Goal: Transaction & Acquisition: Purchase product/service

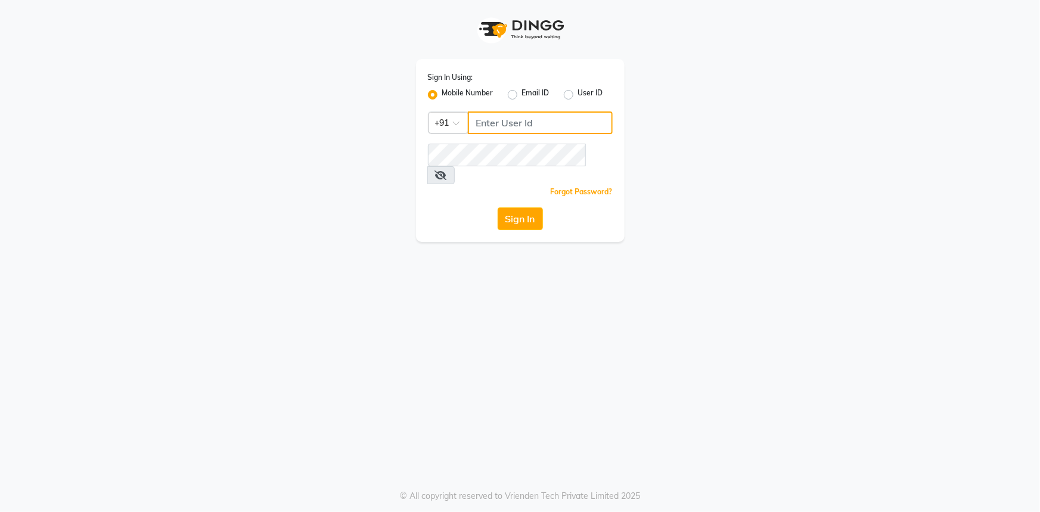
click at [518, 125] on input "Username" at bounding box center [540, 122] width 145 height 23
type input "9111007022"
click at [501, 207] on button "Sign In" at bounding box center [520, 218] width 45 height 23
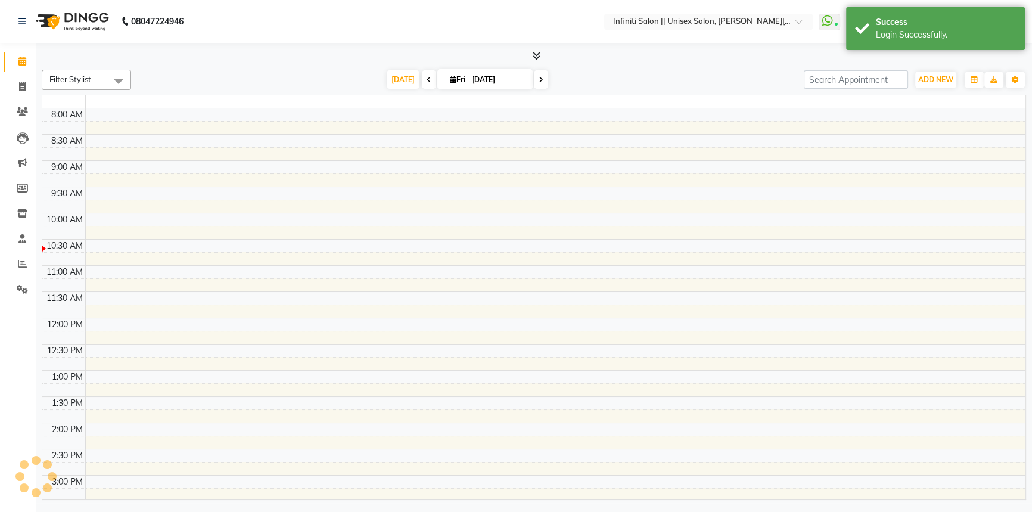
select select "en"
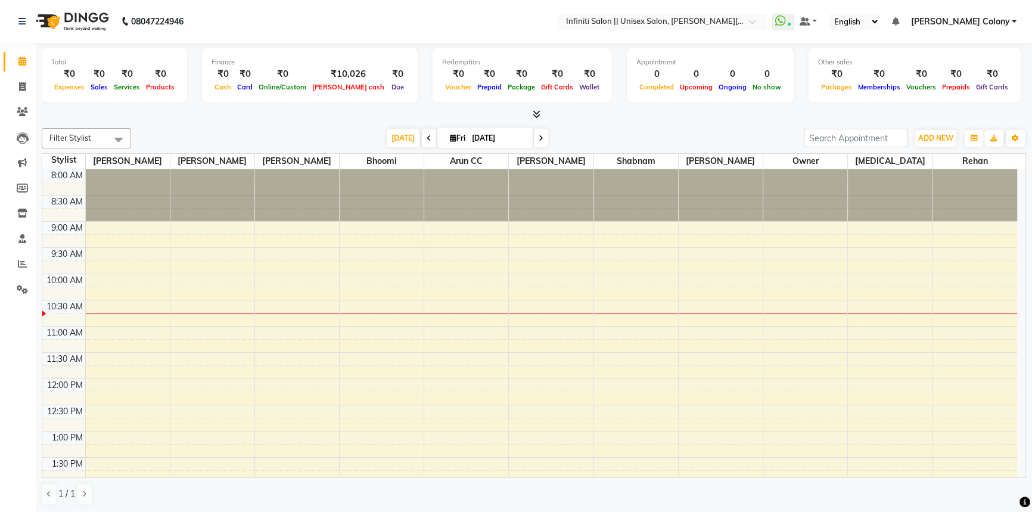
click at [704, 401] on div "8:00 AM 8:30 AM 9:00 AM 9:30 AM 10:00 AM 10:30 AM 11:00 AM 11:30 AM 12:00 PM 12…" at bounding box center [529, 509] width 975 height 681
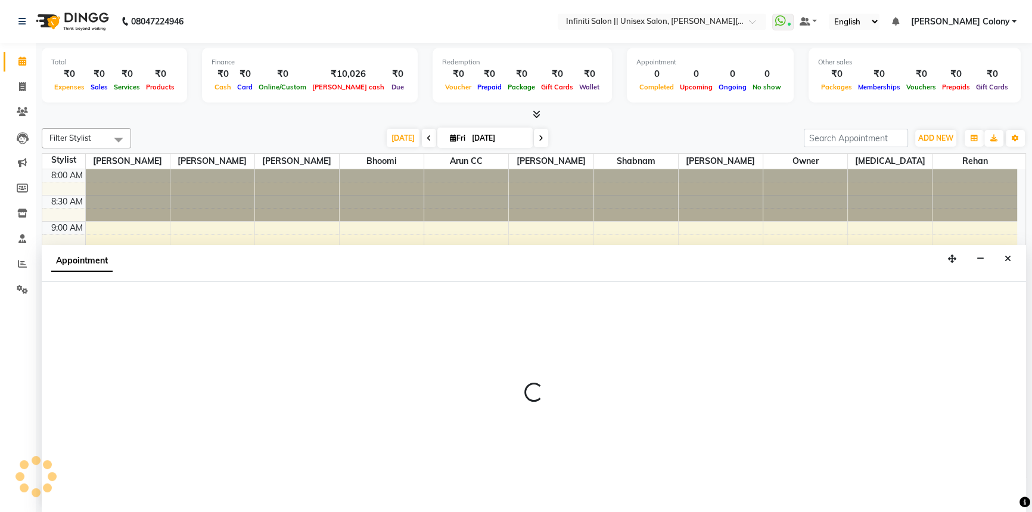
select select "80275"
select select "735"
select select "tentative"
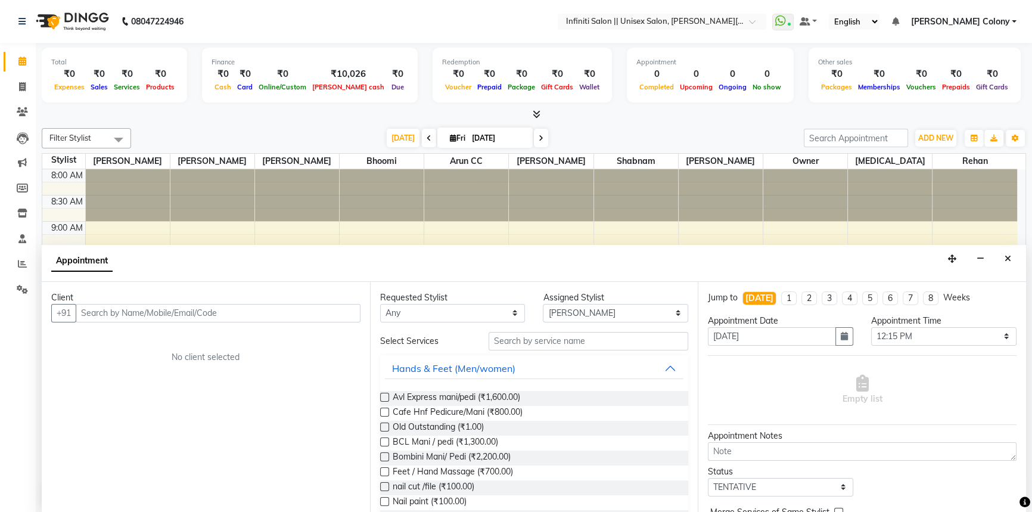
click at [179, 312] on input "text" at bounding box center [218, 313] width 285 height 18
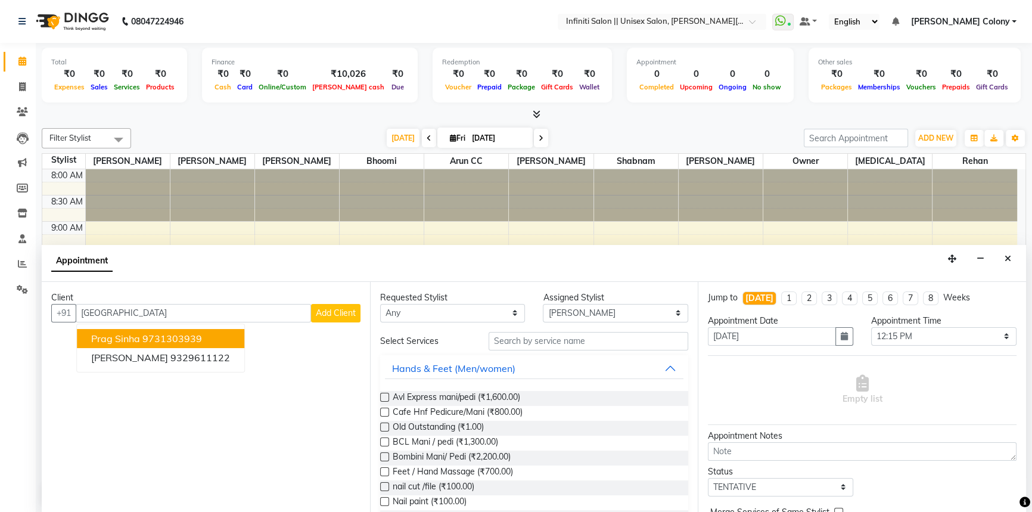
click at [170, 334] on ngb-highlight "9731303939" at bounding box center [172, 339] width 60 height 12
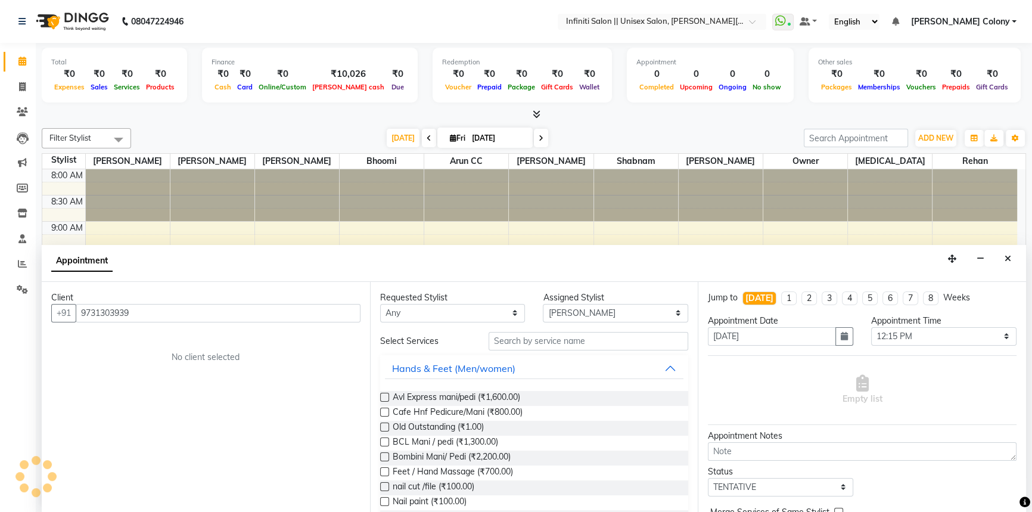
type input "9731303939"
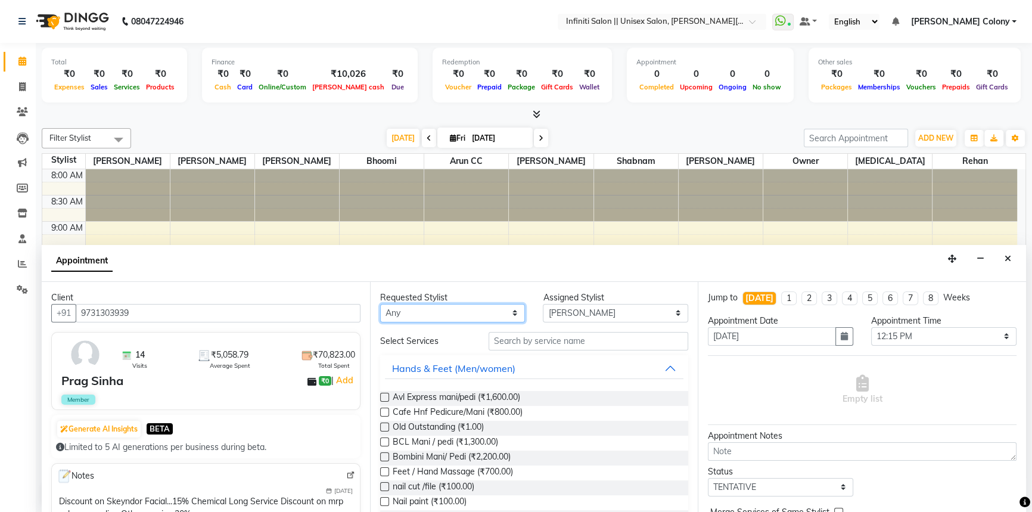
click at [445, 304] on select "Any Anjali Mahato Arun CC Bhoomi Dilshad Ahmad Jitesh Moye Nikita Owner Rehan S…" at bounding box center [452, 313] width 145 height 18
select select "80275"
click at [380, 304] on select "Any Anjali Mahato Arun CC Bhoomi Dilshad Ahmad Jitesh Moye Nikita Owner Rehan S…" at bounding box center [452, 313] width 145 height 18
click at [530, 334] on input "text" at bounding box center [589, 341] width 200 height 18
click at [384, 394] on label at bounding box center [384, 397] width 9 height 9
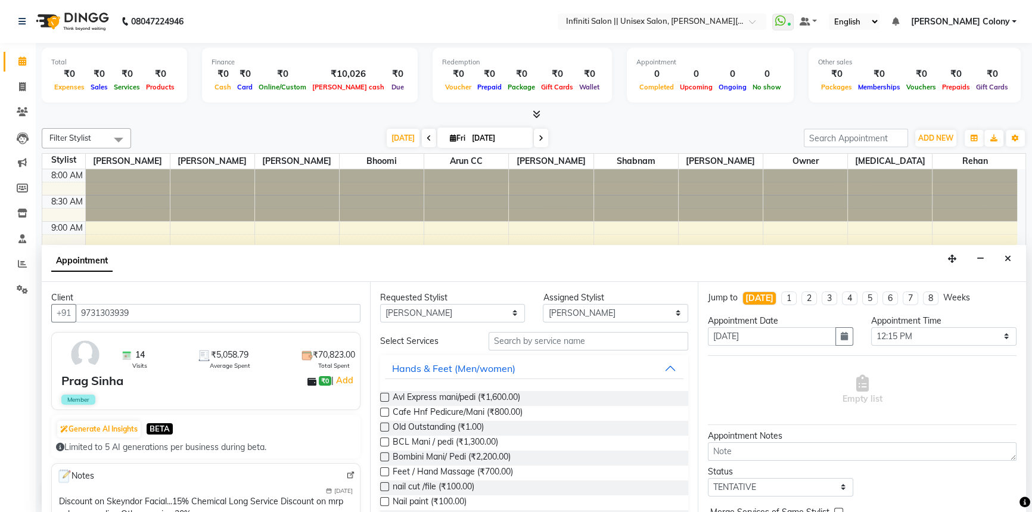
click at [384, 394] on input "checkbox" at bounding box center [384, 398] width 8 height 8
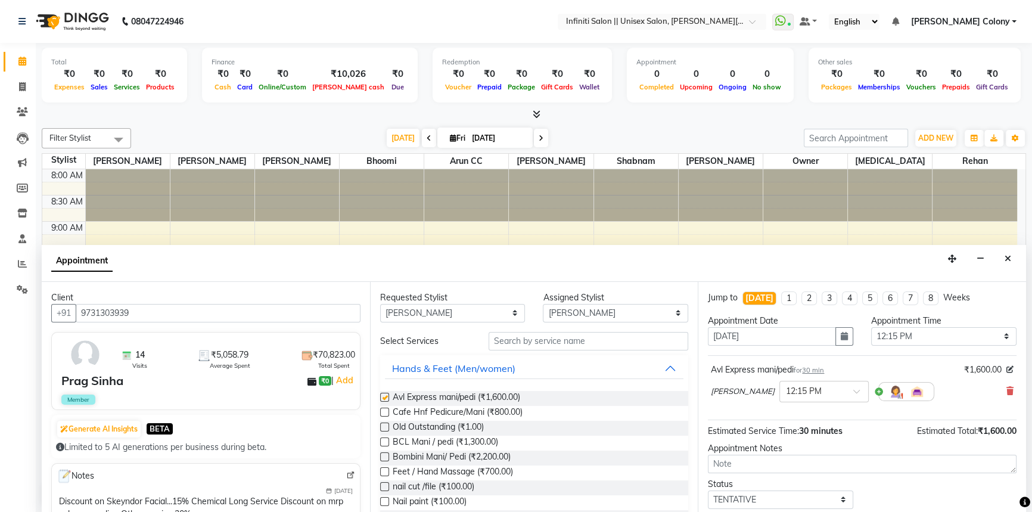
checkbox input "false"
click at [786, 391] on input "text" at bounding box center [812, 390] width 52 height 13
click at [780, 444] on div "12:00 PM" at bounding box center [824, 445] width 88 height 22
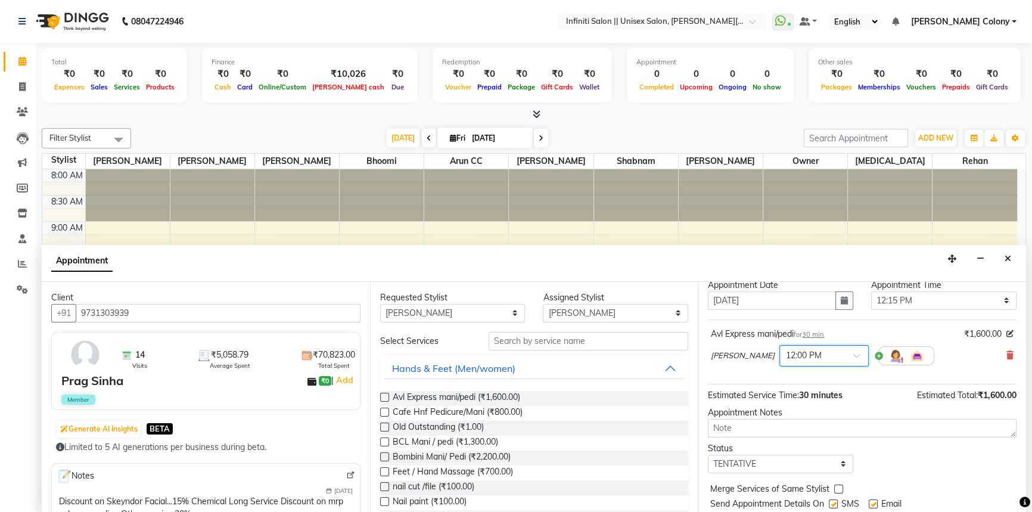
scroll to position [0, 0]
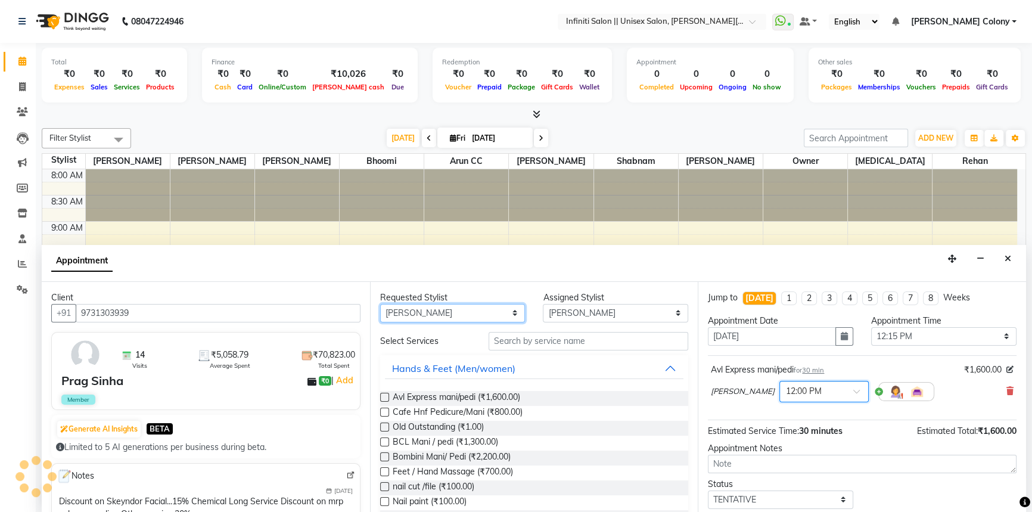
click at [500, 316] on select "Any Anjali Mahato Arun CC Bhoomi Dilshad Ahmad Jitesh Moye Nikita Owner Rehan S…" at bounding box center [452, 313] width 145 height 18
select select "79158"
click at [380, 304] on select "Any Anjali Mahato Arun CC Bhoomi Dilshad Ahmad Jitesh Moye Nikita Owner Rehan S…" at bounding box center [452, 313] width 145 height 18
select select "79158"
click at [433, 319] on select "Any Anjali Mahato Arun CC Bhoomi Dilshad Ahmad Jitesh Moye Nikita Owner Rehan S…" at bounding box center [452, 313] width 145 height 18
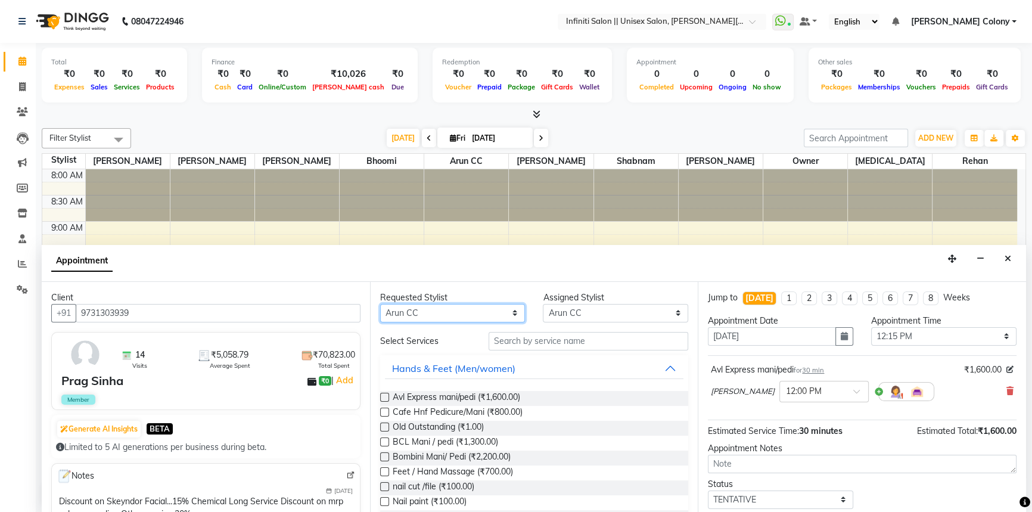
select select "78902"
click at [380, 304] on select "Any Anjali Mahato Arun CC Bhoomi Dilshad Ahmad Jitesh Moye Nikita Owner Rehan S…" at bounding box center [452, 313] width 145 height 18
select select "78902"
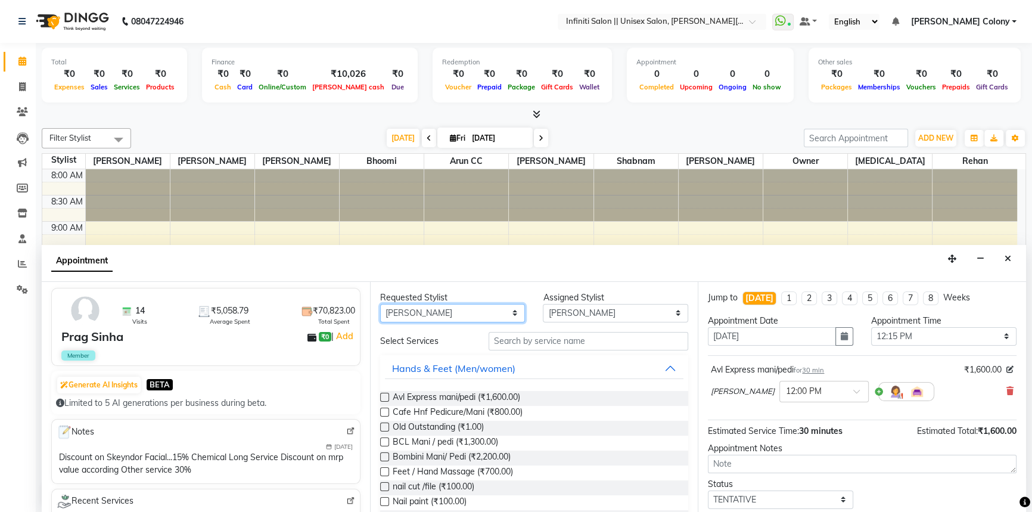
scroll to position [162, 0]
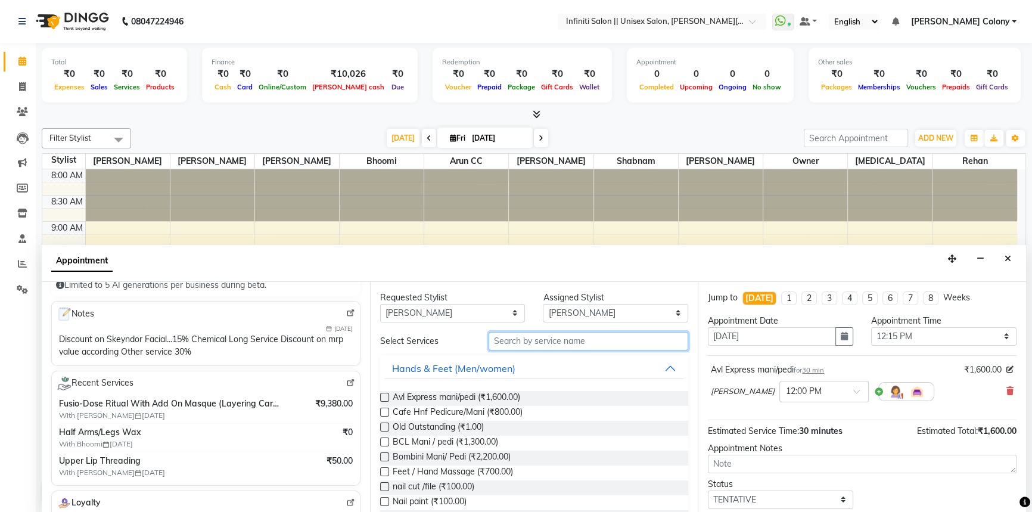
click at [521, 335] on input "text" at bounding box center [589, 341] width 200 height 18
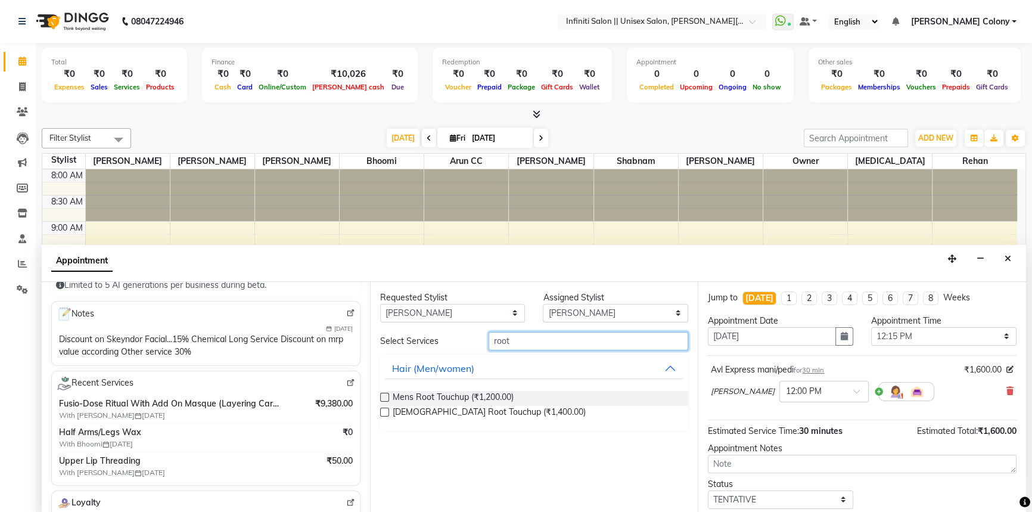
type input "root"
click at [382, 411] on label at bounding box center [384, 412] width 9 height 9
click at [382, 411] on input "checkbox" at bounding box center [384, 413] width 8 height 8
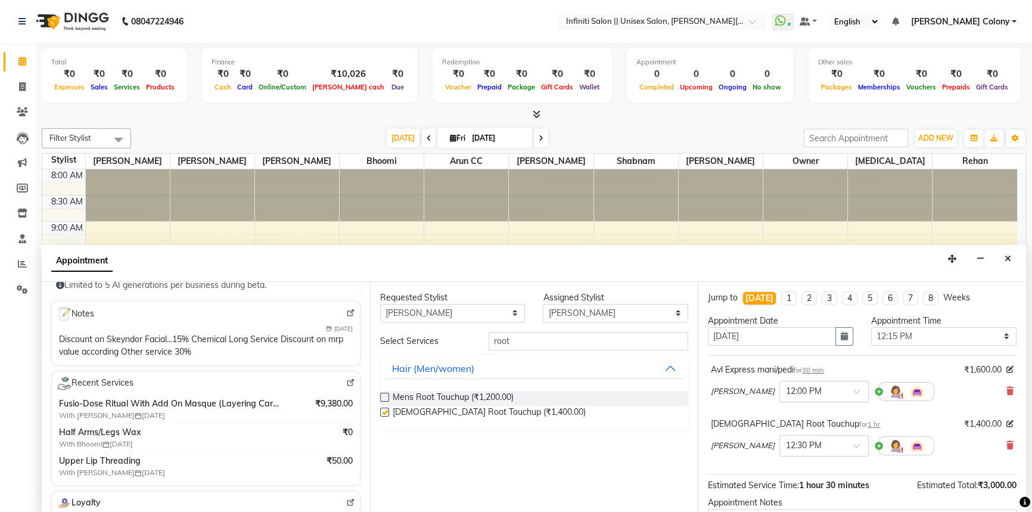
checkbox input "false"
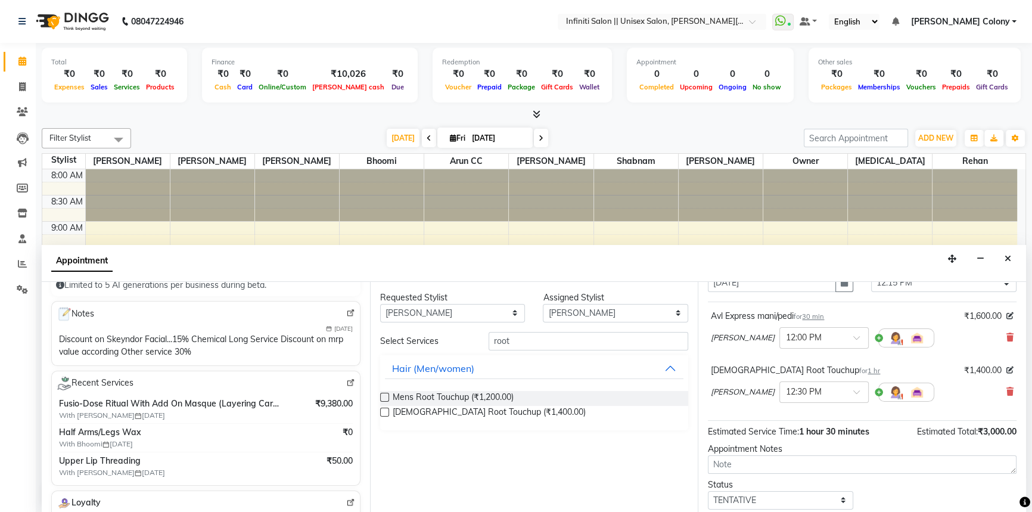
scroll to position [108, 0]
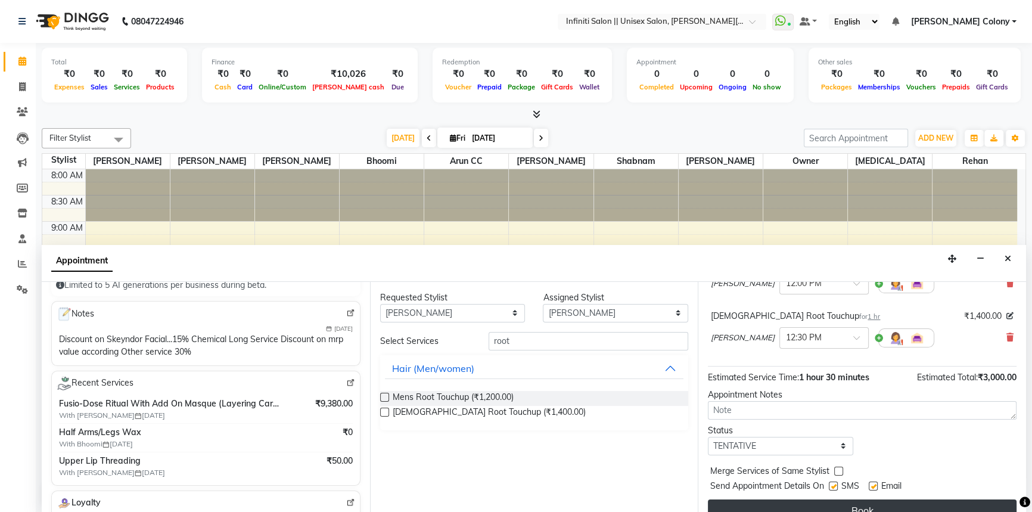
click at [772, 502] on button "Book" at bounding box center [862, 509] width 309 height 21
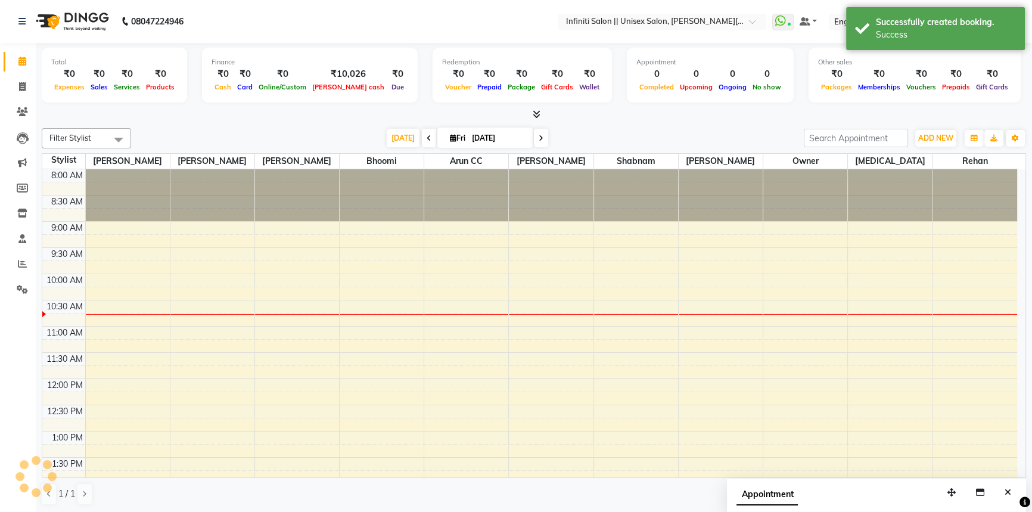
scroll to position [0, 0]
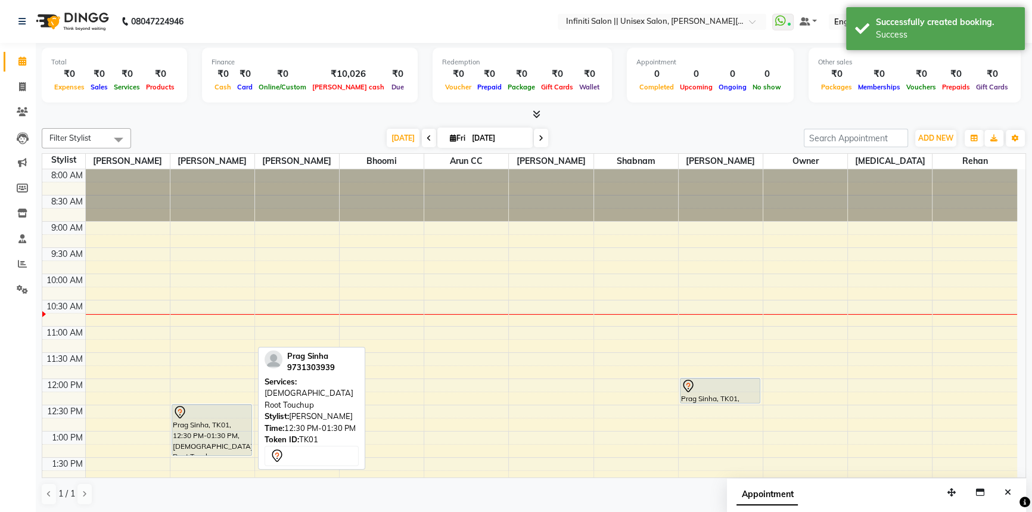
click at [199, 431] on div "Prag Sinha, TK01, 12:30 PM-01:30 PM, [DEMOGRAPHIC_DATA] Root Touchup" at bounding box center [212, 430] width 80 height 51
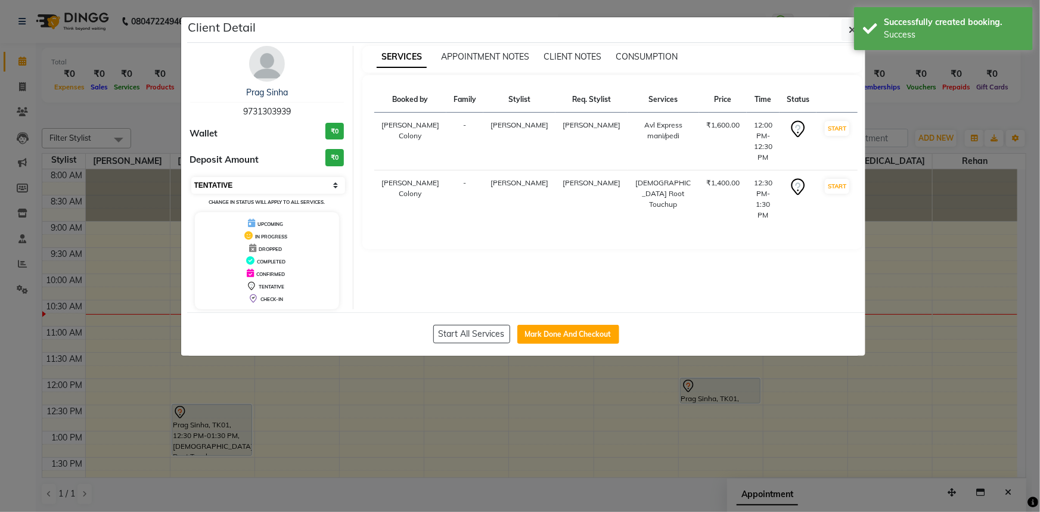
click at [259, 189] on select "Select IN SERVICE CONFIRMED TENTATIVE CHECK IN MARK DONE DROPPED UPCOMING" at bounding box center [268, 185] width 154 height 17
select select "6"
click at [191, 177] on select "Select IN SERVICE CONFIRMED TENTATIVE CHECK IN MARK DONE DROPPED UPCOMING" at bounding box center [268, 185] width 154 height 17
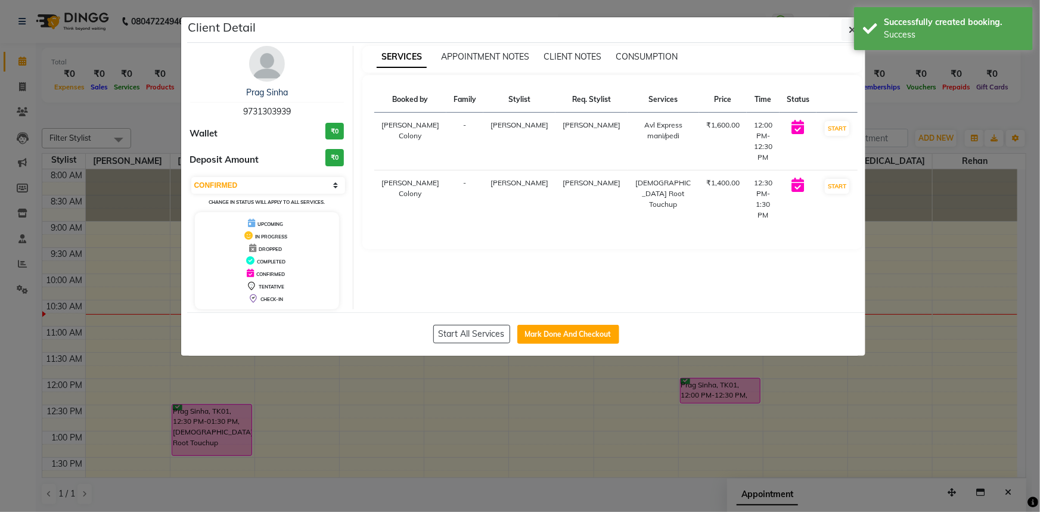
click at [568, 413] on ngb-modal-window "Client Detail Prag Sinha 9731303939 Wallet ₹0 Deposit Amount ₹0 Select IN SERVI…" at bounding box center [520, 256] width 1040 height 512
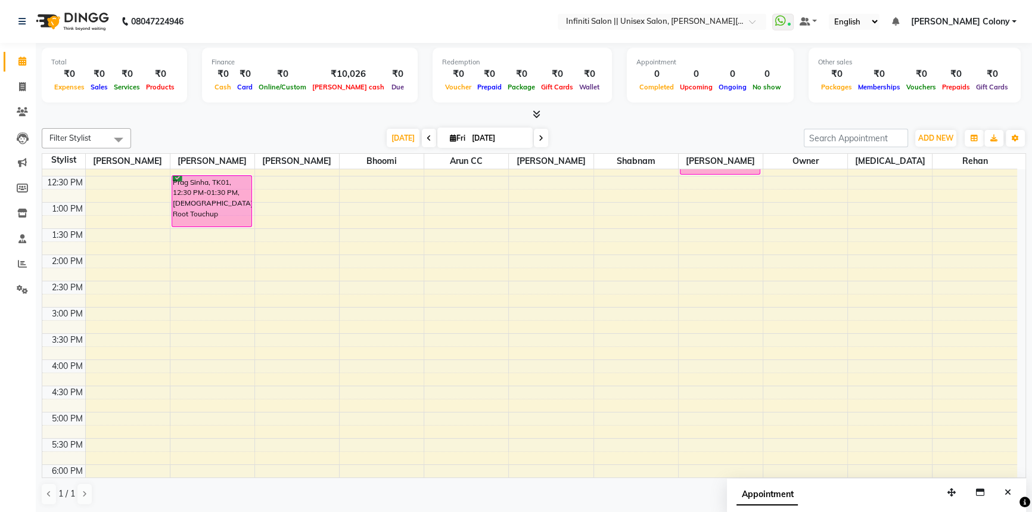
scroll to position [325, 0]
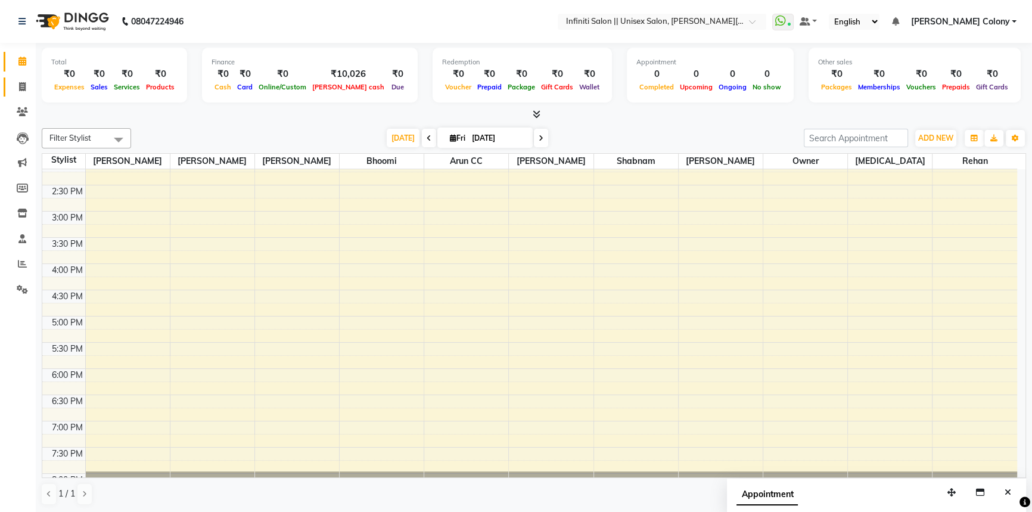
click at [17, 95] on link "Invoice" at bounding box center [18, 87] width 29 height 20
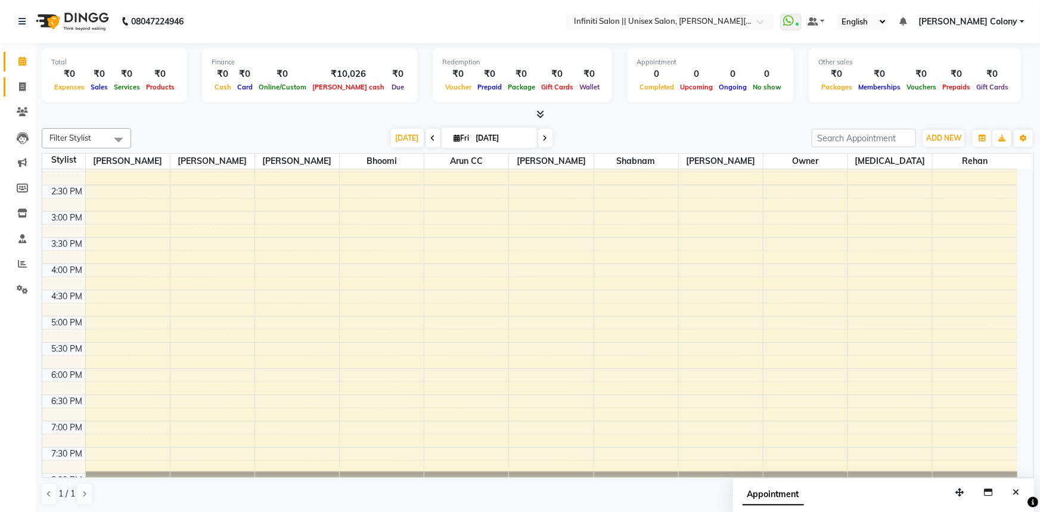
select select "8233"
select select "service"
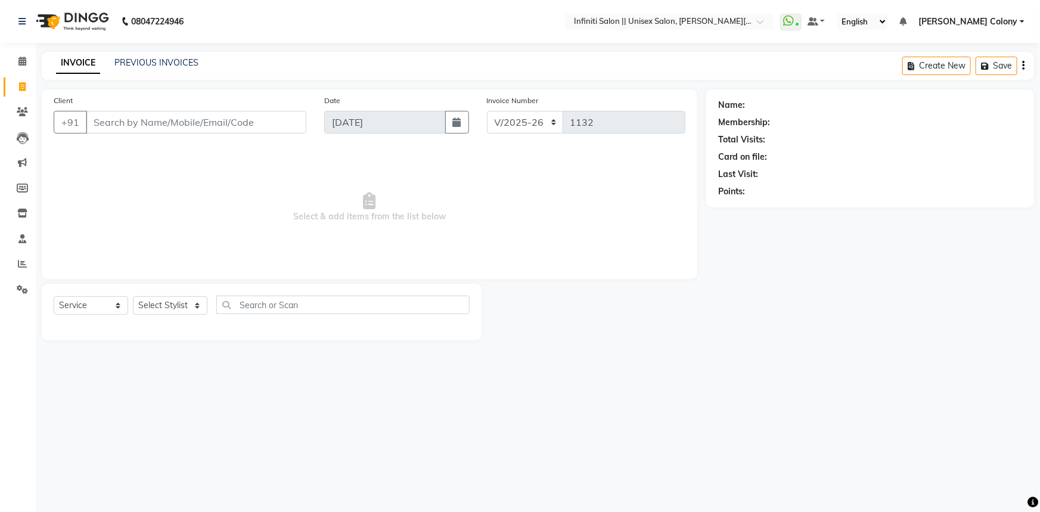
click at [97, 123] on input "Client" at bounding box center [196, 122] width 220 height 23
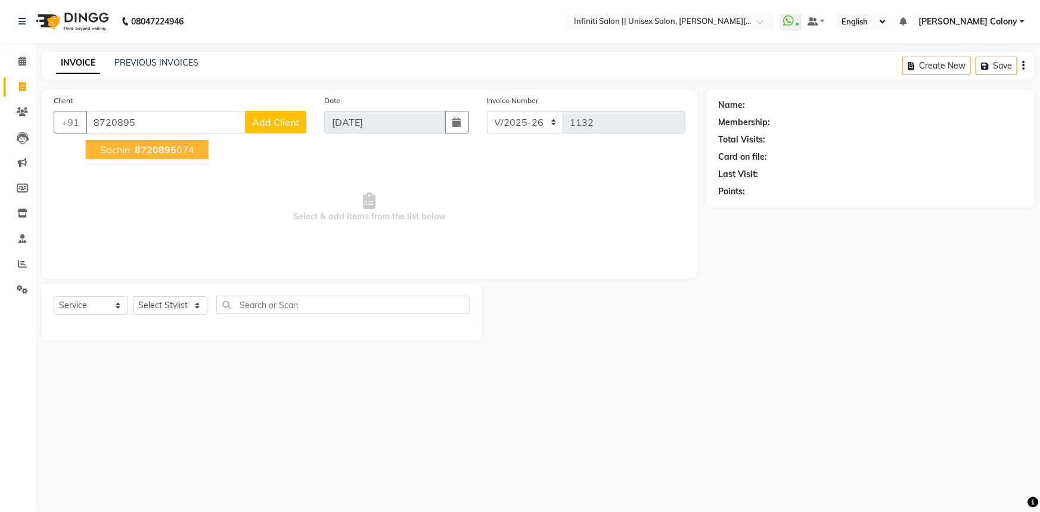
click at [150, 145] on span "8720895" at bounding box center [156, 150] width 42 height 12
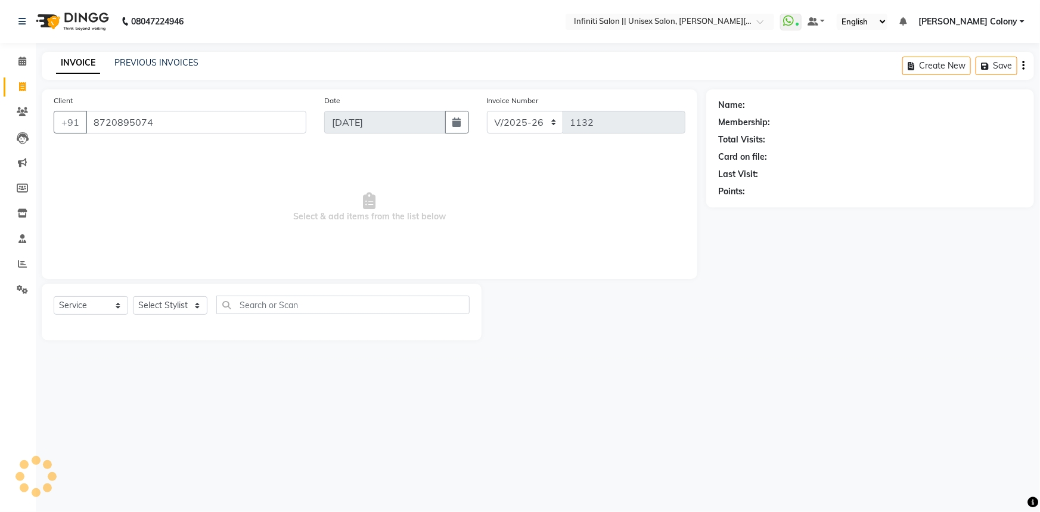
type input "8720895074"
select select "1: Object"
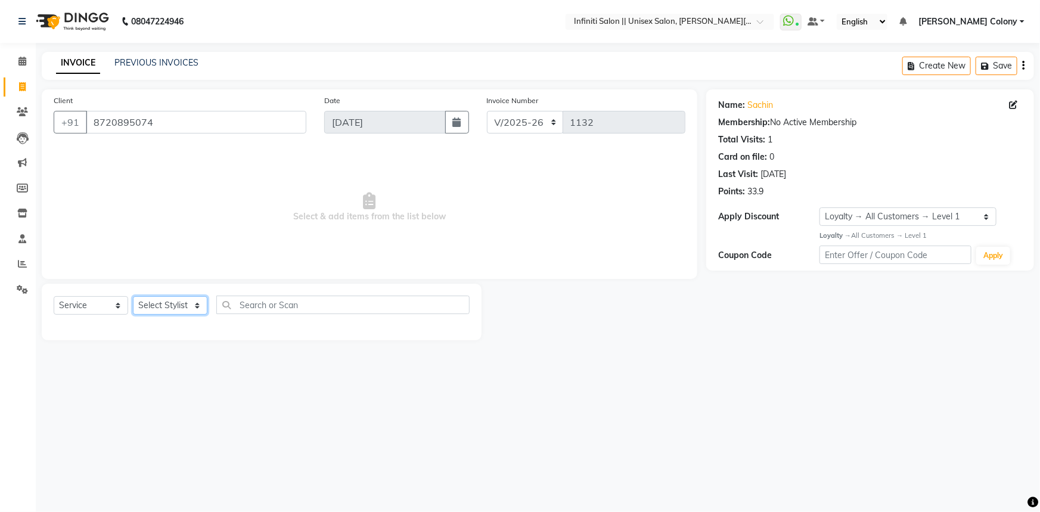
click at [161, 303] on select "Select Stylist [PERSON_NAME] [PERSON_NAME] CC [PERSON_NAME] Bhoomi [PERSON_NAME…" at bounding box center [170, 305] width 74 height 18
select select "78902"
click at [133, 296] on select "Select Stylist [PERSON_NAME] [PERSON_NAME] CC [PERSON_NAME] Bhoomi [PERSON_NAME…" at bounding box center [170, 305] width 74 height 18
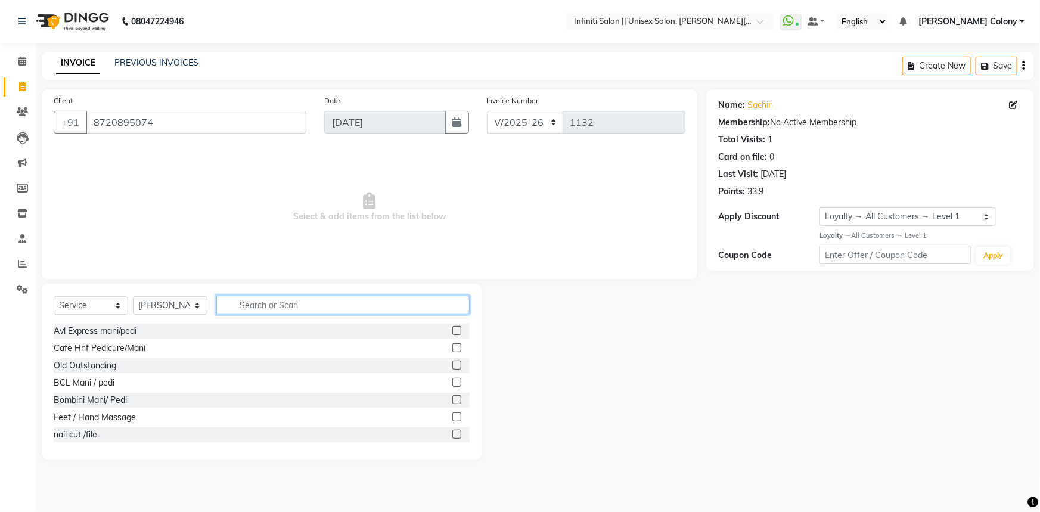
click at [254, 309] on input "text" at bounding box center [342, 305] width 253 height 18
type input "cut"
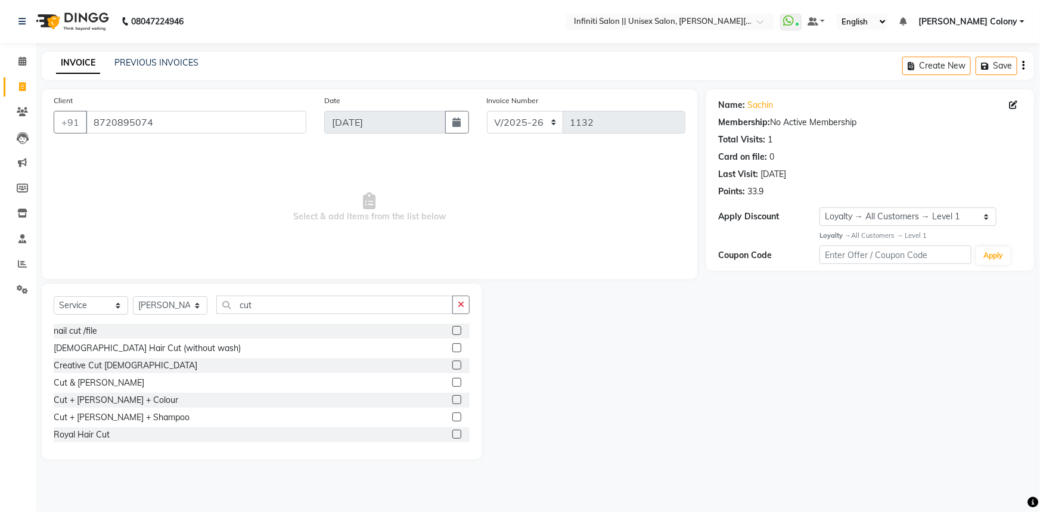
drag, startPoint x: 446, startPoint y: 381, endPoint x: 384, endPoint y: 372, distance: 62.7
click at [452, 380] on label at bounding box center [456, 382] width 9 height 9
click at [452, 380] on input "checkbox" at bounding box center [456, 383] width 8 height 8
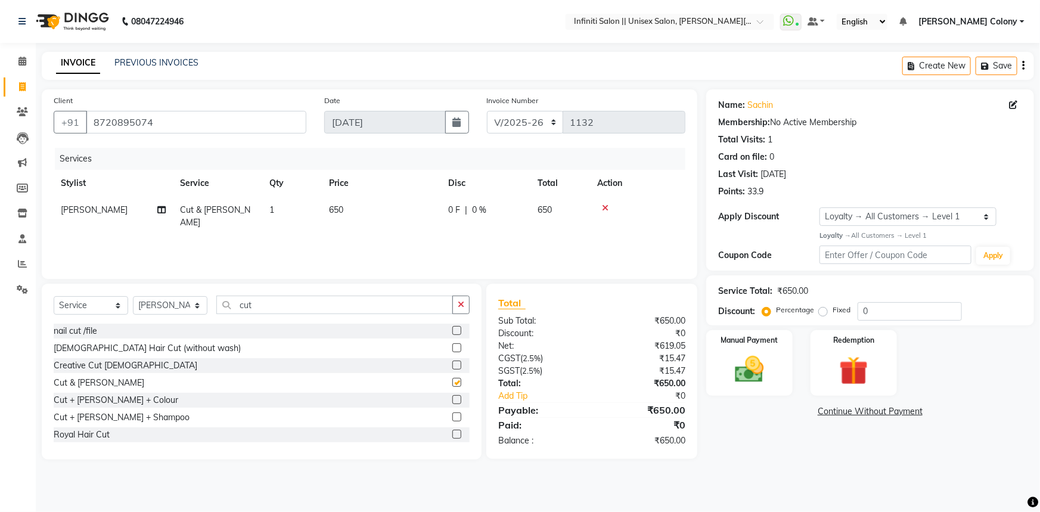
checkbox input "false"
click at [198, 304] on select "Select Stylist [PERSON_NAME] [PERSON_NAME] CC [PERSON_NAME] Bhoomi [PERSON_NAME…" at bounding box center [170, 305] width 74 height 18
select select "79154"
click at [133, 296] on select "Select Stylist [PERSON_NAME] [PERSON_NAME] CC [PERSON_NAME] Bhoomi [PERSON_NAME…" at bounding box center [170, 305] width 74 height 18
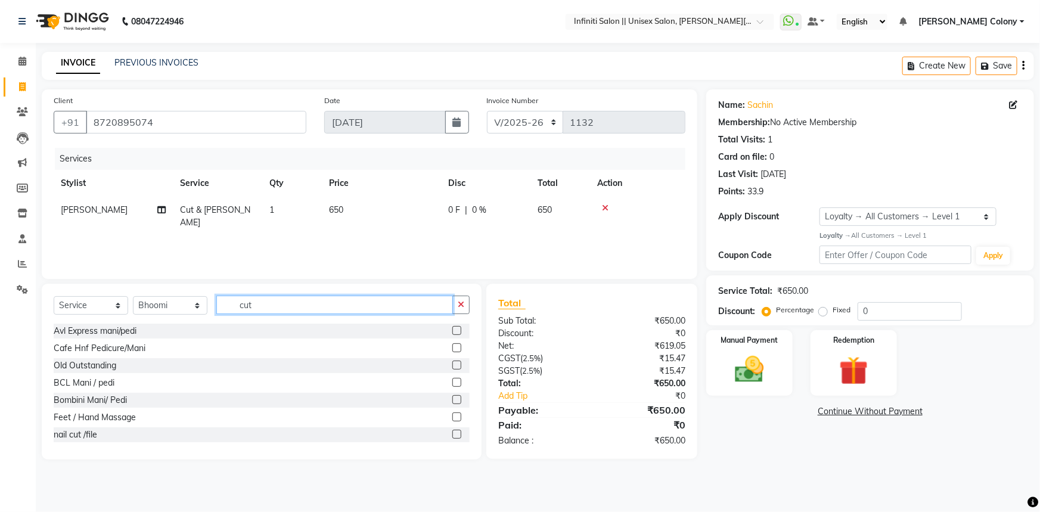
drag, startPoint x: 259, startPoint y: 309, endPoint x: 145, endPoint y: 353, distance: 122.6
click at [145, 353] on div "Select Service Product Membership Package Voucher Prepaid Gift Card Select Styl…" at bounding box center [262, 372] width 440 height 176
type input "eye"
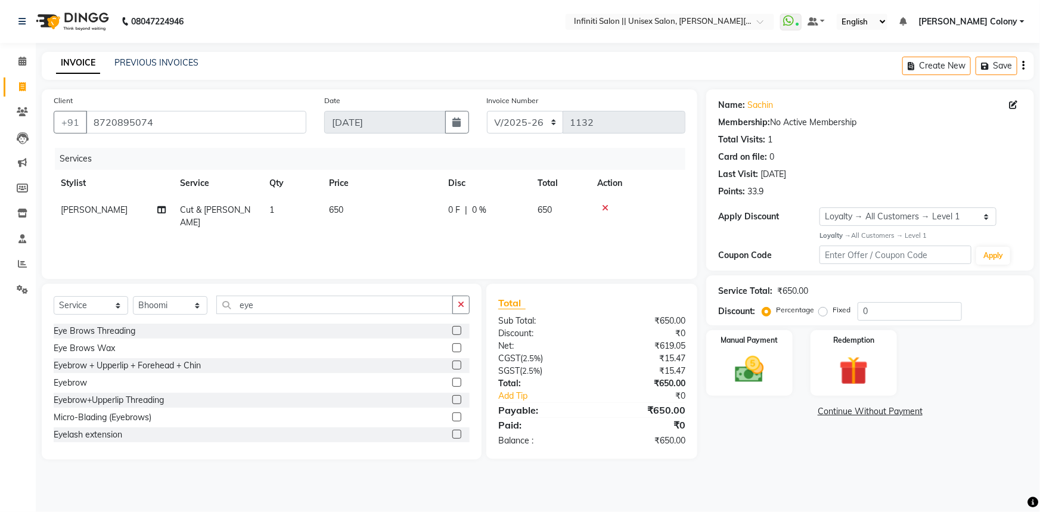
click at [452, 328] on label at bounding box center [456, 330] width 9 height 9
click at [452, 328] on input "checkbox" at bounding box center [456, 331] width 8 height 8
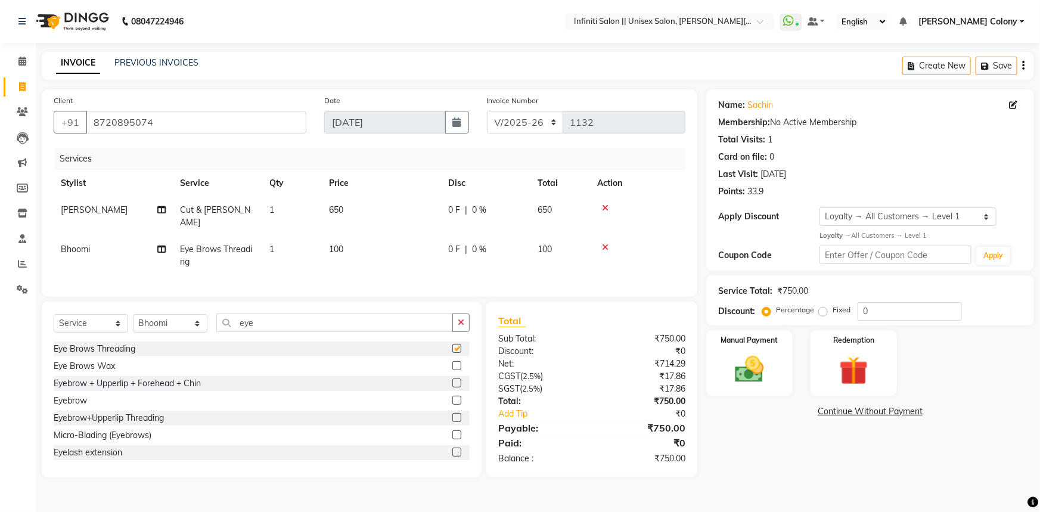
checkbox input "false"
drag, startPoint x: 773, startPoint y: 358, endPoint x: 795, endPoint y: 390, distance: 39.0
click at [773, 357] on img at bounding box center [749, 369] width 47 height 33
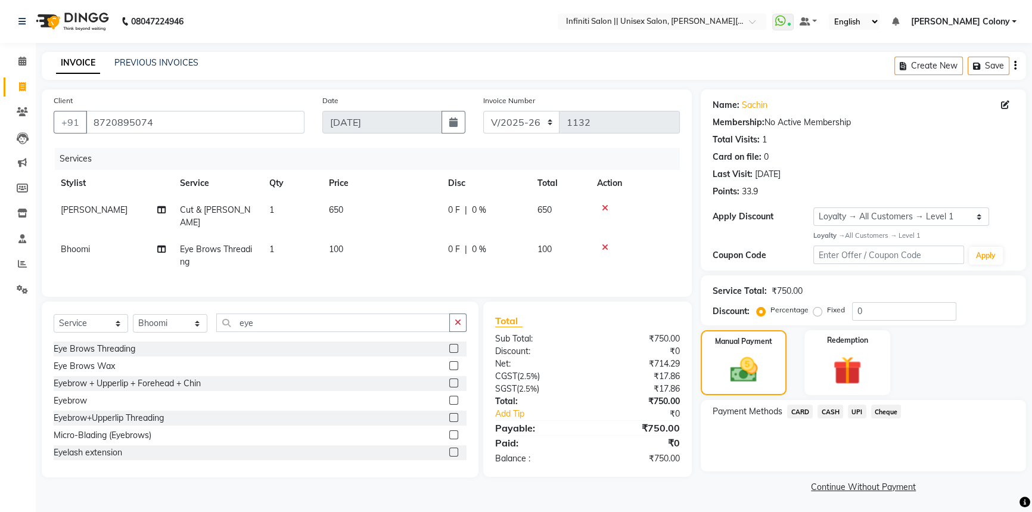
click at [858, 407] on span "UPI" at bounding box center [857, 412] width 18 height 14
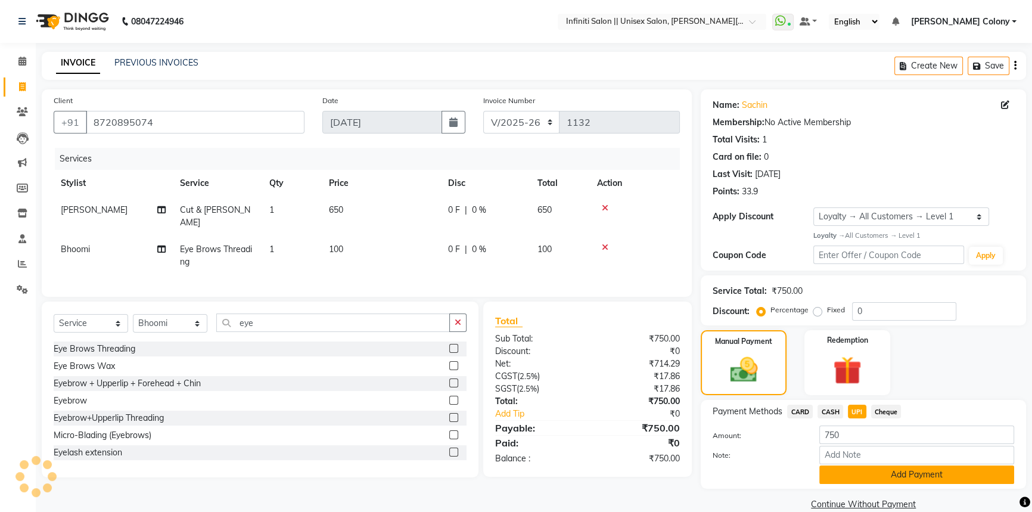
click at [847, 482] on button "Add Payment" at bounding box center [916, 474] width 195 height 18
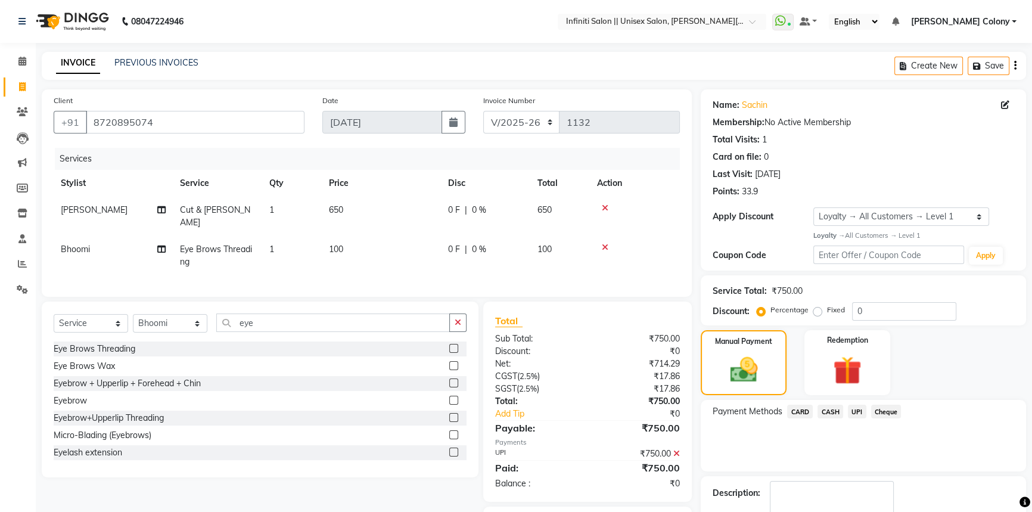
scroll to position [69, 0]
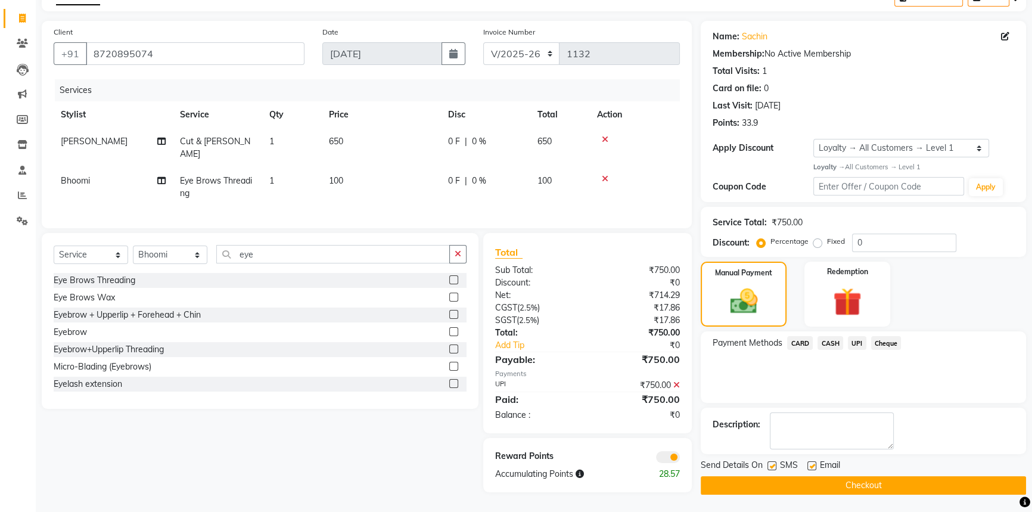
click at [825, 492] on button "Checkout" at bounding box center [863, 485] width 325 height 18
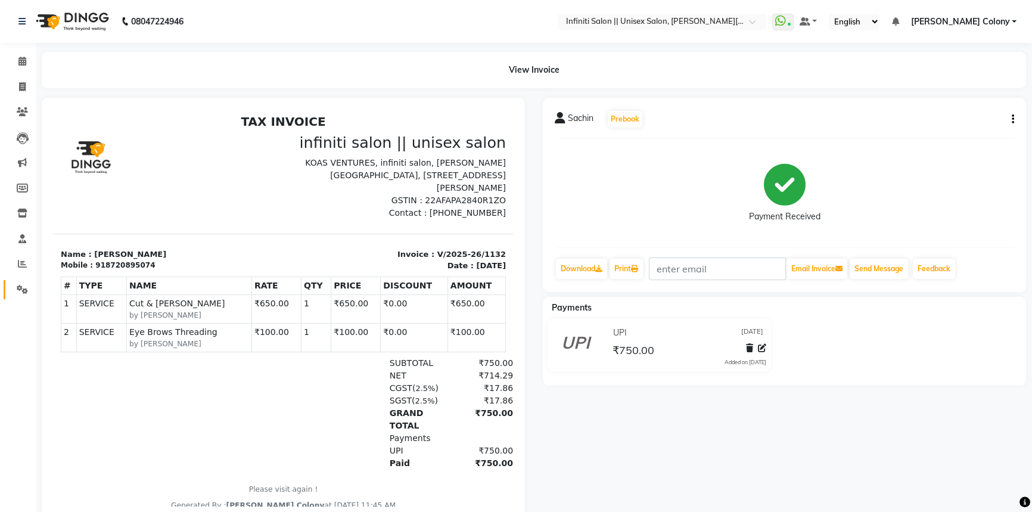
drag, startPoint x: 17, startPoint y: 282, endPoint x: 20, endPoint y: 276, distance: 6.4
click at [17, 282] on link "Settings" at bounding box center [18, 290] width 29 height 20
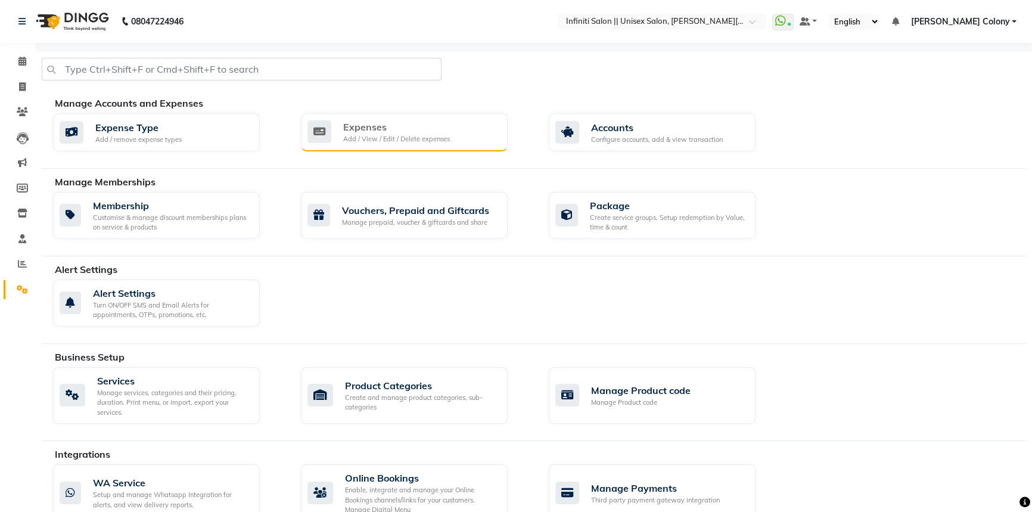
click at [388, 132] on div "Expenses" at bounding box center [396, 127] width 107 height 14
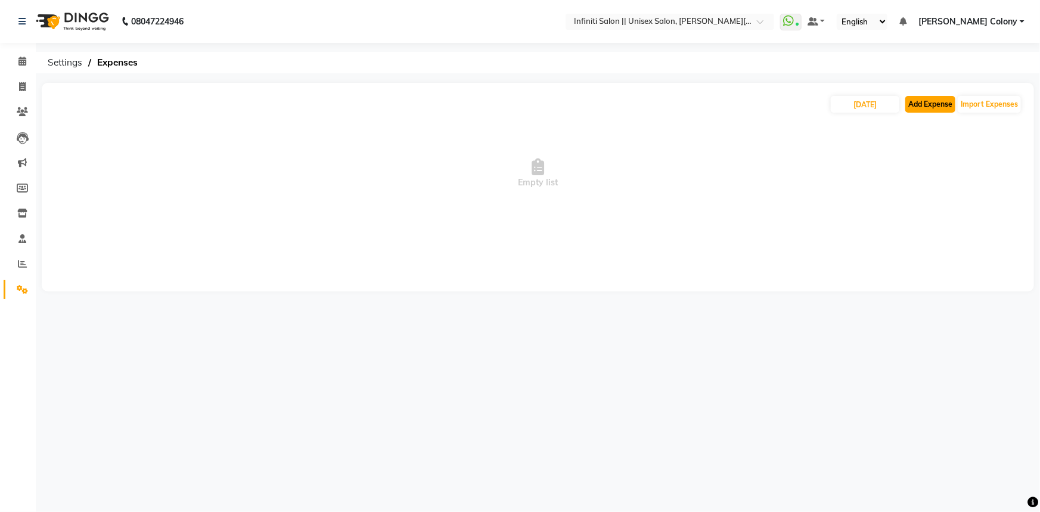
click at [920, 105] on button "Add Expense" at bounding box center [930, 104] width 50 height 17
select select "1"
select select "7361"
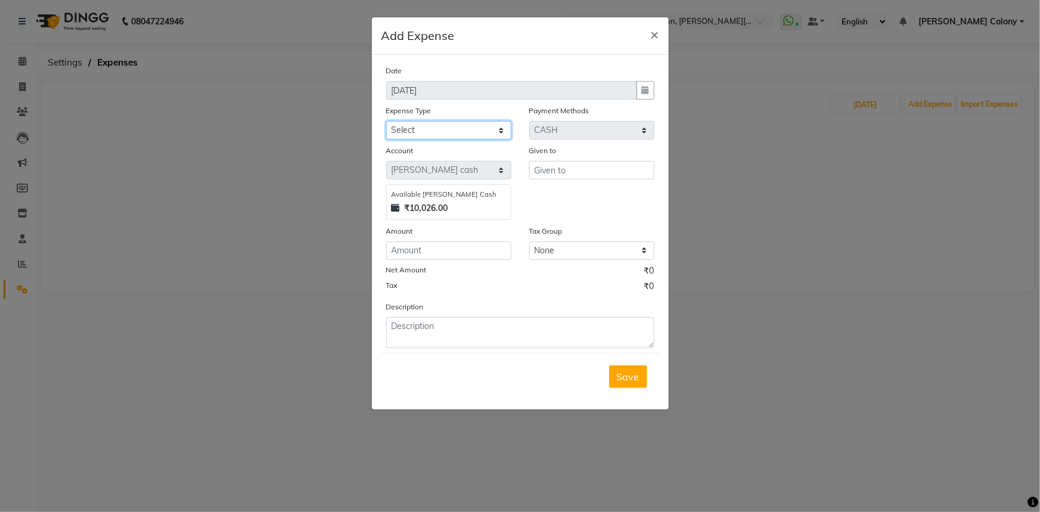
click at [423, 126] on select "Select Advance Salary Client Snacks Fuel Incentive Maintenance Miscellaneous Pa…" at bounding box center [448, 130] width 125 height 18
select select "12403"
click at [386, 122] on select "Select Advance Salary Client Snacks Fuel Incentive Maintenance Miscellaneous Pa…" at bounding box center [448, 130] width 125 height 18
click at [583, 168] on input "text" at bounding box center [591, 170] width 125 height 18
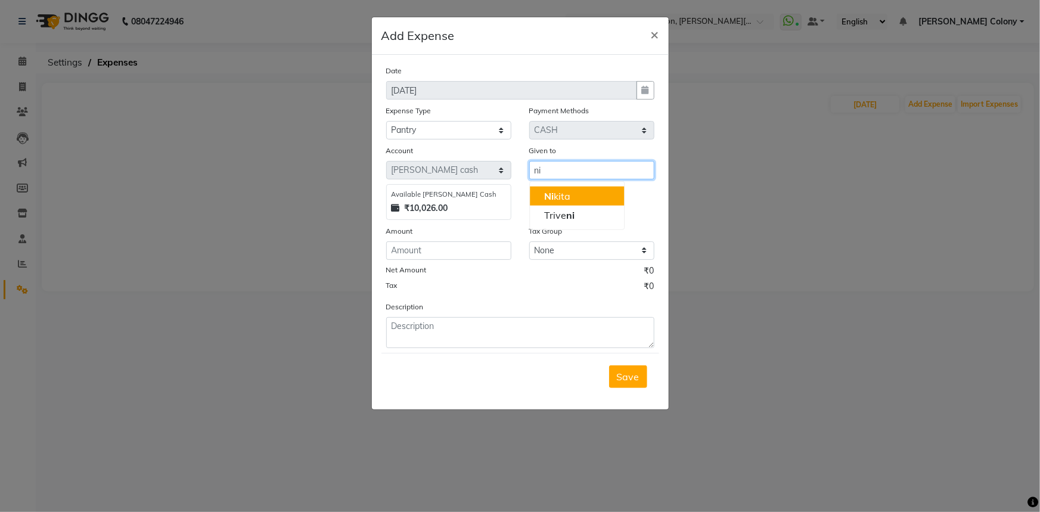
click at [573, 200] on button "Ni kita" at bounding box center [577, 196] width 94 height 19
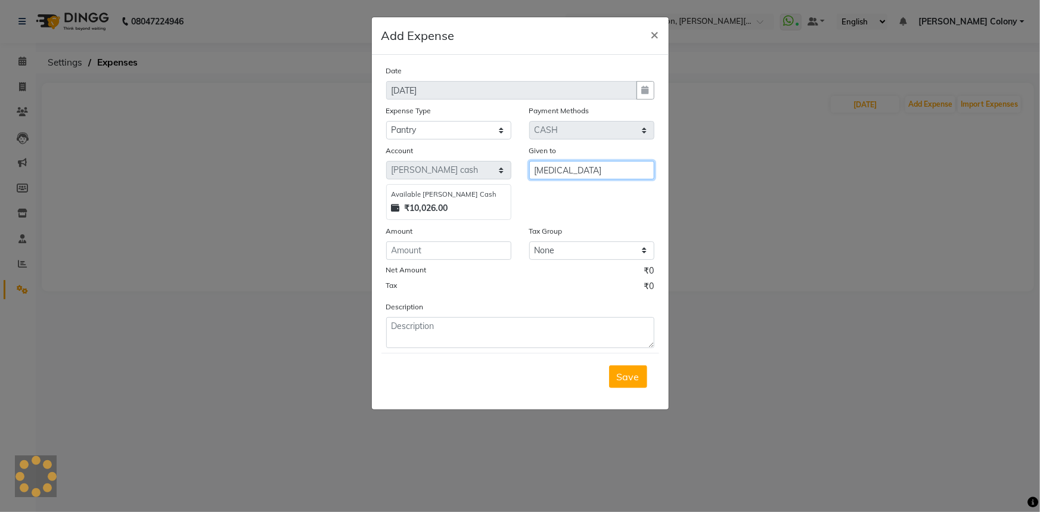
type input "[MEDICAL_DATA]"
click at [403, 250] on input "number" at bounding box center [448, 250] width 125 height 18
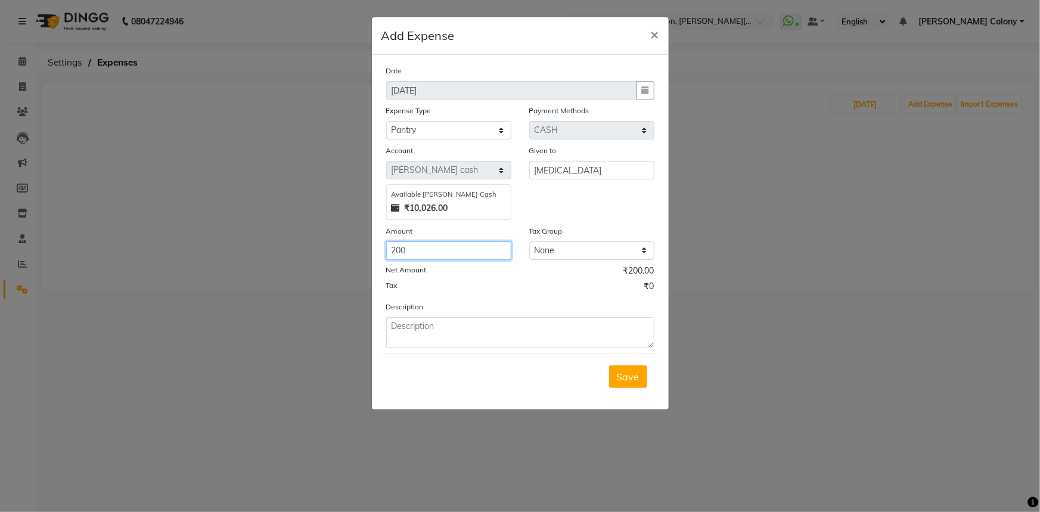
type input "200"
click at [423, 348] on textarea at bounding box center [520, 332] width 268 height 31
type textarea "Milk + Match Box"
click at [632, 380] on span "Save" at bounding box center [628, 377] width 23 height 12
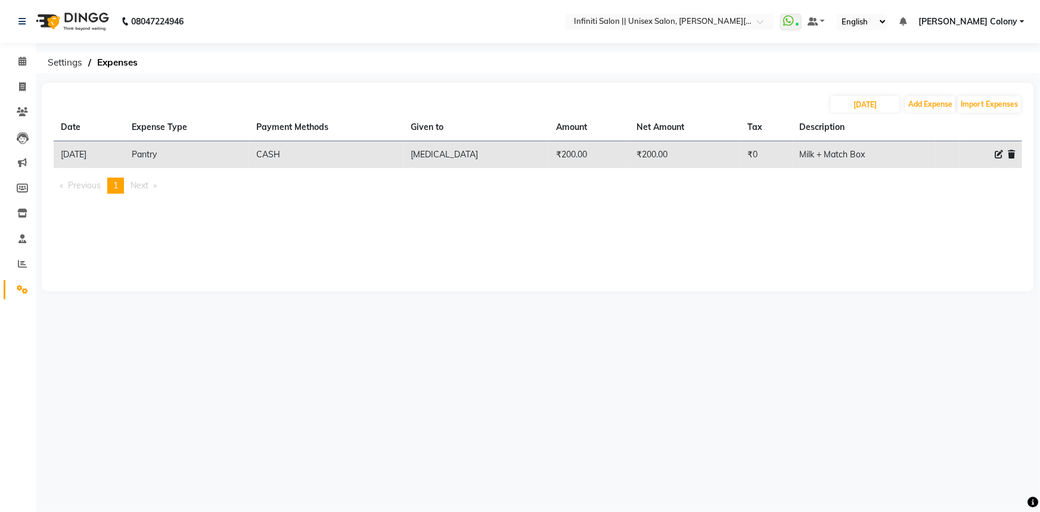
drag, startPoint x: 54, startPoint y: 17, endPoint x: 57, endPoint y: 28, distance: 11.3
click at [54, 17] on img at bounding box center [71, 21] width 82 height 33
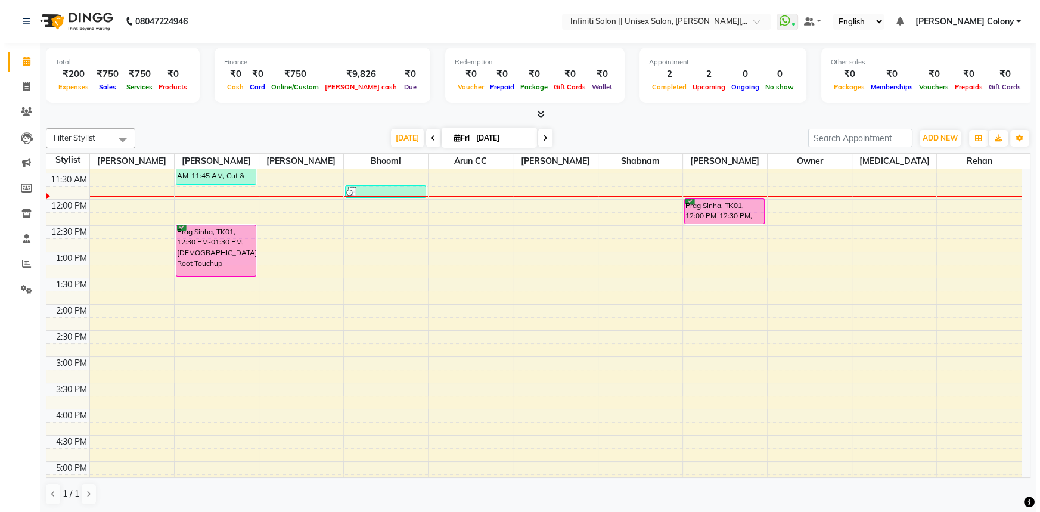
scroll to position [162, 0]
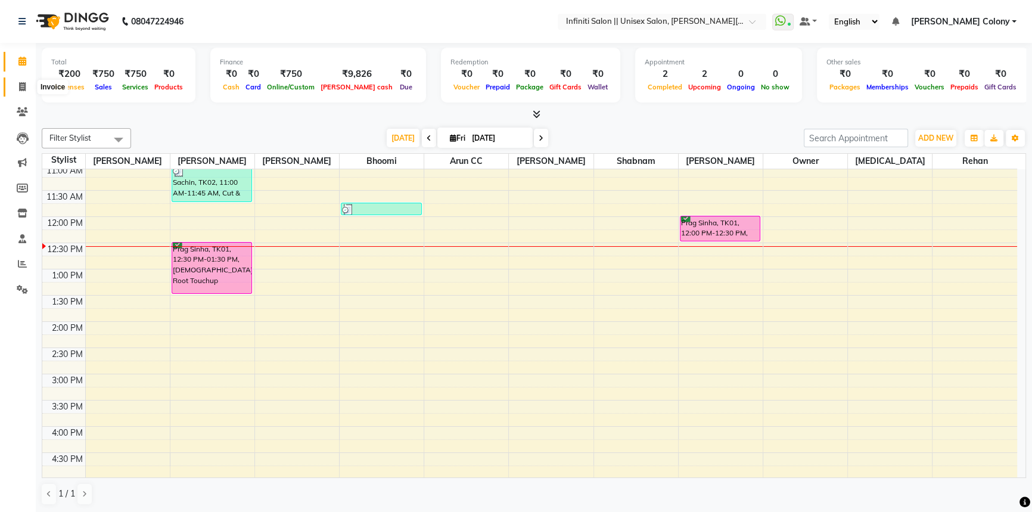
click at [27, 86] on span at bounding box center [22, 87] width 21 height 14
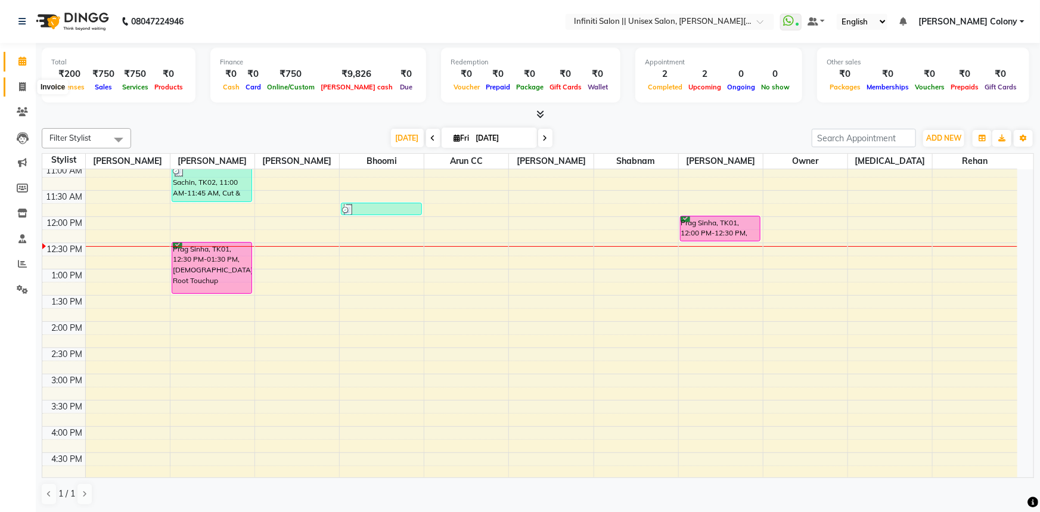
select select "8233"
select select "service"
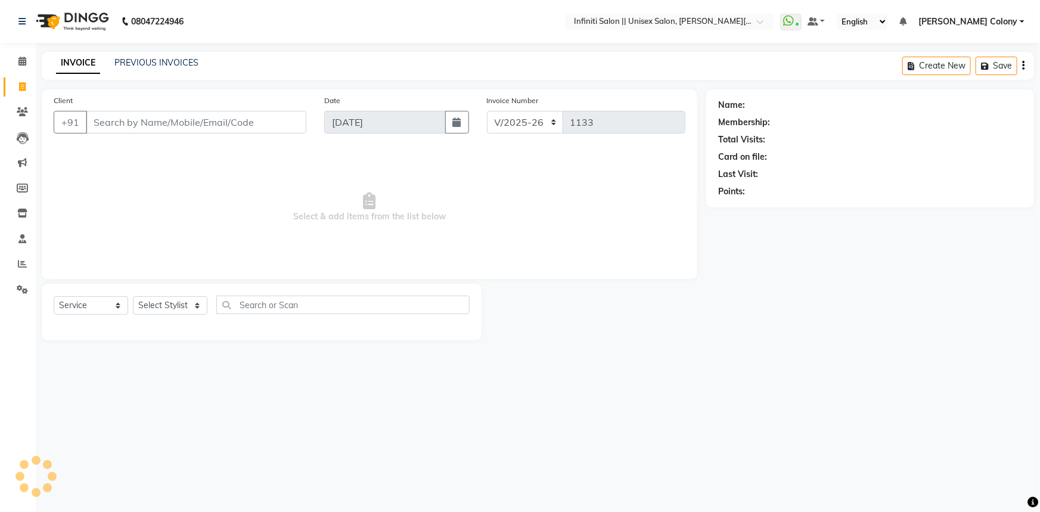
click at [135, 115] on input "Client" at bounding box center [196, 122] width 220 height 23
type input "9178594444"
click at [256, 127] on span "Add Client" at bounding box center [275, 122] width 47 height 12
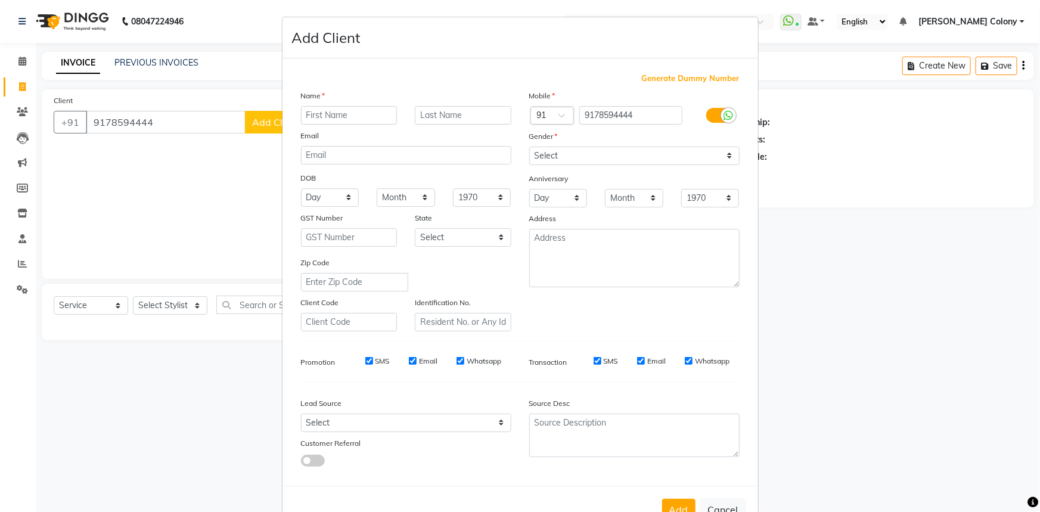
click at [227, 194] on ngb-modal-window "Add Client Generate Dummy Number Name Email DOB Day 01 02 03 04 05 06 07 08 09 …" at bounding box center [520, 256] width 1040 height 512
click at [161, 122] on ngb-modal-window "Add Client Generate Dummy Number Name Email DOB Day 01 02 03 04 05 06 07 08 09 …" at bounding box center [520, 256] width 1040 height 512
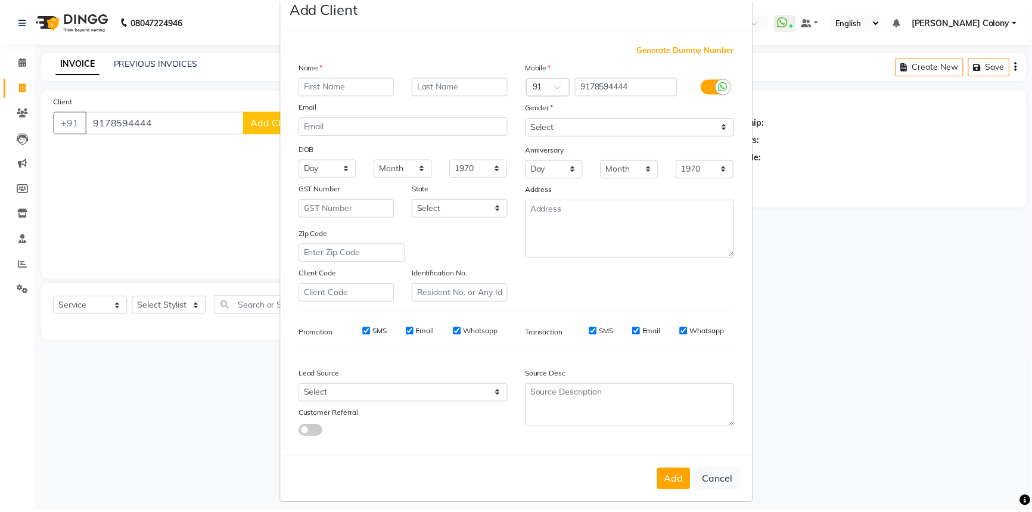
scroll to position [42, 0]
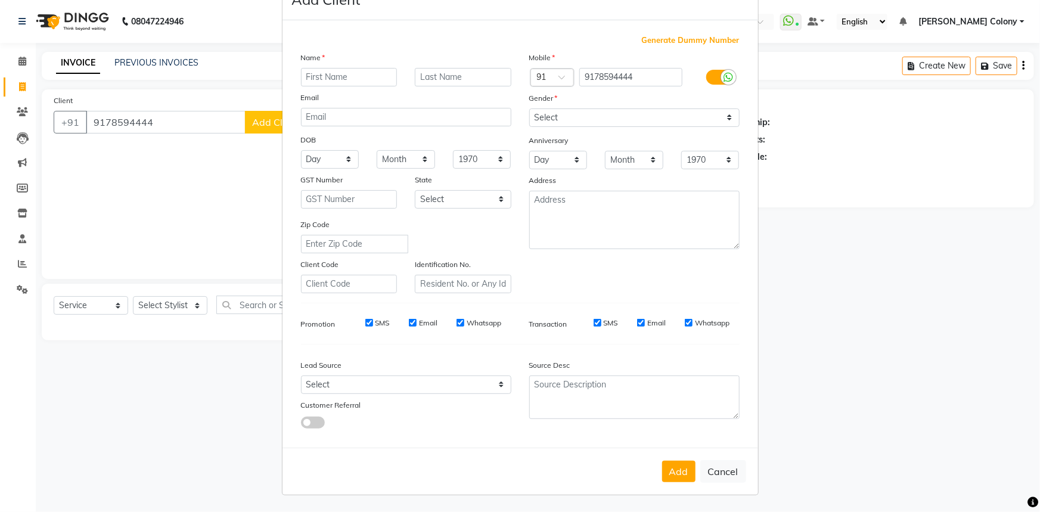
drag, startPoint x: 731, startPoint y: 480, endPoint x: 565, endPoint y: 411, distance: 179.3
click at [729, 478] on button "Cancel" at bounding box center [723, 471] width 46 height 23
select select
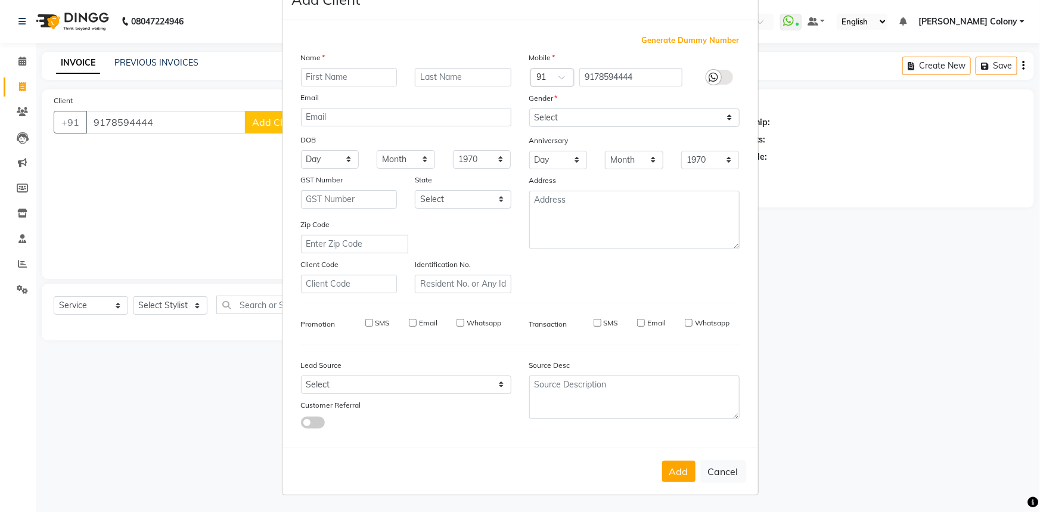
select select
checkbox input "false"
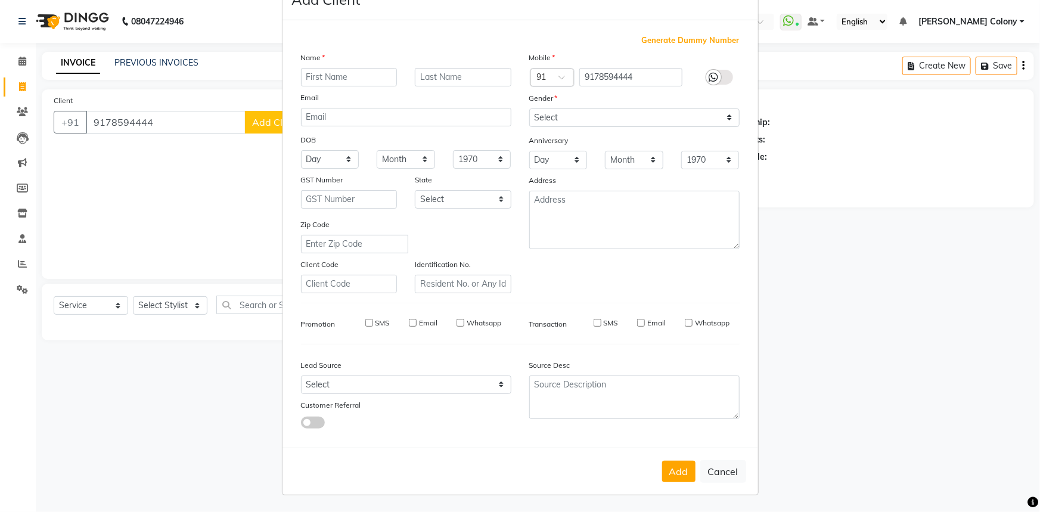
checkbox input "false"
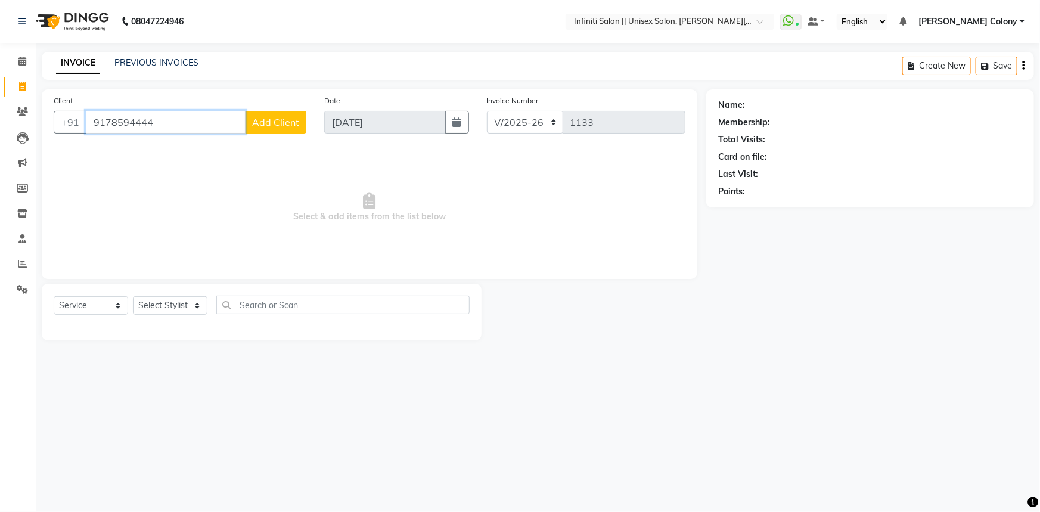
drag, startPoint x: 162, startPoint y: 124, endPoint x: 0, endPoint y: 225, distance: 190.8
click at [0, 225] on app-home "08047224946 Select Location × Infiniti Salon || Unisex Salon, Choubey Colony Wh…" at bounding box center [520, 179] width 1040 height 358
click at [142, 151] on span "Aashish Agrawal" at bounding box center [138, 150] width 77 height 12
type input "9437639430"
select select "1: Object"
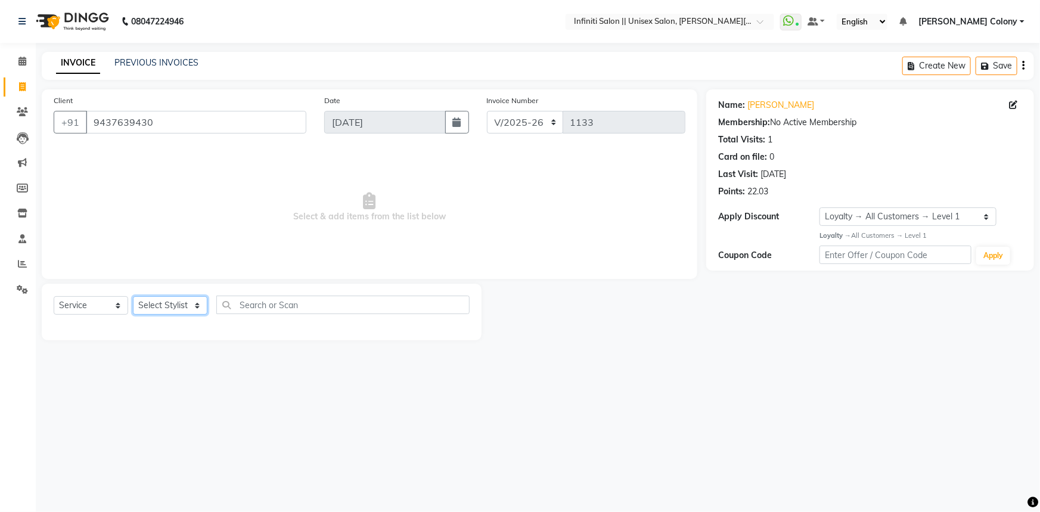
click at [169, 302] on select "Select Stylist [PERSON_NAME] [PERSON_NAME] CC [PERSON_NAME] Bhoomi [PERSON_NAME…" at bounding box center [170, 305] width 74 height 18
select select "93505"
click at [133, 296] on select "Select Stylist [PERSON_NAME] [PERSON_NAME] CC [PERSON_NAME] Bhoomi [PERSON_NAME…" at bounding box center [170, 305] width 74 height 18
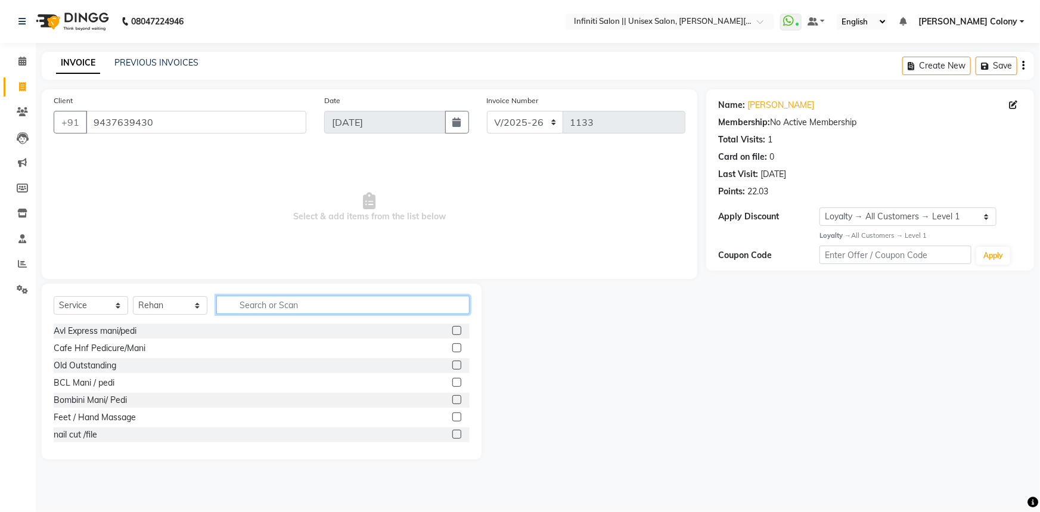
click at [260, 306] on input "text" at bounding box center [342, 305] width 253 height 18
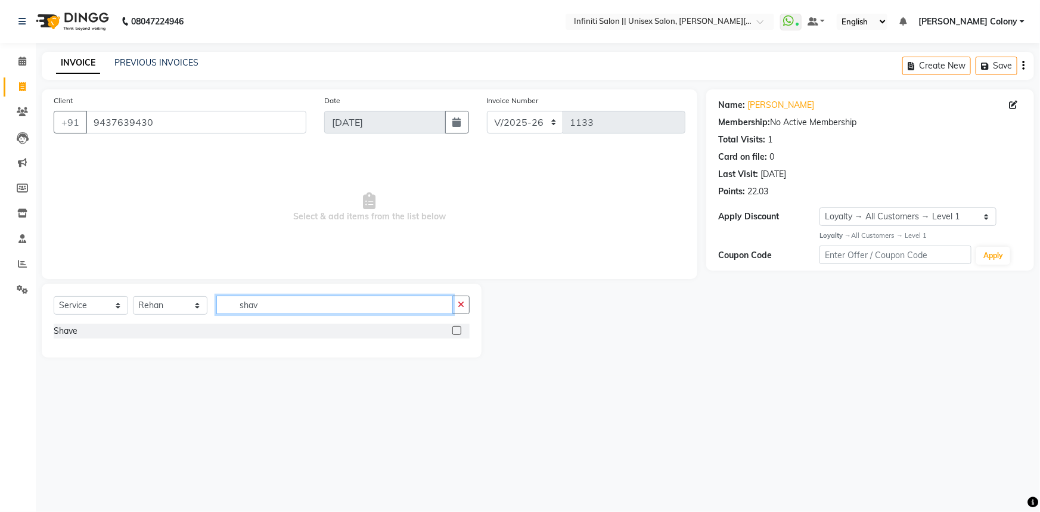
type input "shav"
click at [453, 330] on label at bounding box center [456, 330] width 9 height 9
click at [453, 330] on input "checkbox" at bounding box center [456, 331] width 8 height 8
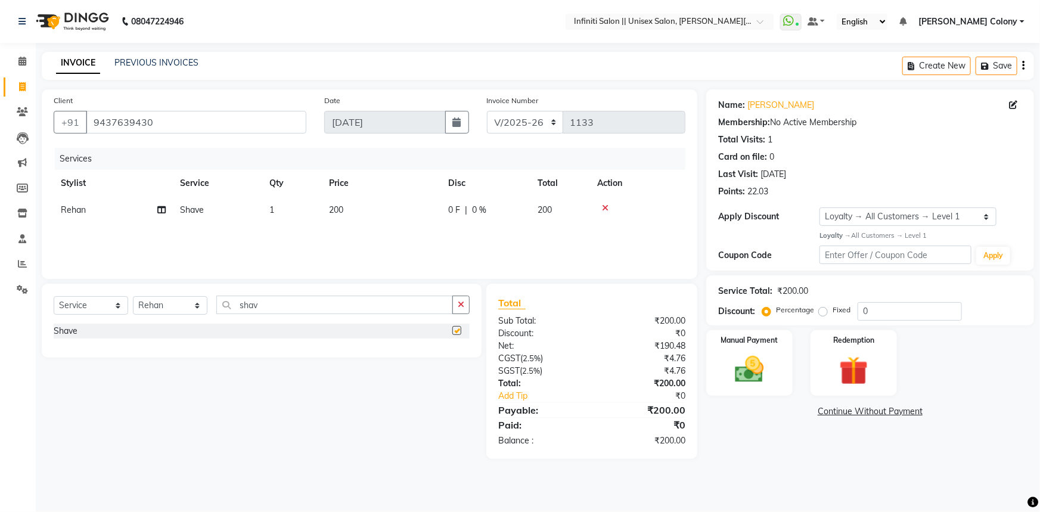
checkbox input "false"
click at [741, 374] on img at bounding box center [749, 369] width 49 height 35
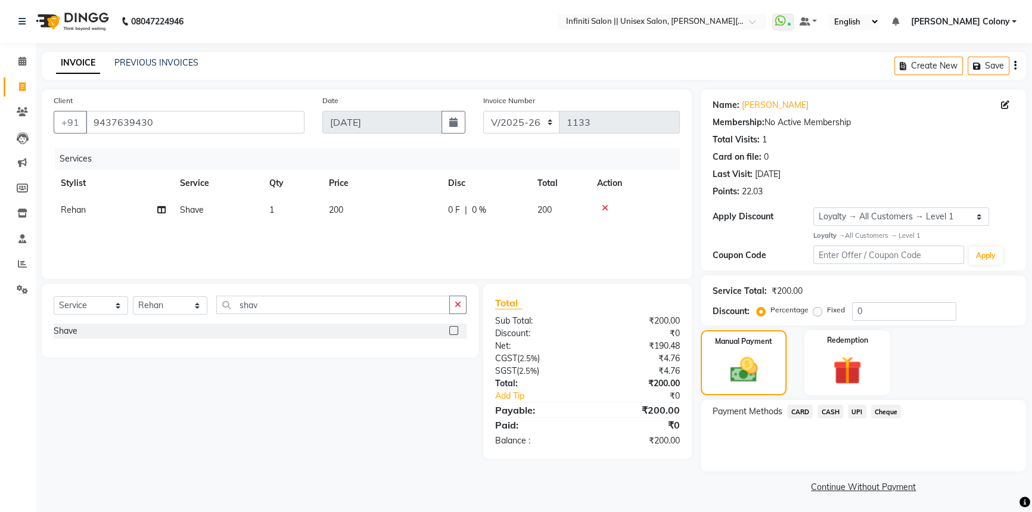
click at [828, 415] on span "CASH" at bounding box center [831, 412] width 26 height 14
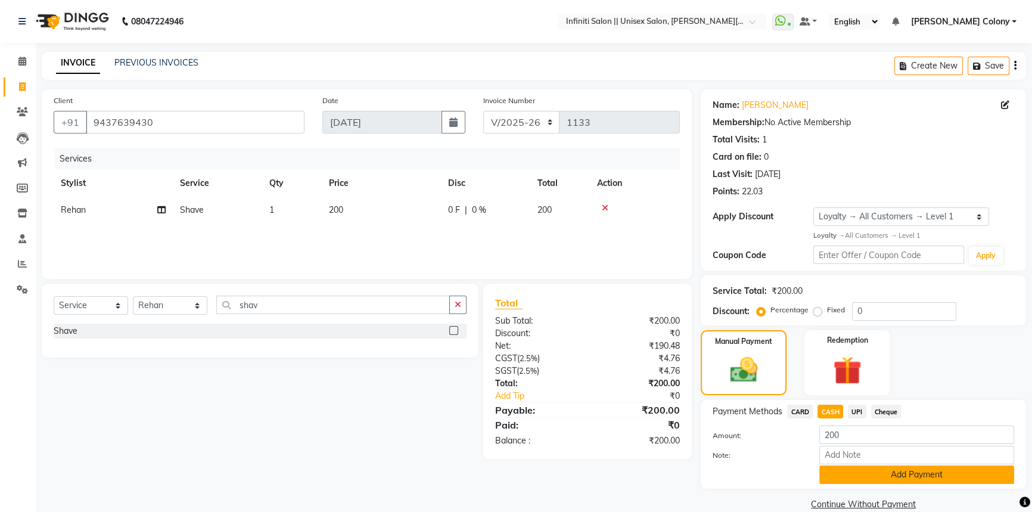
click at [875, 481] on button "Add Payment" at bounding box center [916, 474] width 195 height 18
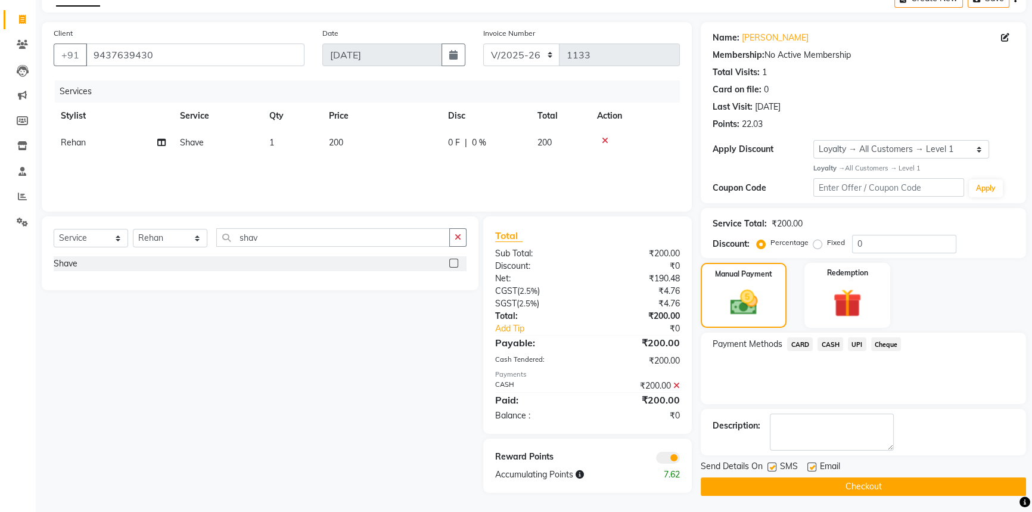
scroll to position [69, 0]
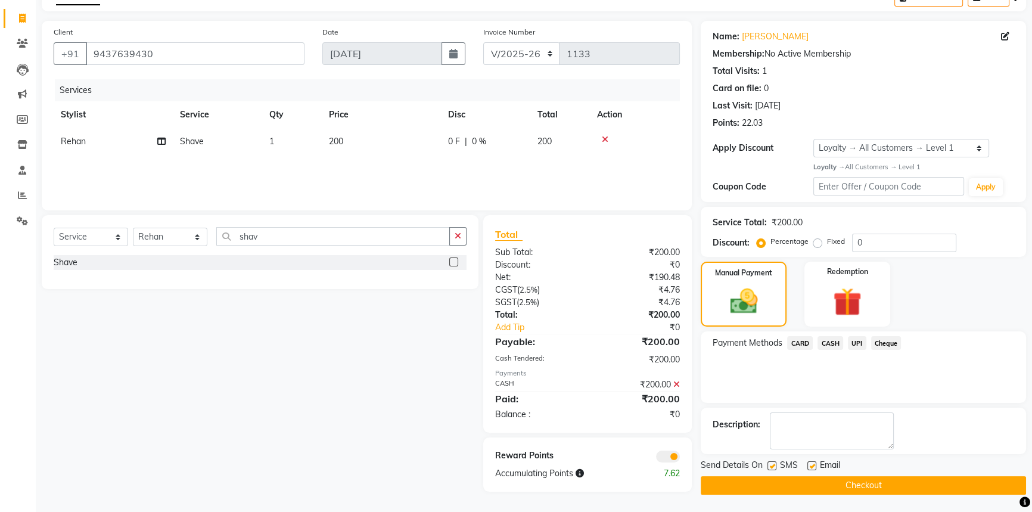
click at [880, 482] on button "Checkout" at bounding box center [863, 485] width 325 height 18
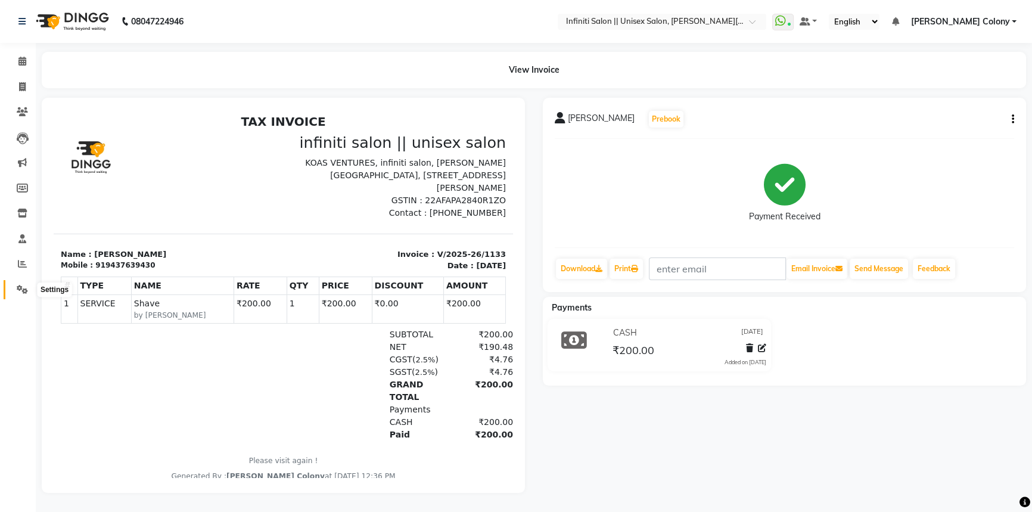
click at [24, 288] on icon at bounding box center [22, 289] width 11 height 9
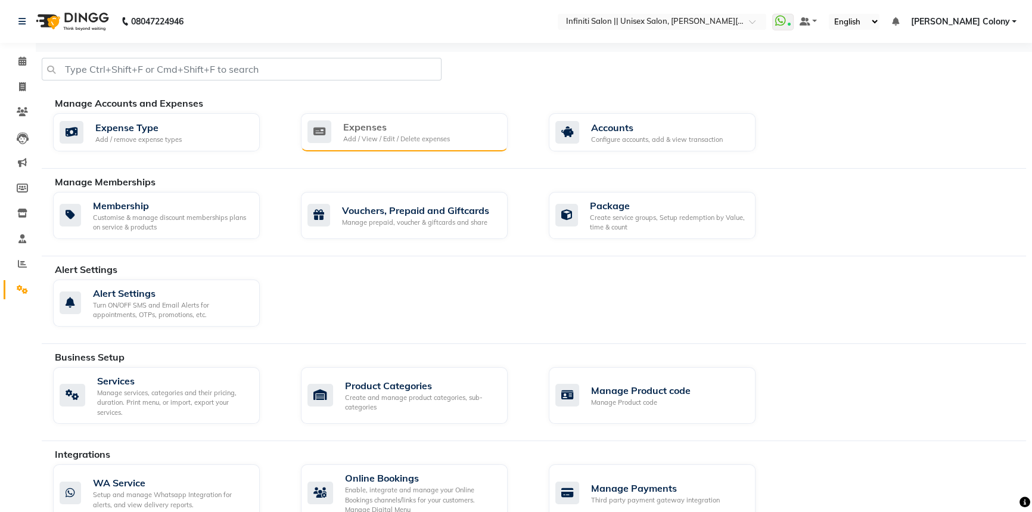
click at [434, 147] on div "Expenses Add / View / Edit / Delete expenses" at bounding box center [404, 132] width 207 height 38
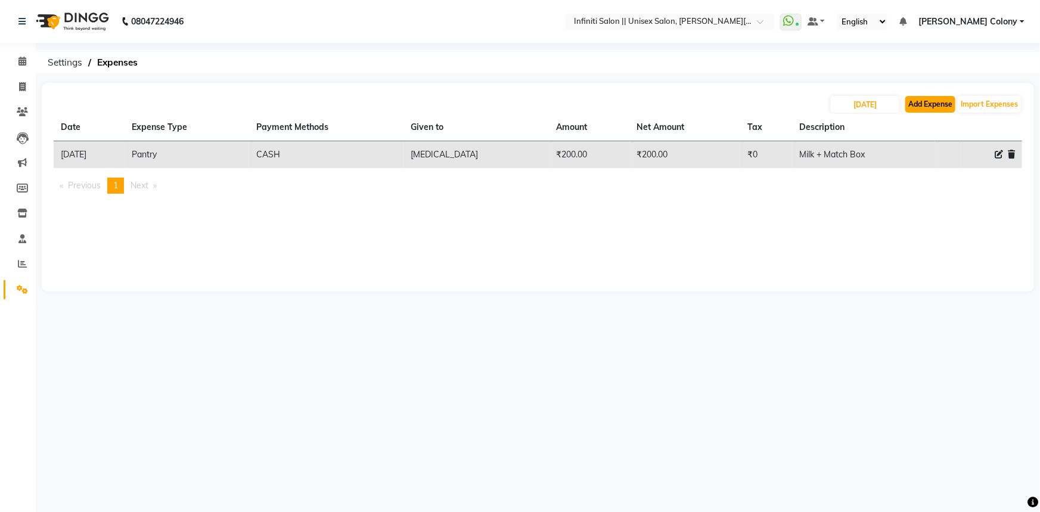
click at [919, 107] on button "Add Expense" at bounding box center [930, 104] width 50 height 17
select select "1"
select select "7361"
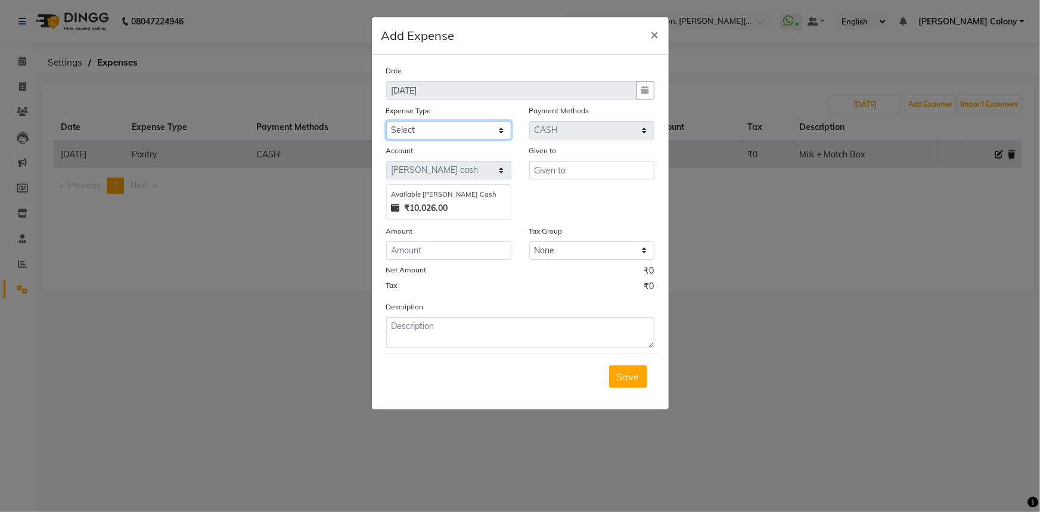
click at [415, 128] on select "Select Advance Salary Client Snacks Fuel Incentive Maintenance Miscellaneous Pa…" at bounding box center [448, 130] width 125 height 18
select select "12394"
click at [386, 122] on select "Select Advance Salary Client Snacks Fuel Incentive Maintenance Miscellaneous Pa…" at bounding box center [448, 130] width 125 height 18
click at [563, 176] on input "text" at bounding box center [591, 170] width 125 height 18
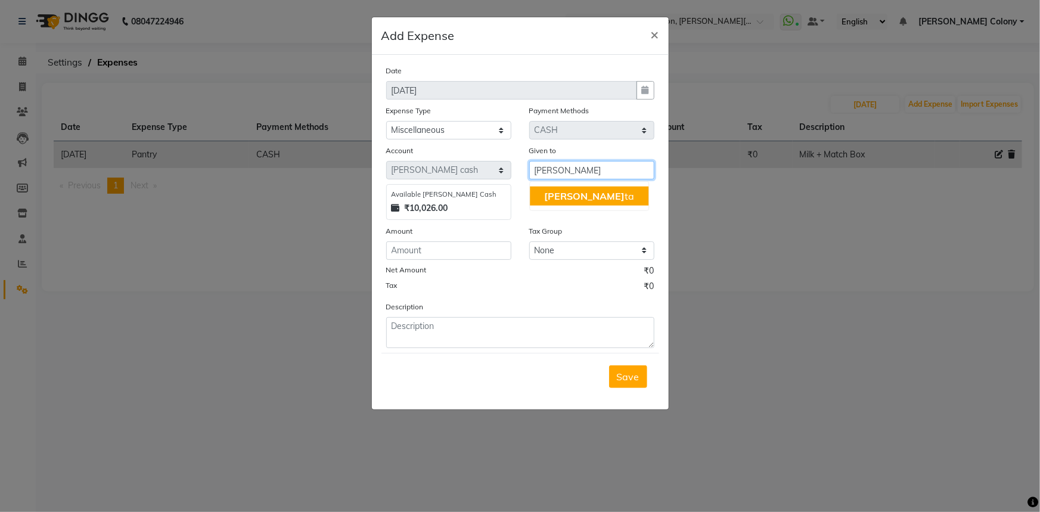
click at [542, 204] on button "Niki ta" at bounding box center [589, 196] width 119 height 19
type input "[MEDICAL_DATA]"
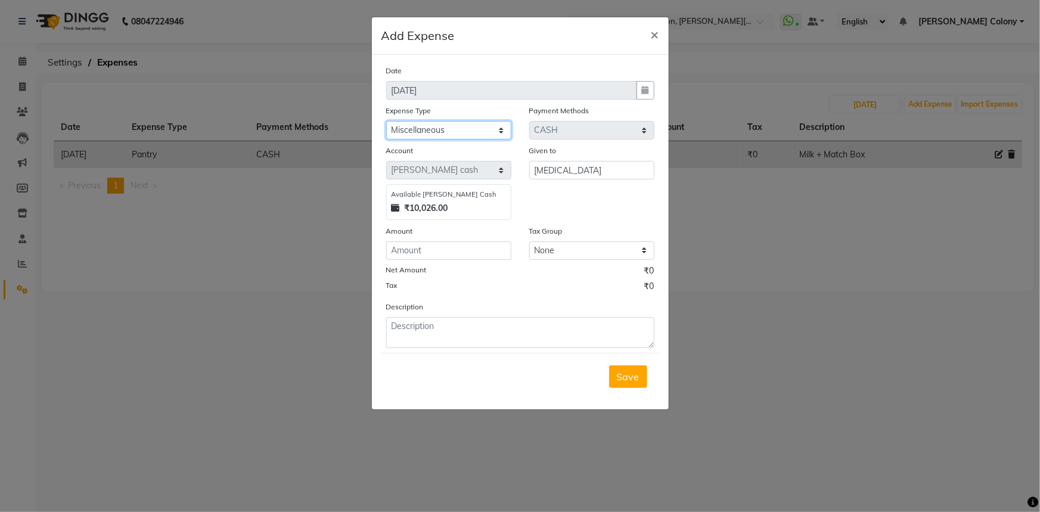
click at [495, 125] on select "Select Advance Salary Client Snacks Fuel Incentive Maintenance Miscellaneous Pa…" at bounding box center [448, 130] width 125 height 18
select select "12410"
click at [386, 122] on select "Select Advance Salary Client Snacks Fuel Incentive Maintenance Miscellaneous Pa…" at bounding box center [448, 130] width 125 height 18
click at [446, 254] on input "number" at bounding box center [448, 250] width 125 height 18
type input "1151"
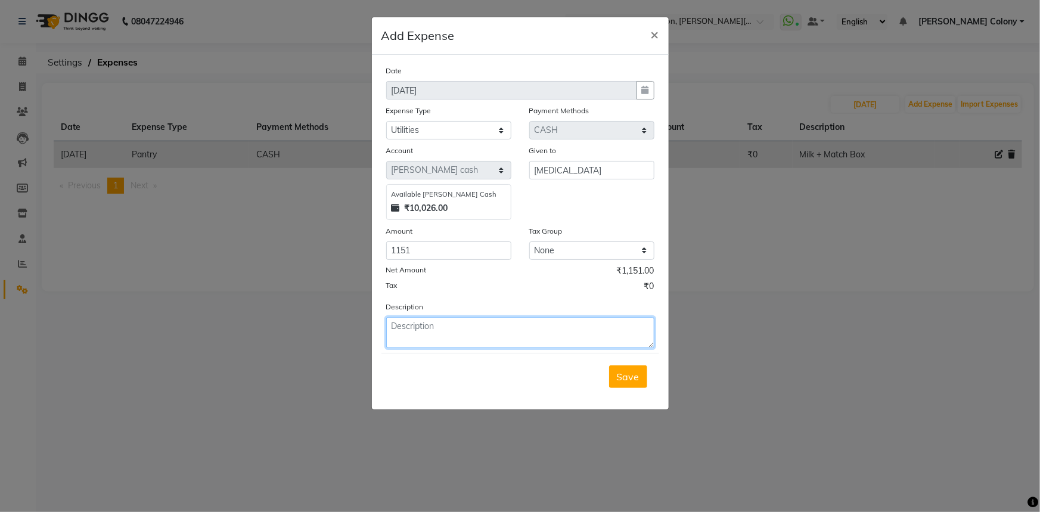
click at [434, 331] on textarea at bounding box center [520, 332] width 268 height 31
click at [401, 328] on textarea "Defuser" at bounding box center [520, 332] width 268 height 31
click at [437, 330] on textarea "Diffuser" at bounding box center [520, 332] width 268 height 31
type textarea "Diffuser -4 for beauty spa rooms"
click at [640, 385] on button "Save" at bounding box center [628, 376] width 38 height 23
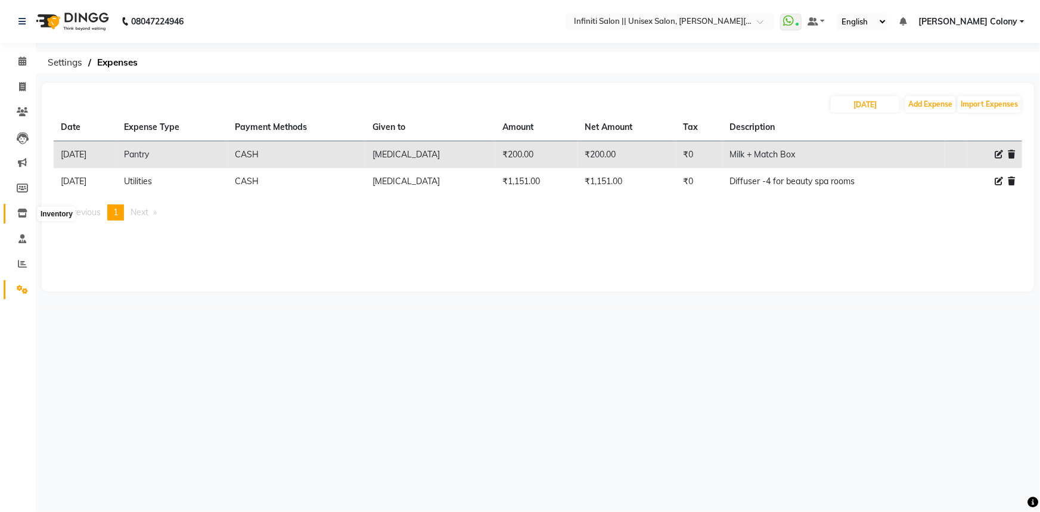
click at [23, 218] on span at bounding box center [22, 214] width 21 height 14
select select
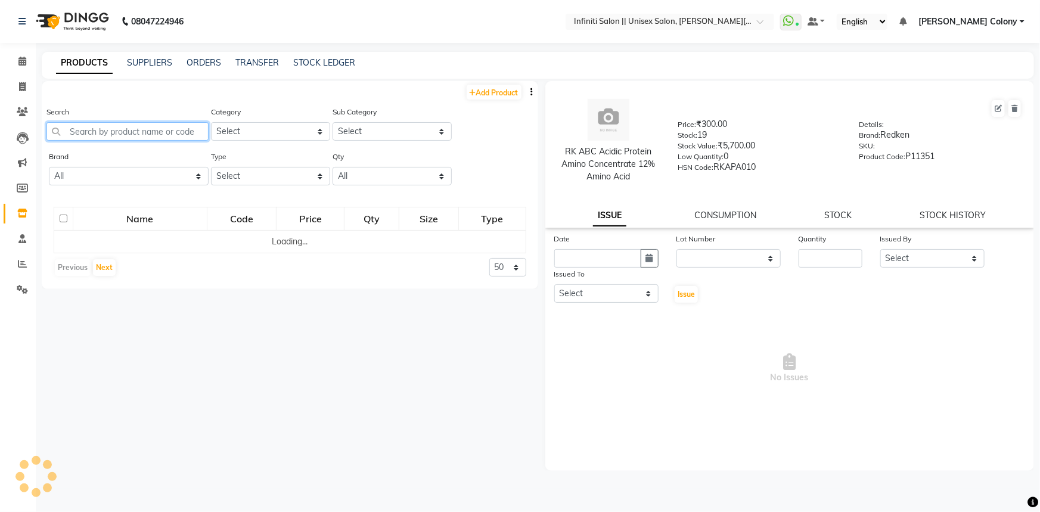
click at [154, 133] on input "text" at bounding box center [127, 131] width 162 height 18
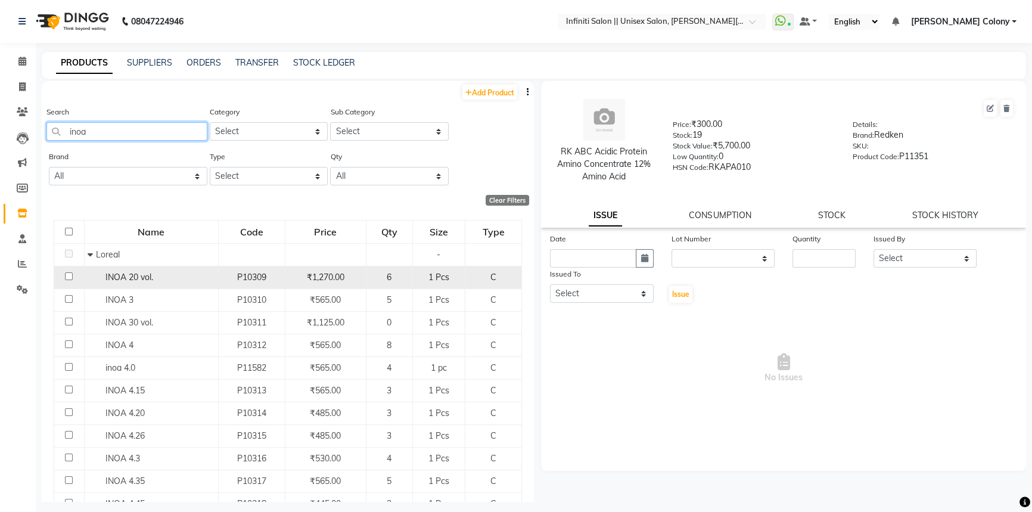
type input "inoa"
click at [142, 276] on span "INOA 20 vol." at bounding box center [129, 277] width 48 height 11
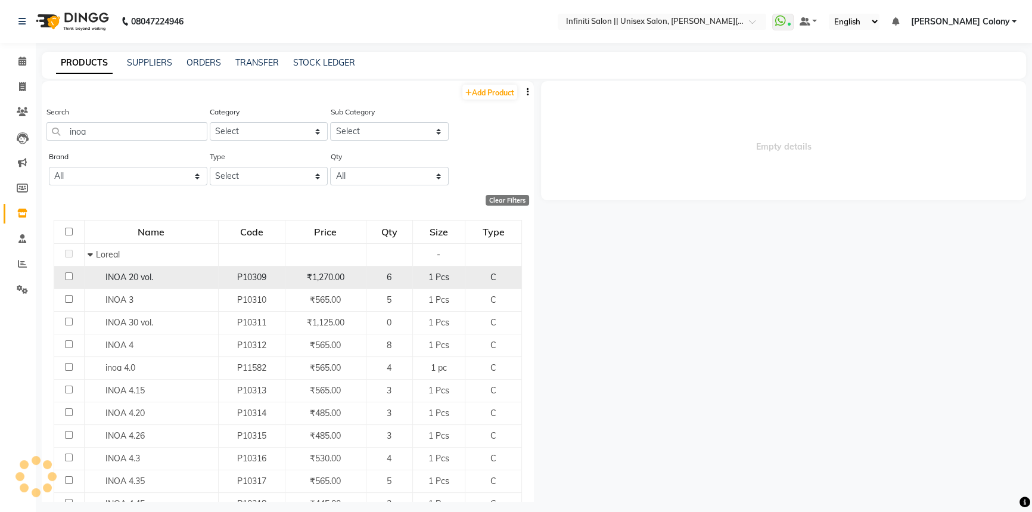
select select
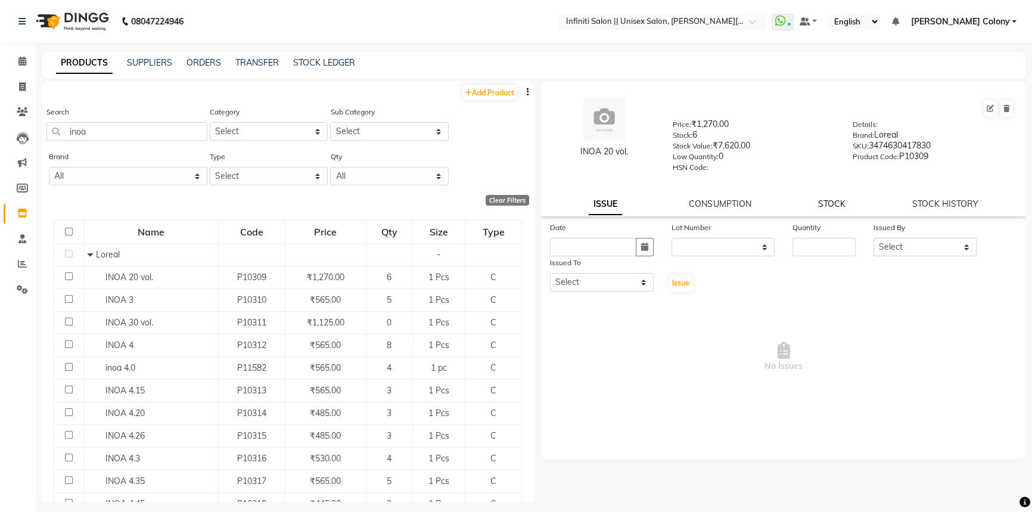
click at [840, 209] on link "STOCK" at bounding box center [831, 203] width 27 height 11
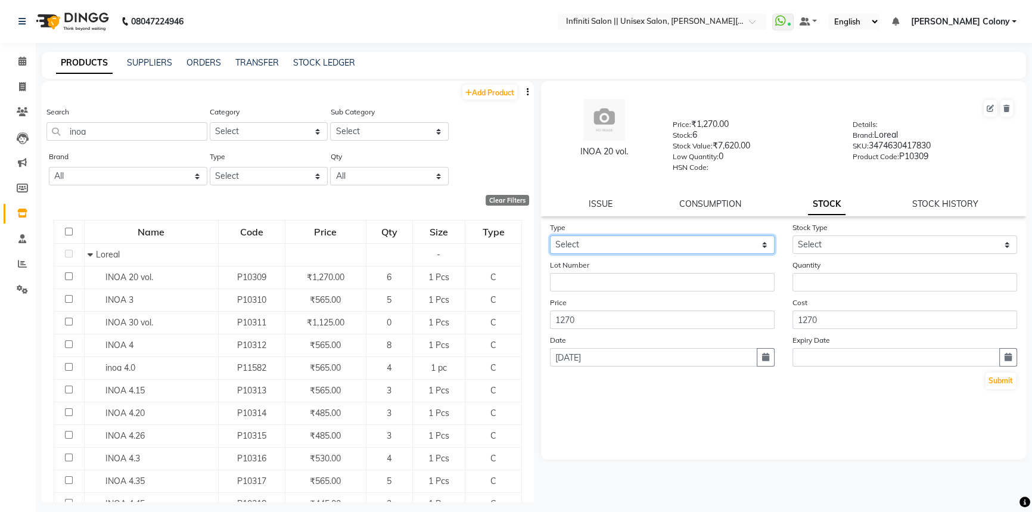
click at [655, 251] on select "Select In Out" at bounding box center [662, 244] width 225 height 18
select select "out"
click at [550, 238] on select "Select In Out" at bounding box center [662, 244] width 225 height 18
select select
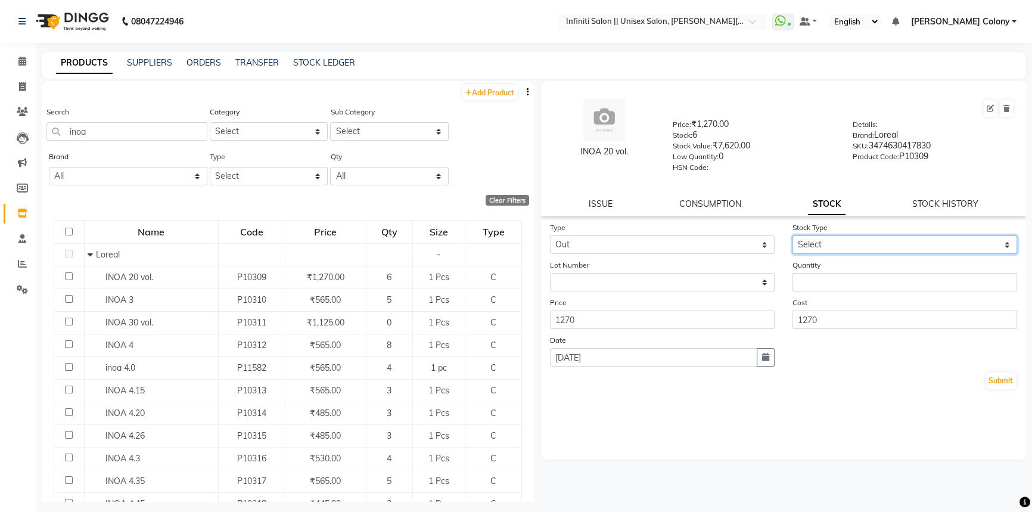
click at [818, 244] on select "Select Internal Use Damaged Expired Adjustment Return Other" at bounding box center [905, 244] width 225 height 18
select select "internal use"
click at [793, 238] on select "Select Internal Use Damaged Expired Adjustment Return Other" at bounding box center [905, 244] width 225 height 18
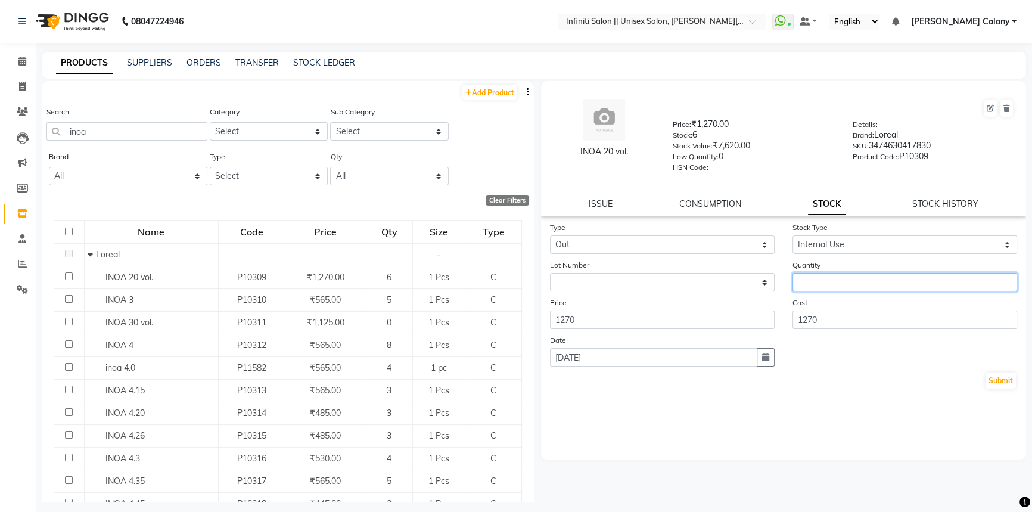
click at [821, 280] on input "number" at bounding box center [905, 282] width 225 height 18
type input "1"
click at [998, 385] on button "Submit" at bounding box center [1001, 380] width 30 height 17
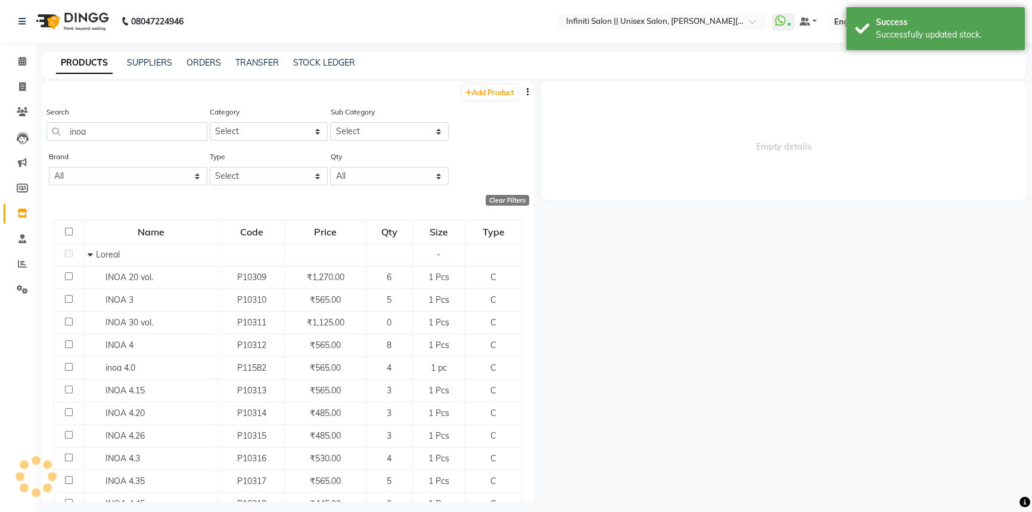
select select
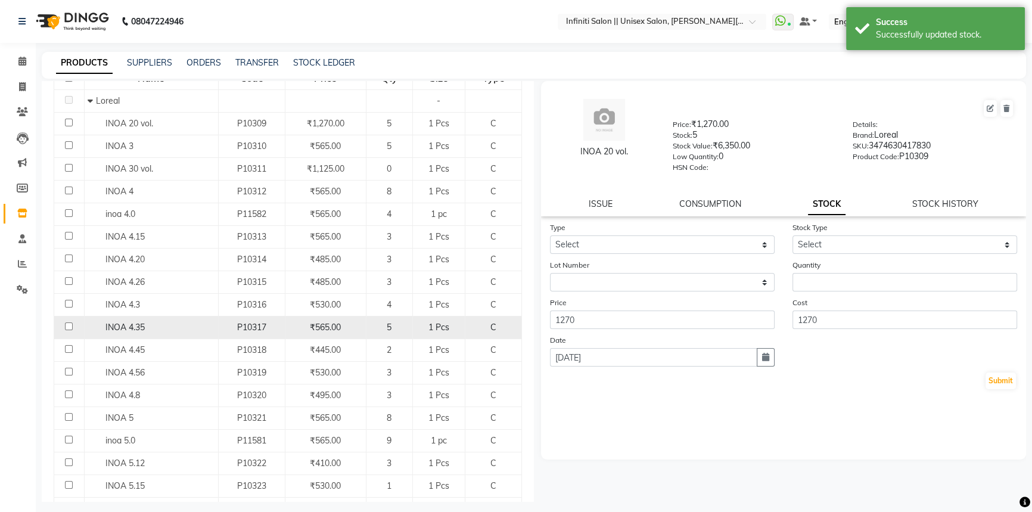
scroll to position [162, 0]
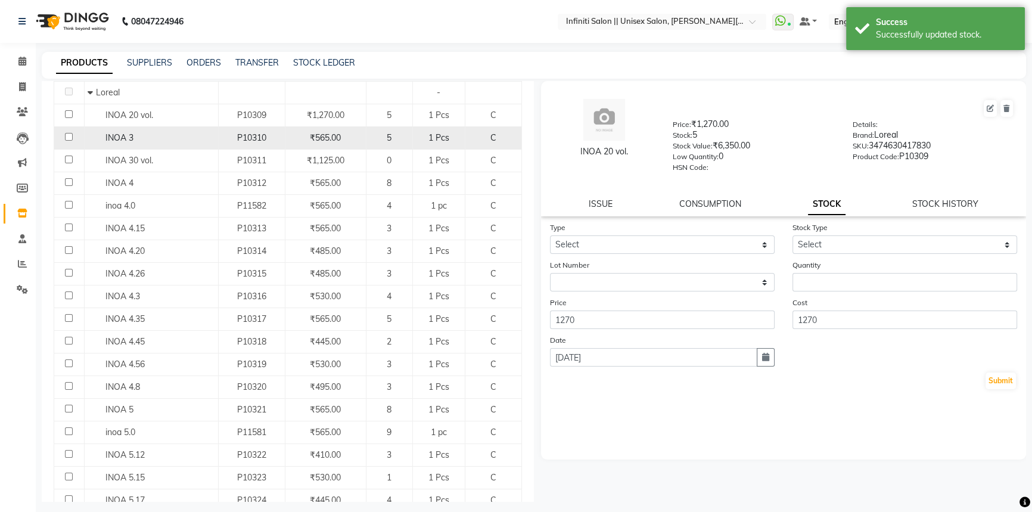
click at [139, 134] on div "INOA 3" at bounding box center [152, 138] width 128 height 13
select select
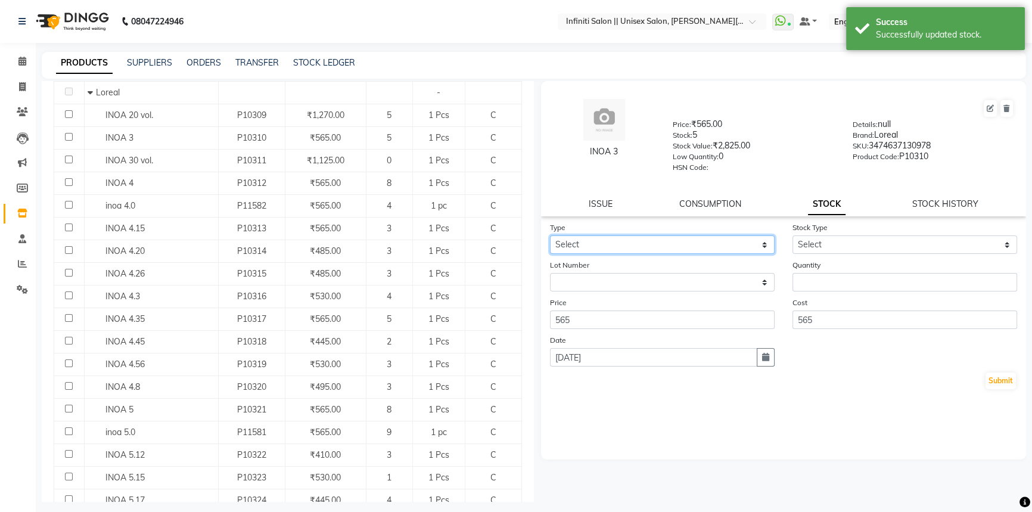
click at [654, 244] on select "Select In Out" at bounding box center [662, 244] width 225 height 18
select select "out"
click at [550, 238] on select "Select In Out" at bounding box center [662, 244] width 225 height 18
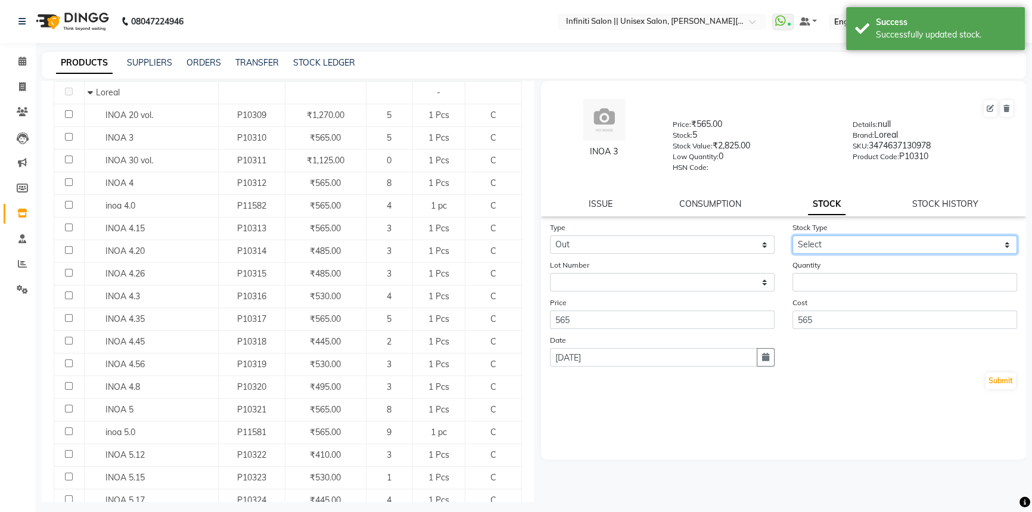
click at [831, 246] on select "Select Internal Use Damaged Expired Adjustment Return Other" at bounding box center [905, 244] width 225 height 18
select select "internal use"
click at [793, 238] on select "Select Internal Use Damaged Expired Adjustment Return Other" at bounding box center [905, 244] width 225 height 18
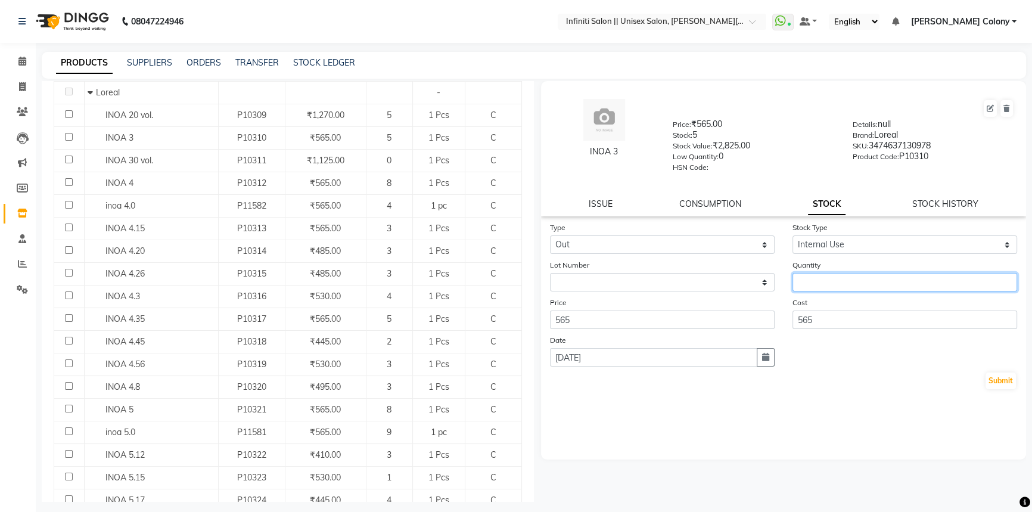
click at [819, 283] on input "number" at bounding box center [905, 282] width 225 height 18
type input "1"
click at [1012, 383] on button "Submit" at bounding box center [1001, 380] width 30 height 17
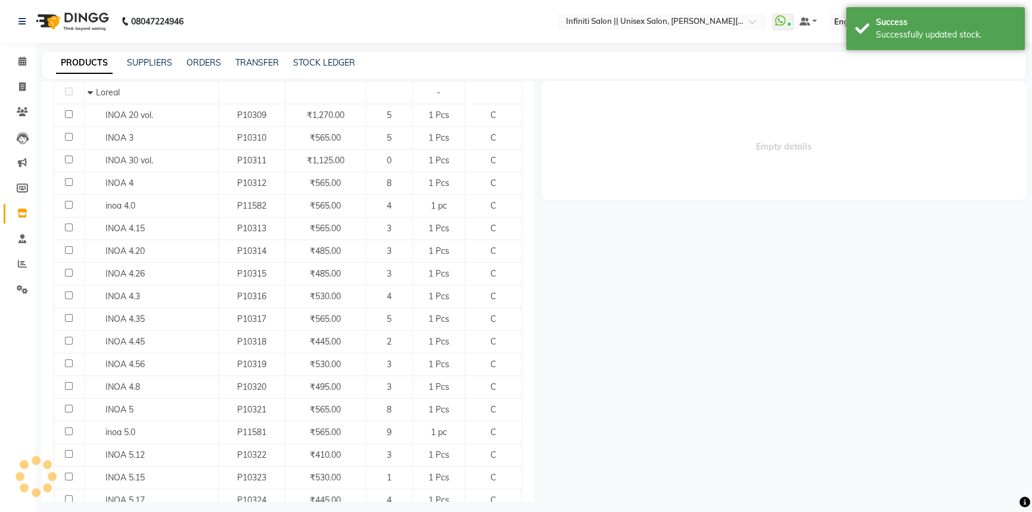
scroll to position [0, 0]
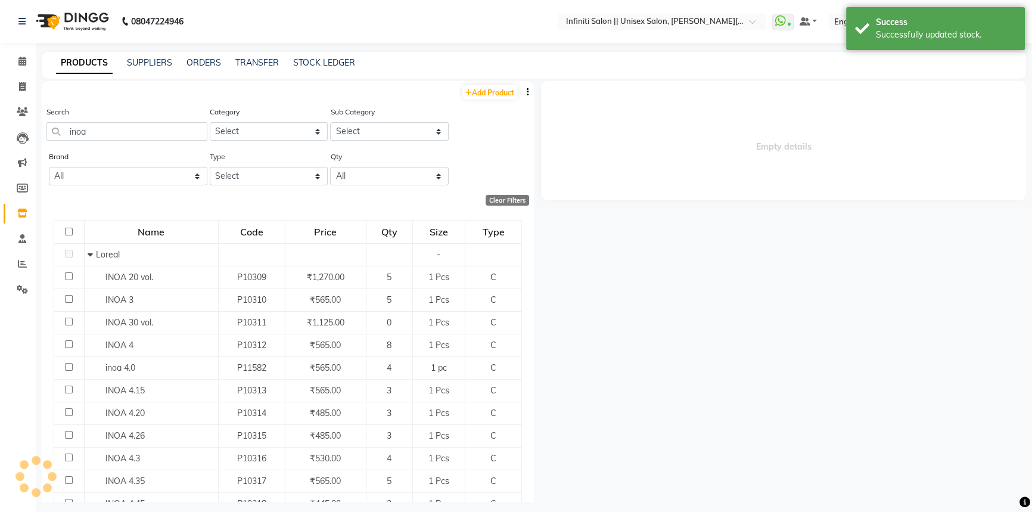
select select
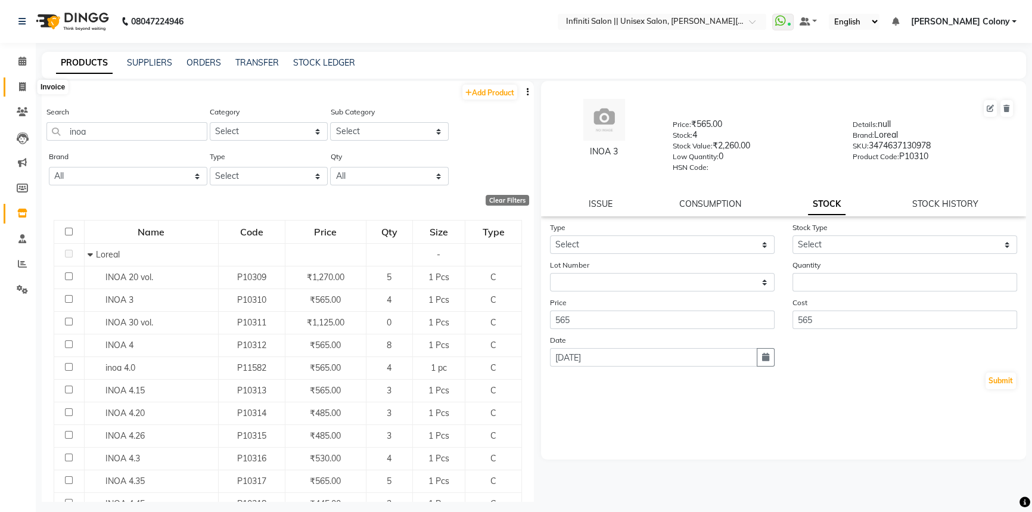
click at [19, 89] on icon at bounding box center [22, 86] width 7 height 9
select select "service"
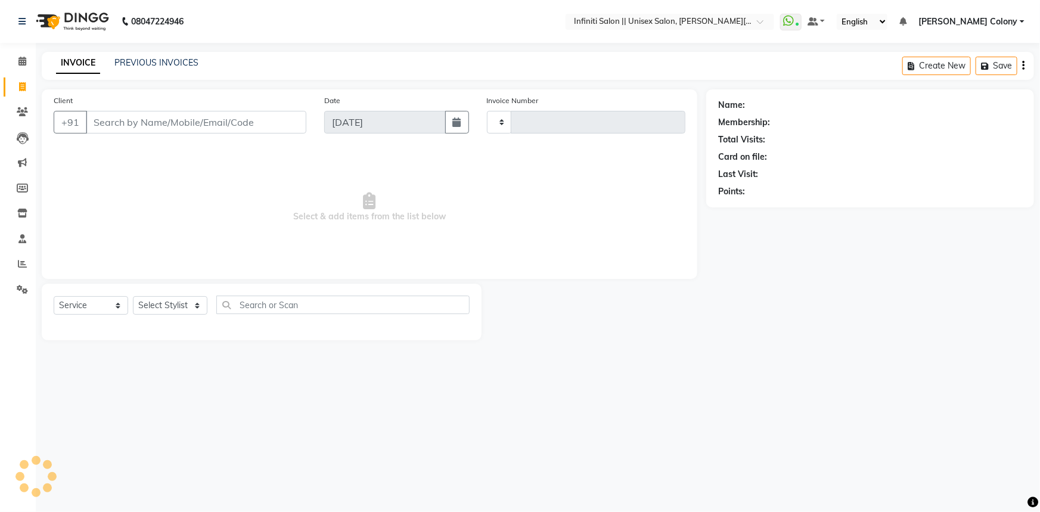
type input "1134"
select select "8233"
click at [167, 122] on input "Client" at bounding box center [196, 122] width 220 height 23
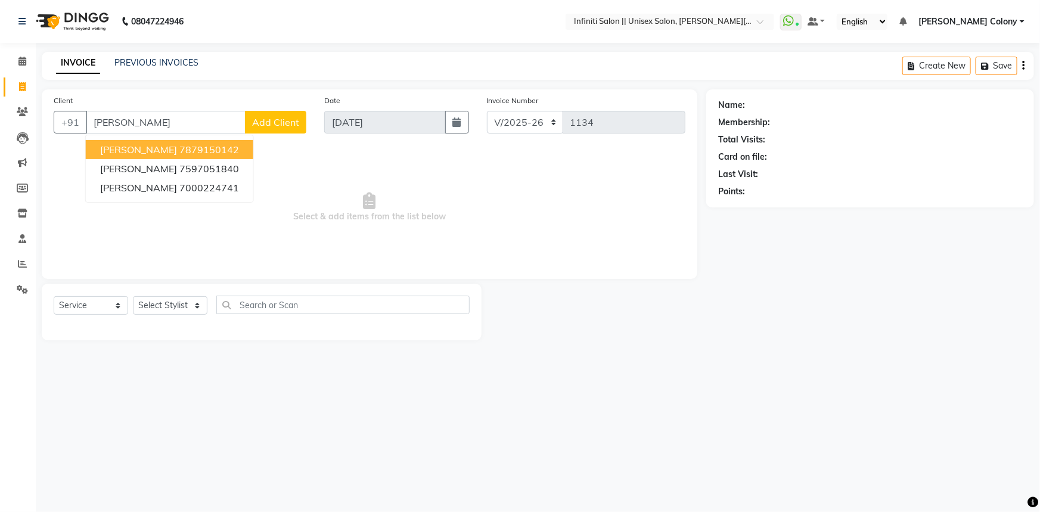
click at [179, 151] on ngb-highlight "7879150142" at bounding box center [209, 150] width 60 height 12
type input "7879150142"
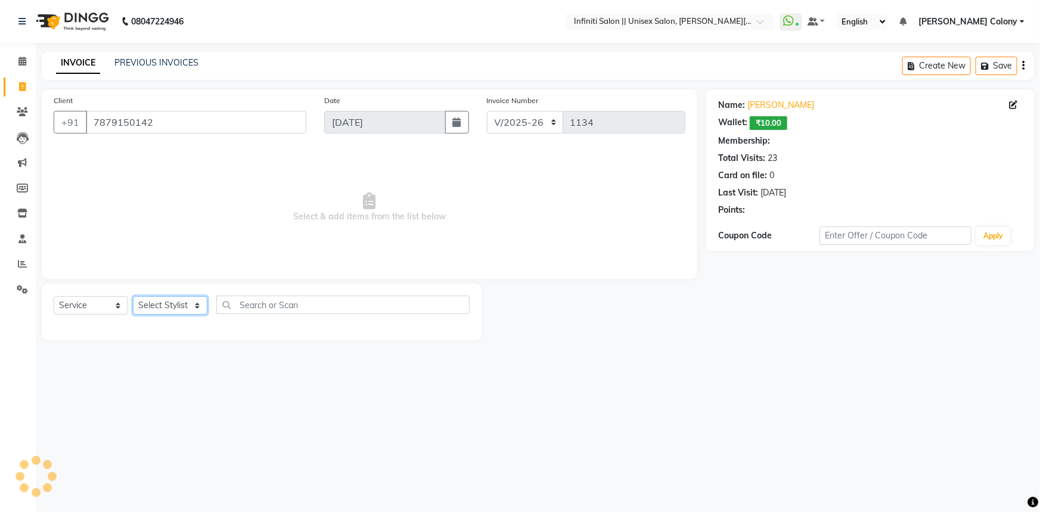
click at [170, 307] on select "Select Stylist [PERSON_NAME] [PERSON_NAME] CC [PERSON_NAME] Bhoomi [PERSON_NAME…" at bounding box center [170, 305] width 74 height 18
select select "1: Object"
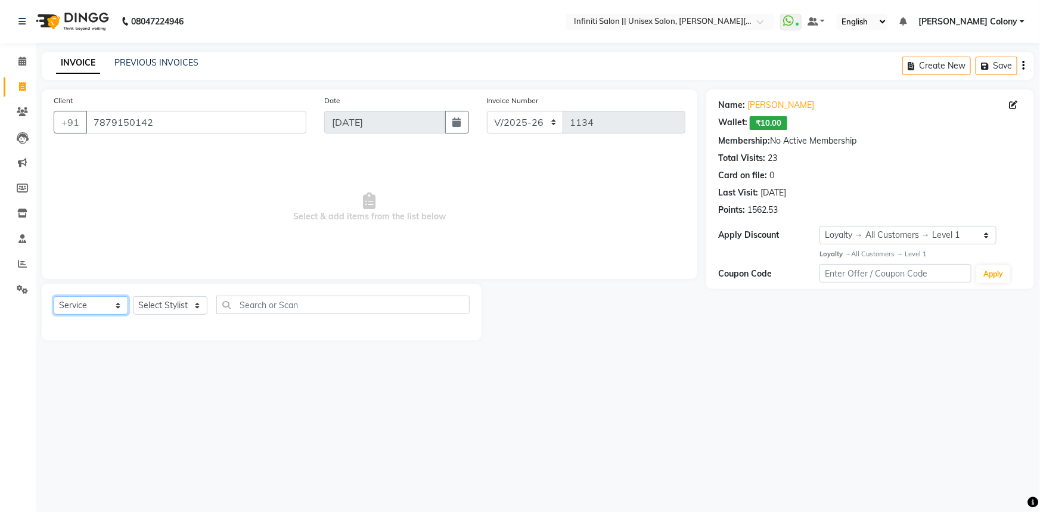
click at [68, 304] on select "Select Service Product Membership Package Voucher Prepaid Gift Card" at bounding box center [91, 305] width 74 height 18
select select "product"
click at [54, 296] on select "Select Service Product Membership Package Voucher Prepaid Gift Card" at bounding box center [91, 305] width 74 height 18
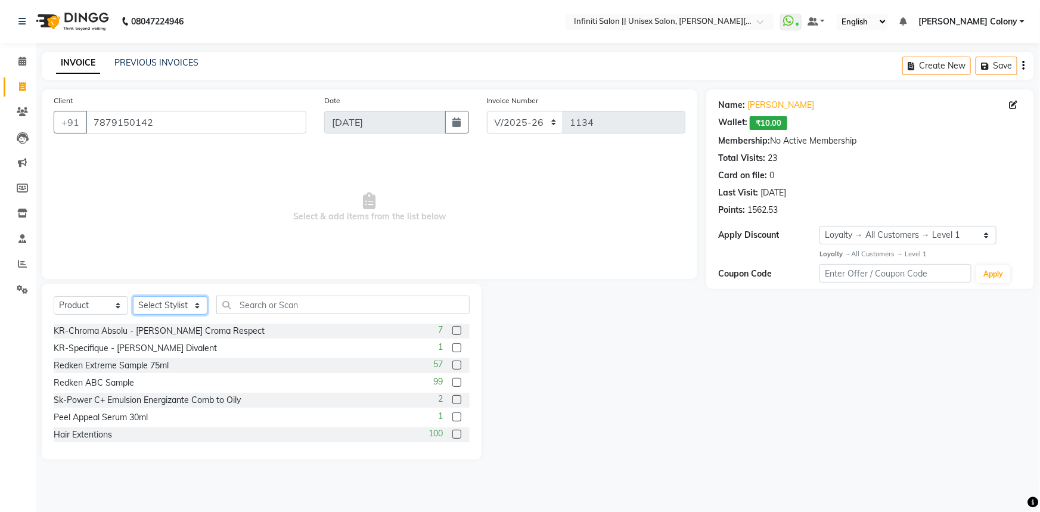
click at [144, 303] on select "Select Stylist [PERSON_NAME] [PERSON_NAME] CC [PERSON_NAME] Bhoomi [PERSON_NAME…" at bounding box center [170, 305] width 74 height 18
select select "87984"
click at [133, 296] on select "Select Stylist [PERSON_NAME] [PERSON_NAME] CC [PERSON_NAME] Bhoomi [PERSON_NAME…" at bounding box center [170, 305] width 74 height 18
click at [293, 296] on input "text" at bounding box center [342, 305] width 253 height 18
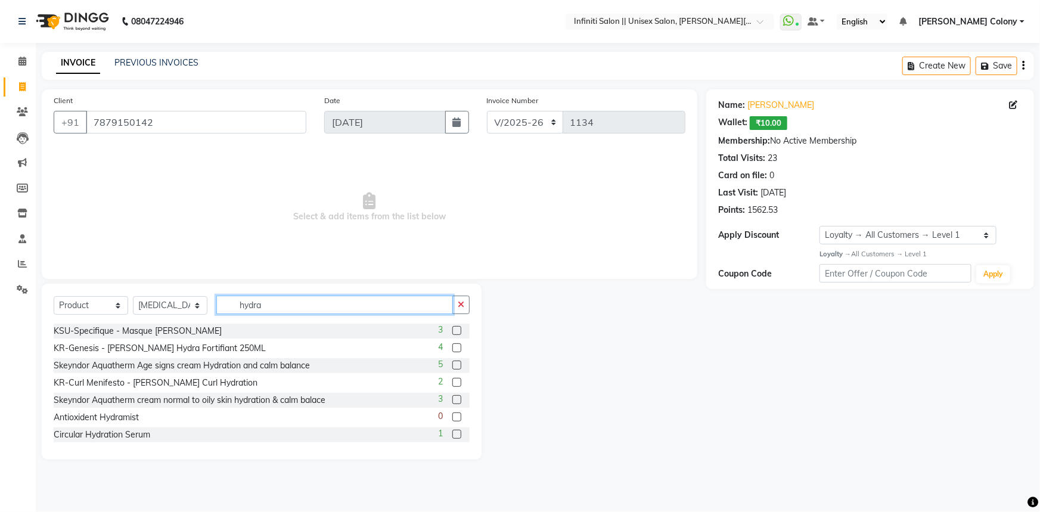
type input "hydra"
click at [452, 328] on label at bounding box center [456, 330] width 9 height 9
click at [452, 328] on input "checkbox" at bounding box center [456, 331] width 8 height 8
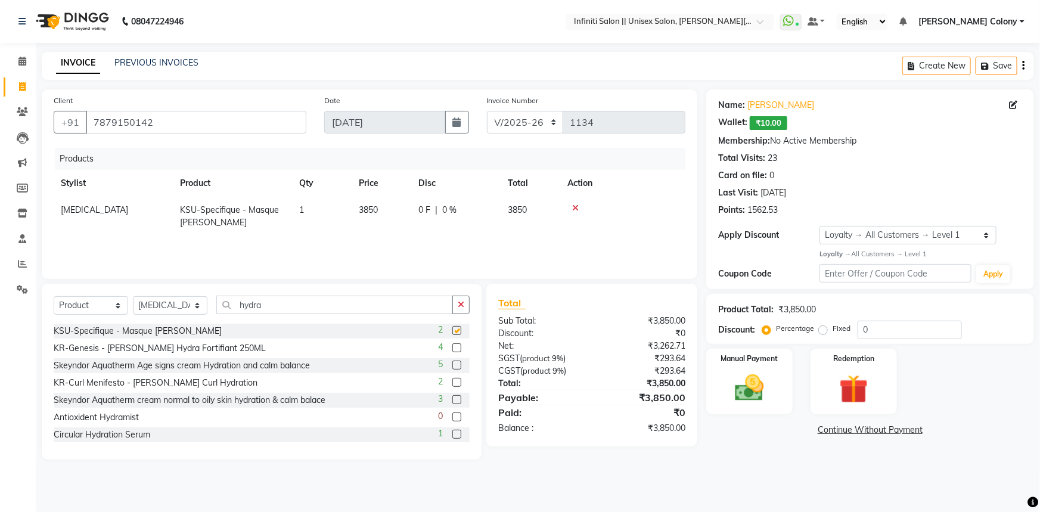
checkbox input "false"
click at [768, 386] on img at bounding box center [749, 388] width 49 height 35
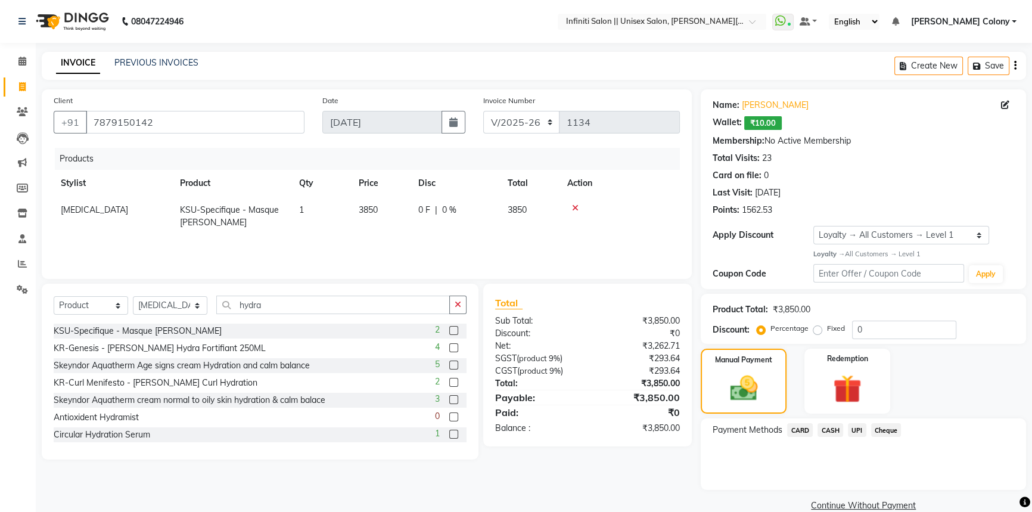
click at [826, 431] on span "CASH" at bounding box center [831, 430] width 26 height 14
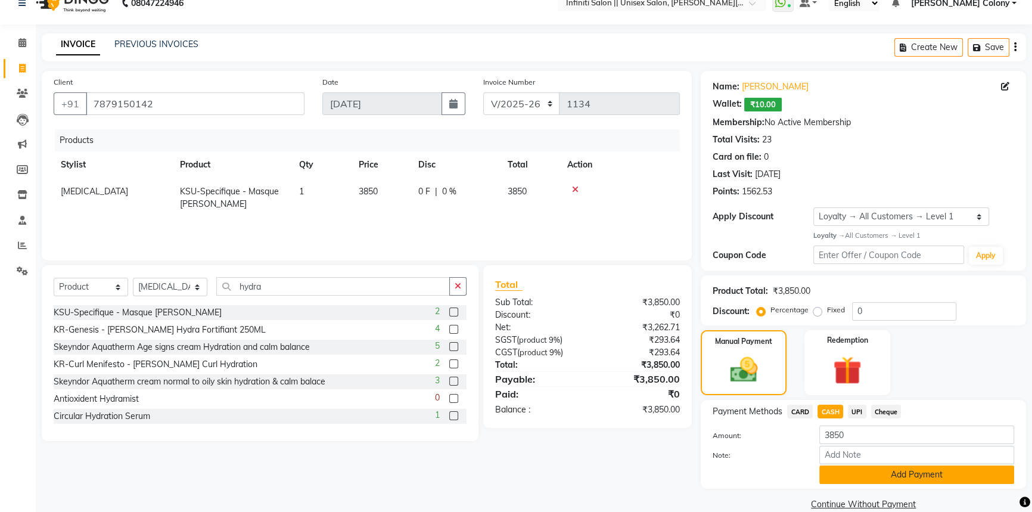
scroll to position [38, 0]
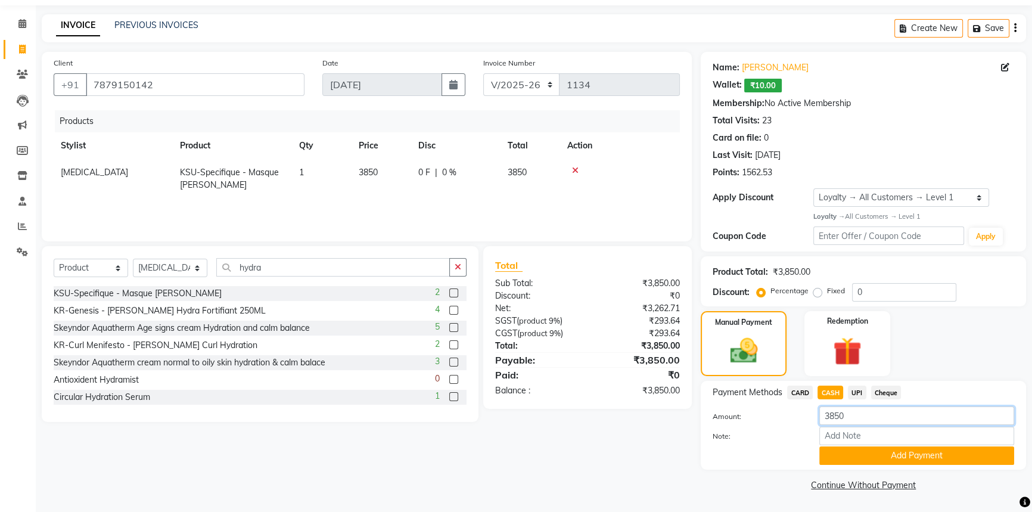
drag, startPoint x: 829, startPoint y: 417, endPoint x: 949, endPoint y: 381, distance: 124.6
click at [949, 381] on div "Payment Methods CARD CASH UPI Cheque Amount: 3850 Note: Add Payment" at bounding box center [863, 425] width 325 height 89
type input "3000"
click at [840, 464] on button "Add Payment" at bounding box center [916, 455] width 195 height 18
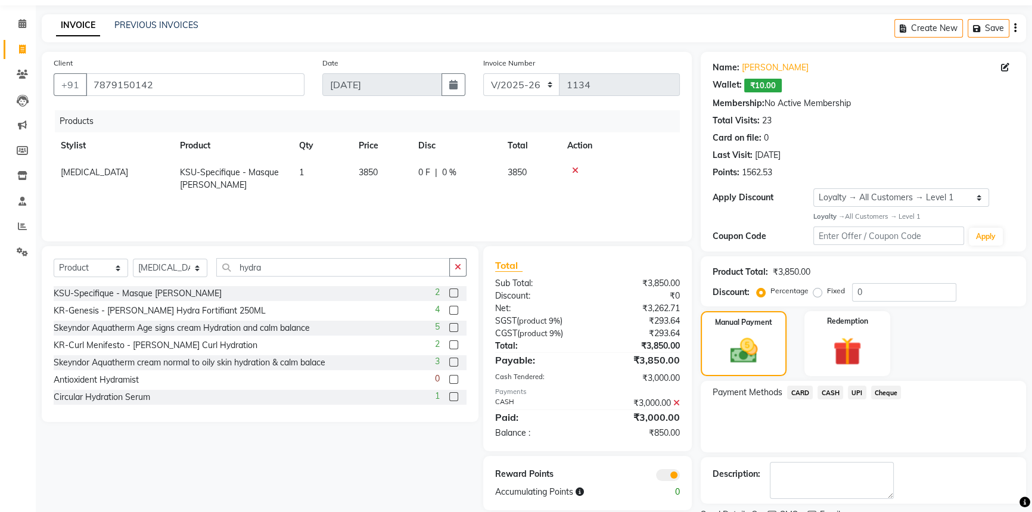
click at [857, 393] on span "UPI" at bounding box center [857, 393] width 18 height 14
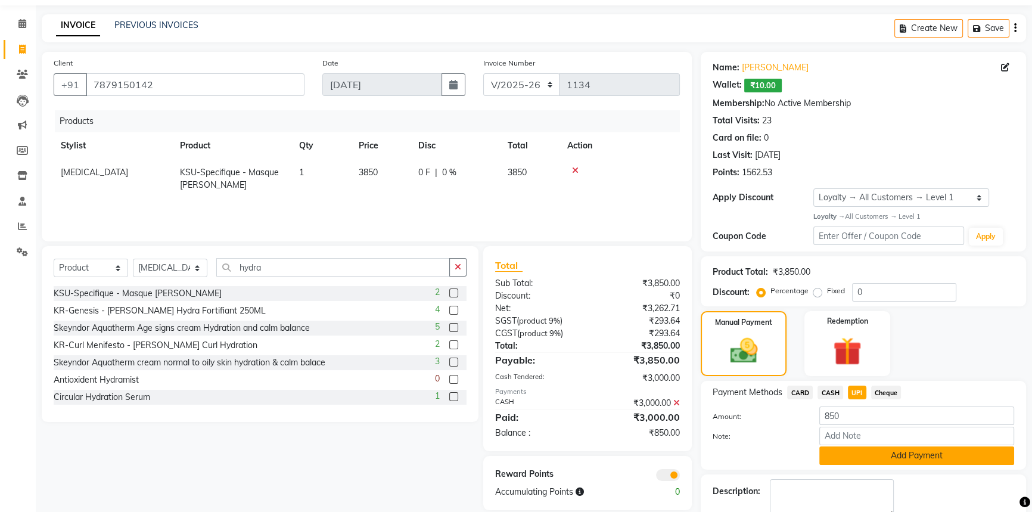
click at [849, 454] on button "Add Payment" at bounding box center [916, 455] width 195 height 18
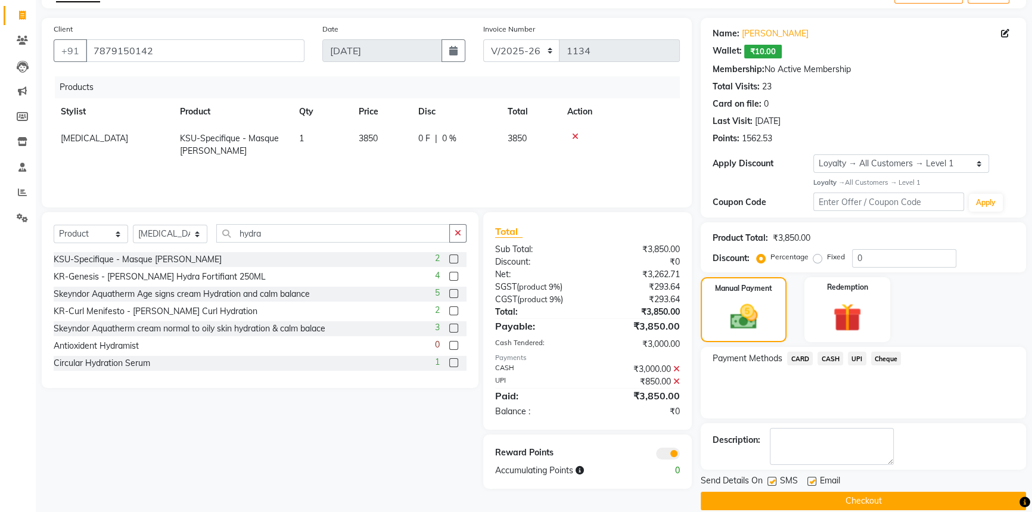
scroll to position [87, 0]
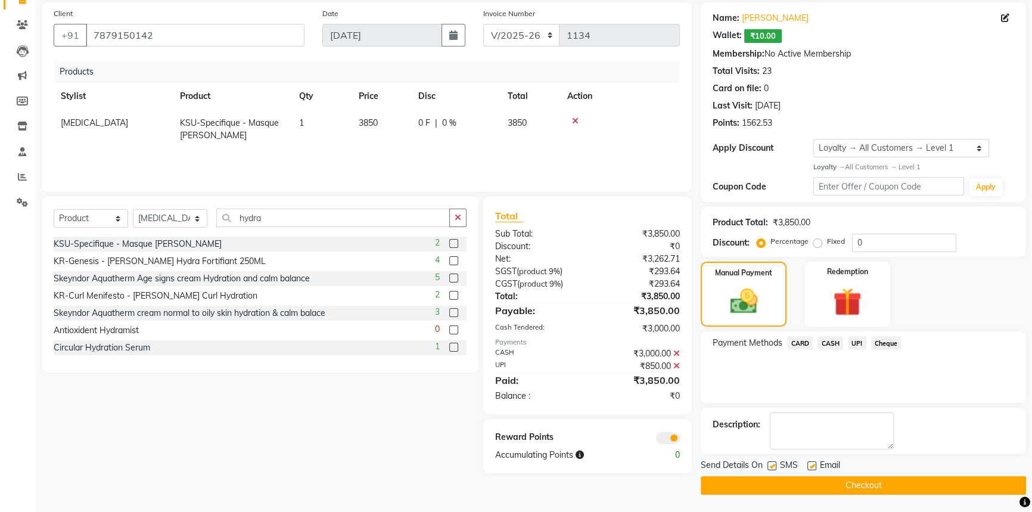
click at [844, 488] on button "Checkout" at bounding box center [863, 485] width 325 height 18
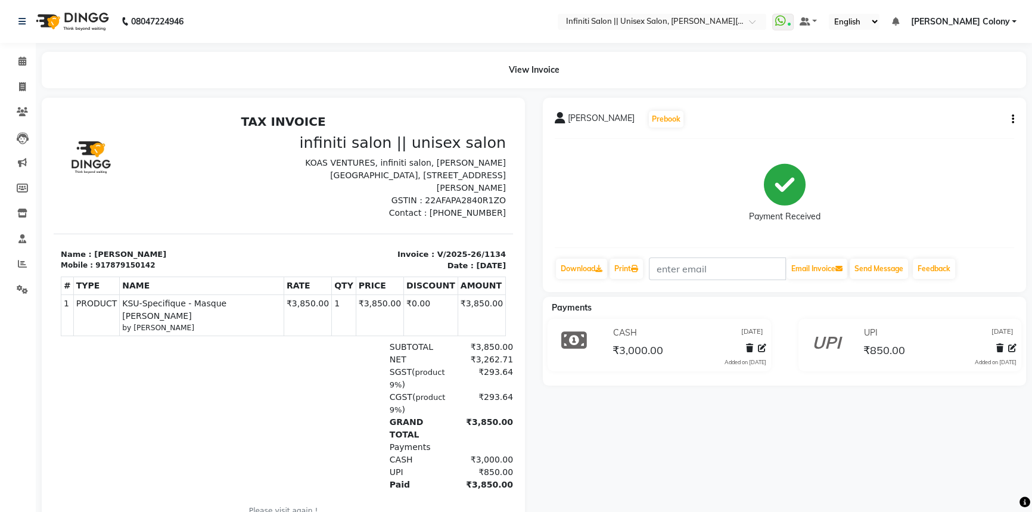
click at [52, 27] on img at bounding box center [71, 21] width 82 height 33
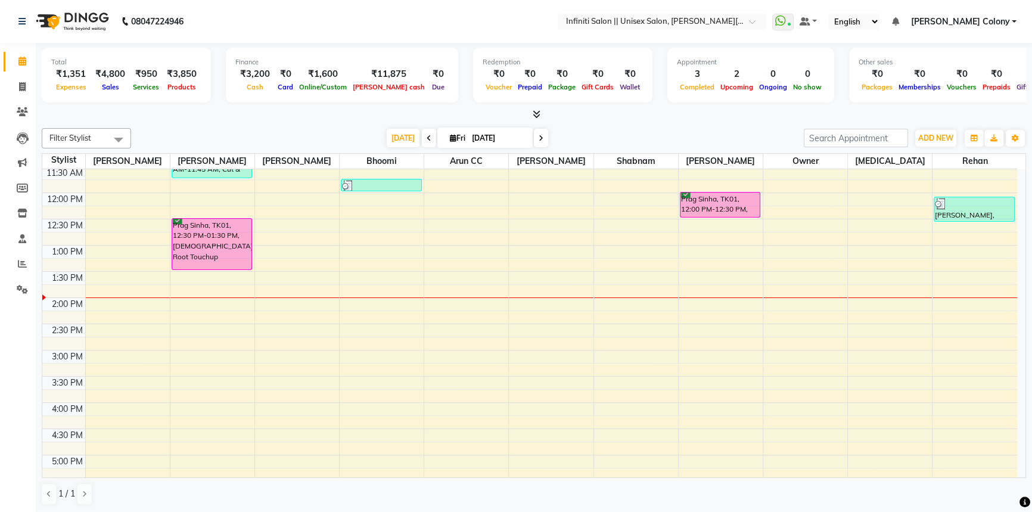
scroll to position [216, 0]
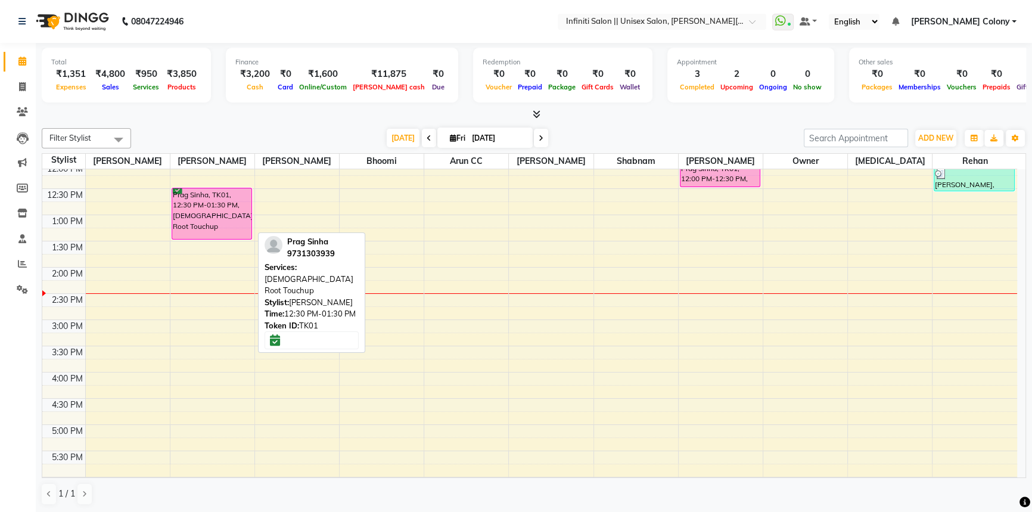
click at [188, 204] on div "Prag Sinha, TK01, 12:30 PM-01:30 PM, [DEMOGRAPHIC_DATA] Root Touchup" at bounding box center [212, 213] width 80 height 51
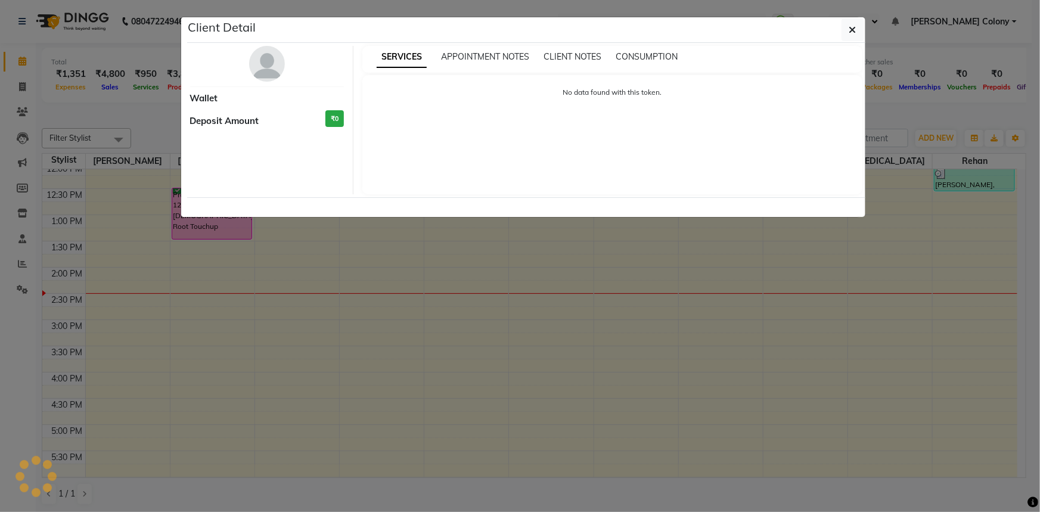
select select "6"
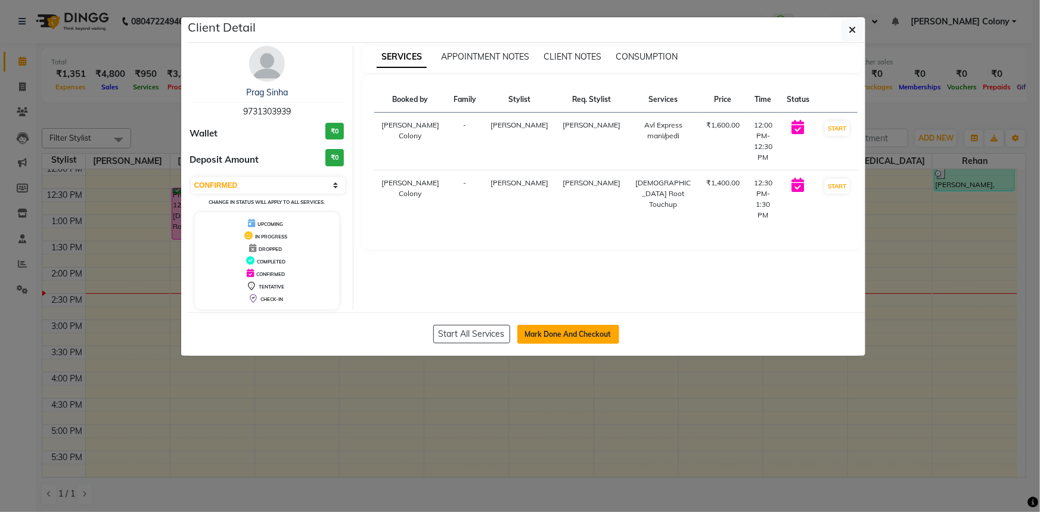
click at [548, 334] on button "Mark Done And Checkout" at bounding box center [568, 334] width 102 height 19
select select "8233"
select select "service"
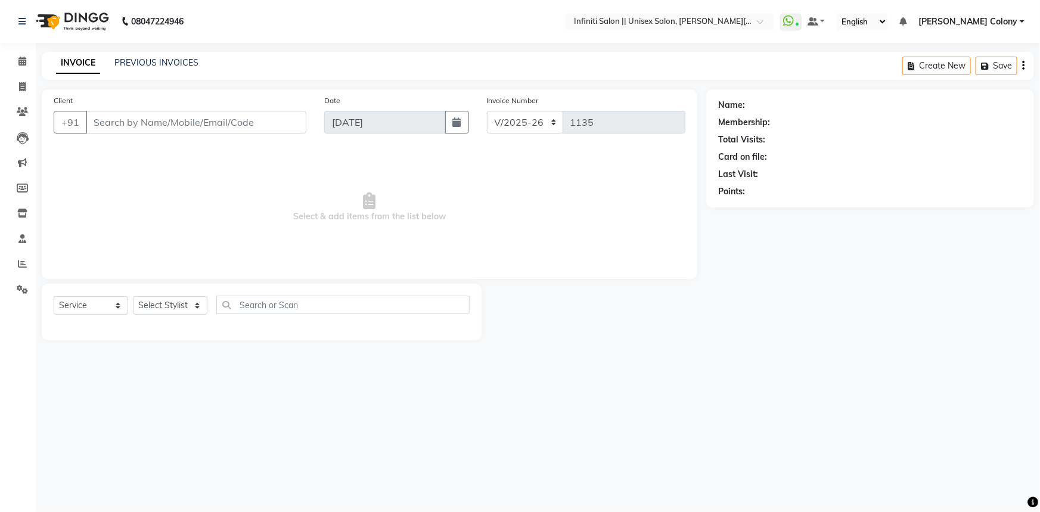
type input "9731303939"
select select "80275"
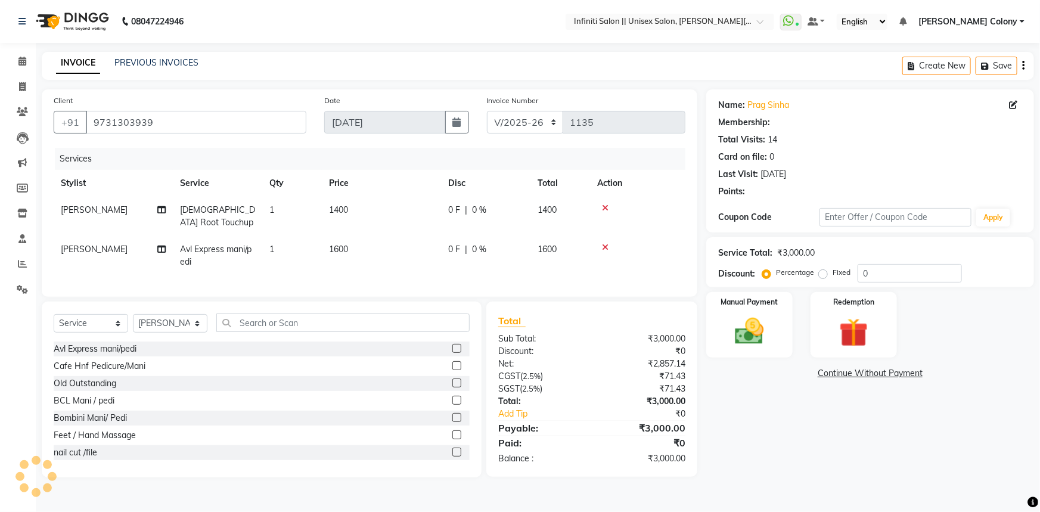
select select "2: Object"
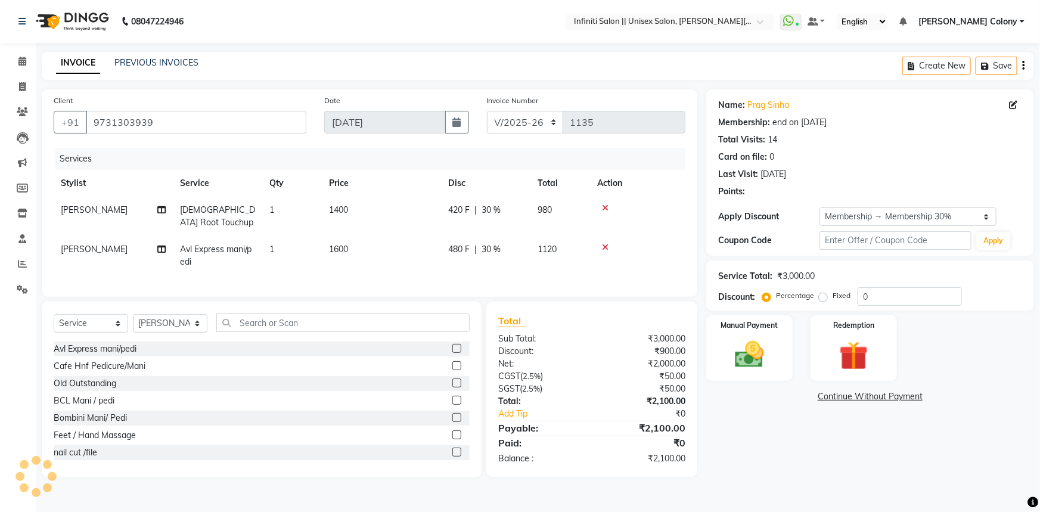
type input "30"
click at [204, 245] on span "Avl Express mani/pedi" at bounding box center [216, 255] width 72 height 23
select select "80275"
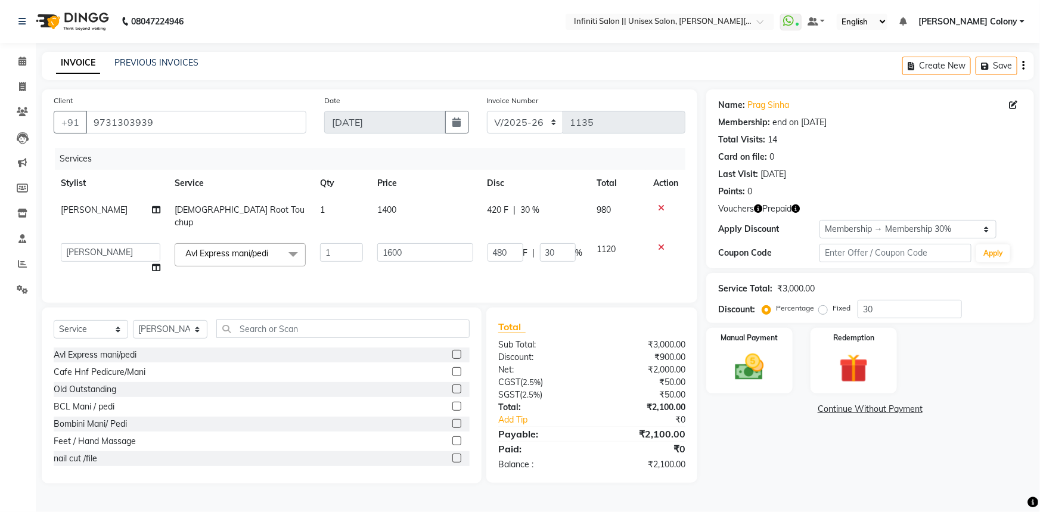
click at [233, 248] on span "Avl Express mani/pedi" at bounding box center [226, 253] width 83 height 11
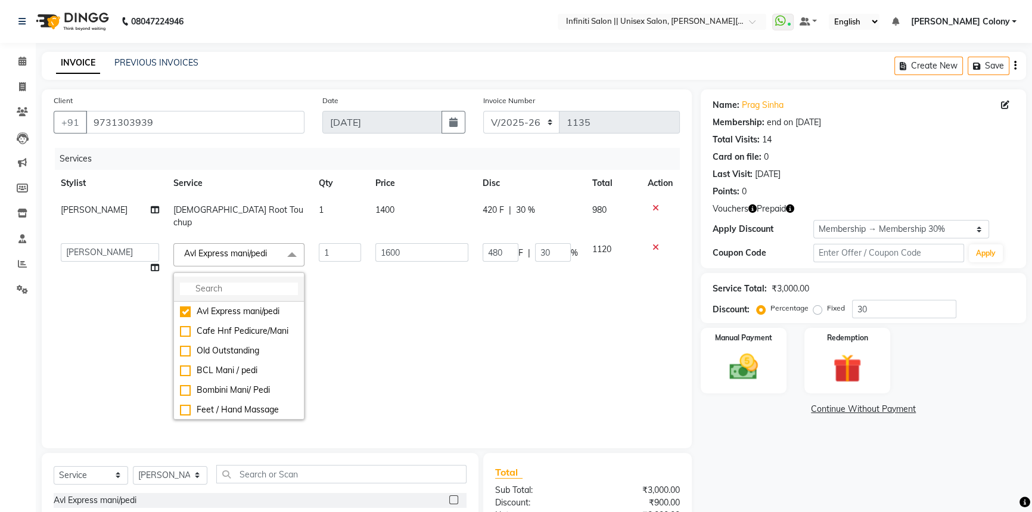
click at [206, 282] on input "multiselect-search" at bounding box center [239, 288] width 118 height 13
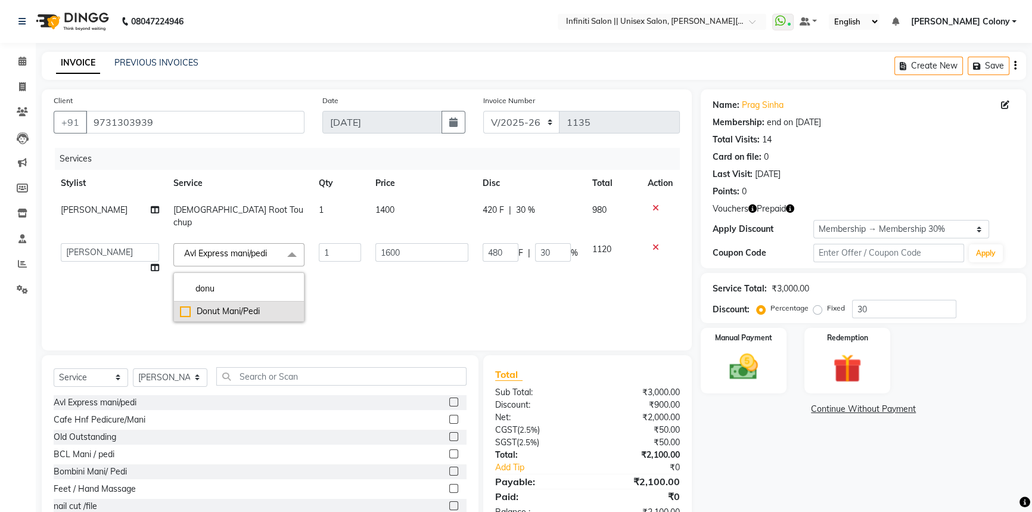
type input "donu"
click at [182, 305] on div "Donut Mani/Pedi" at bounding box center [239, 311] width 118 height 13
checkbox input "true"
type input "1800"
type input "540"
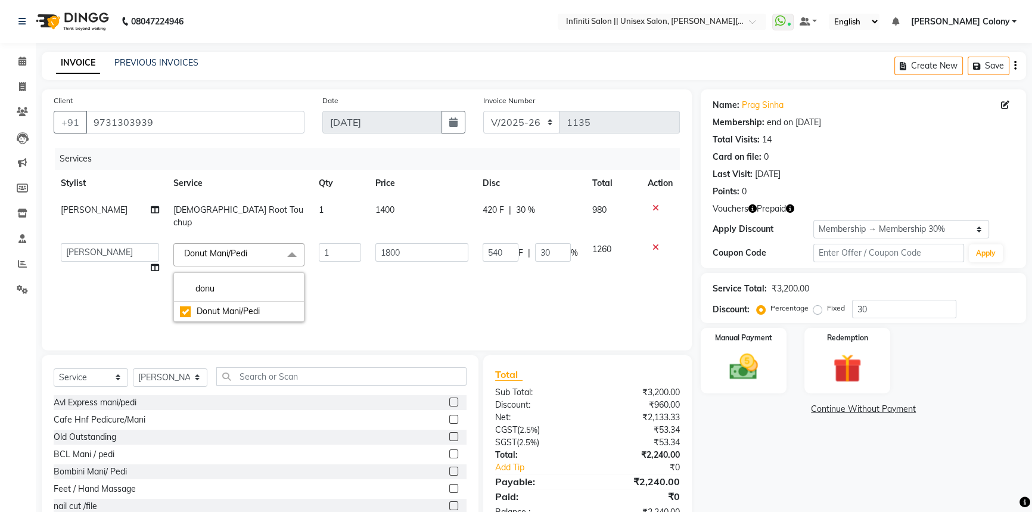
click at [352, 284] on td "1" at bounding box center [340, 282] width 57 height 93
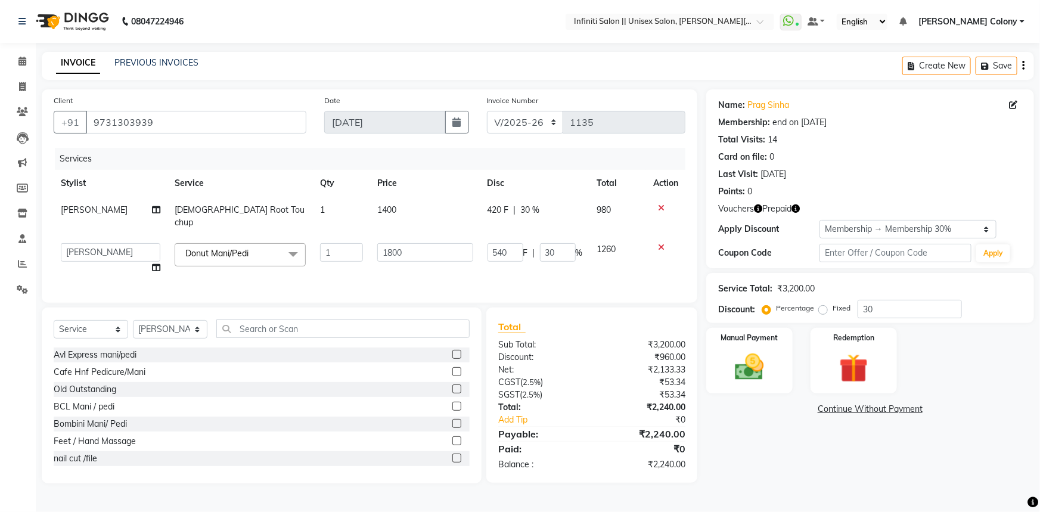
click at [759, 209] on icon "button" at bounding box center [758, 208] width 8 height 8
click at [793, 205] on icon "button" at bounding box center [795, 208] width 8 height 8
click at [779, 104] on link "Prag Sinha" at bounding box center [768, 105] width 42 height 13
click at [248, 326] on input "text" at bounding box center [342, 328] width 253 height 18
click at [193, 328] on select "Select Stylist [PERSON_NAME] [PERSON_NAME] CC [PERSON_NAME] Bhoomi [PERSON_NAME…" at bounding box center [170, 329] width 74 height 18
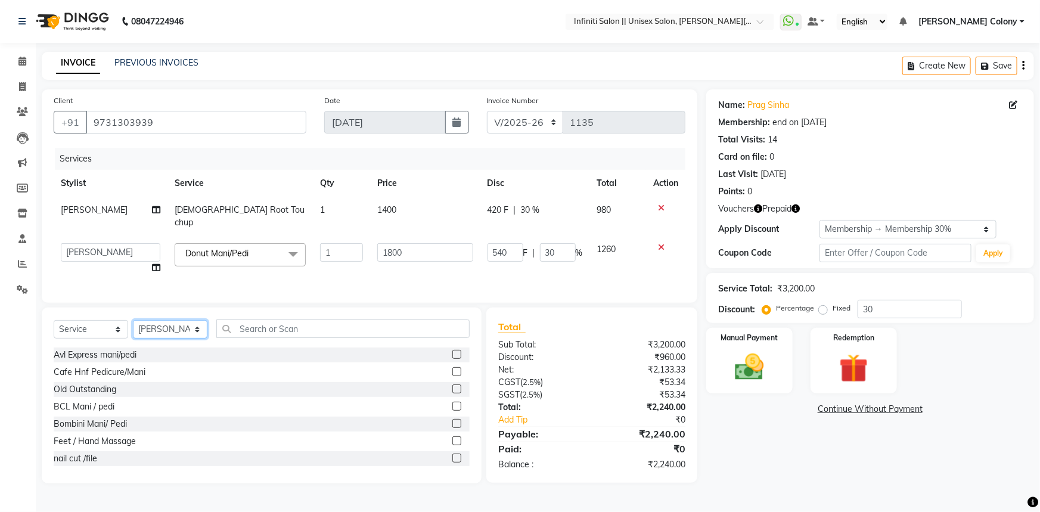
select select "78902"
click at [133, 320] on select "Select Stylist [PERSON_NAME] [PERSON_NAME] CC [PERSON_NAME] Bhoomi [PERSON_NAME…" at bounding box center [170, 329] width 74 height 18
click at [282, 330] on input "text" at bounding box center [342, 328] width 253 height 18
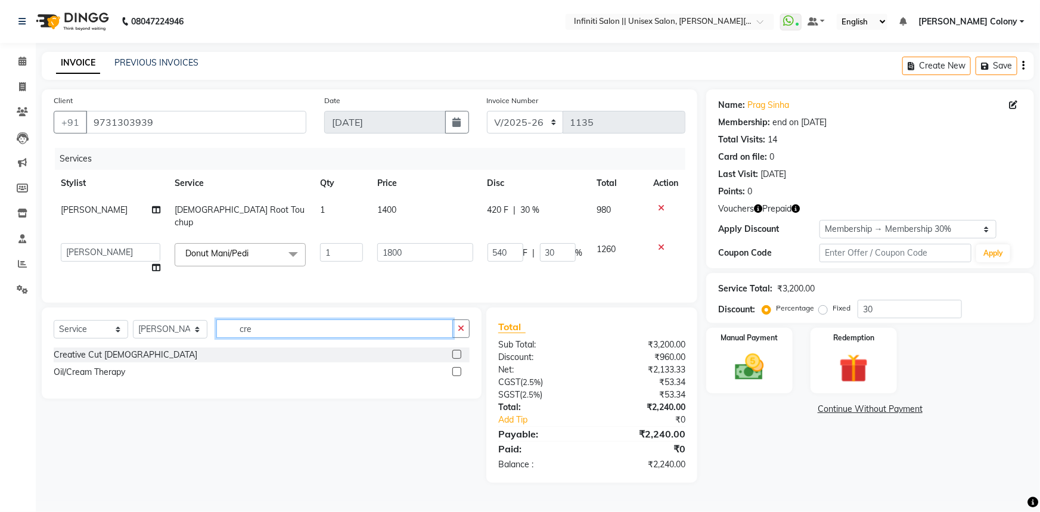
type input "cre"
click at [458, 351] on label at bounding box center [456, 354] width 9 height 9
click at [458, 351] on input "checkbox" at bounding box center [456, 355] width 8 height 8
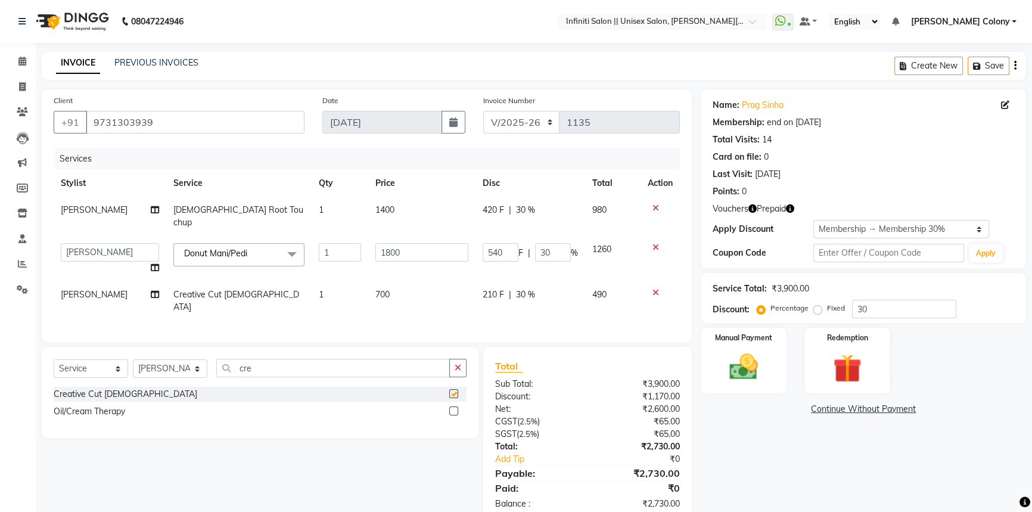
checkbox input "false"
click at [390, 287] on td "700" at bounding box center [421, 300] width 107 height 39
select select "78902"
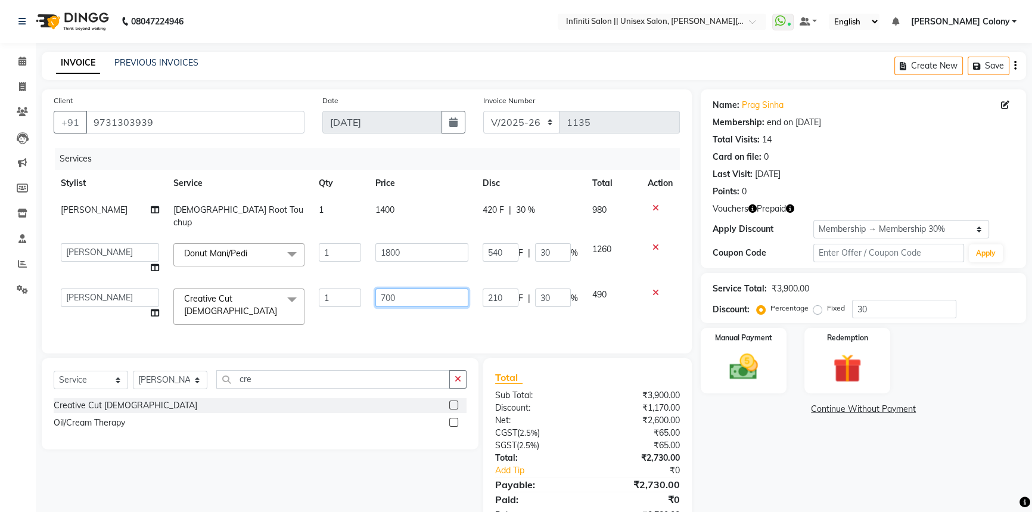
drag, startPoint x: 382, startPoint y: 302, endPoint x: 262, endPoint y: 325, distance: 122.6
click at [262, 325] on div "Services Stylist Service Qty Price Disc Total Action [PERSON_NAME] [DEMOGRAPHIC…" at bounding box center [367, 245] width 626 height 194
type input "800"
click at [240, 315] on div "Client [PHONE_NUMBER] Date [DATE] Invoice Number CI/2025-26 V/[PHONE_NUMBER] Se…" at bounding box center [367, 221] width 650 height 264
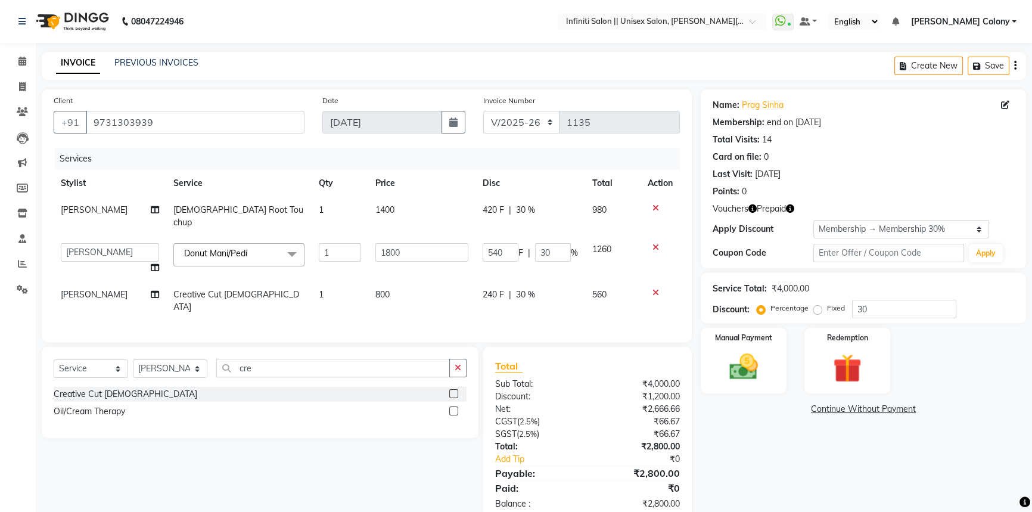
click at [404, 288] on td "800" at bounding box center [421, 300] width 107 height 39
select select "78902"
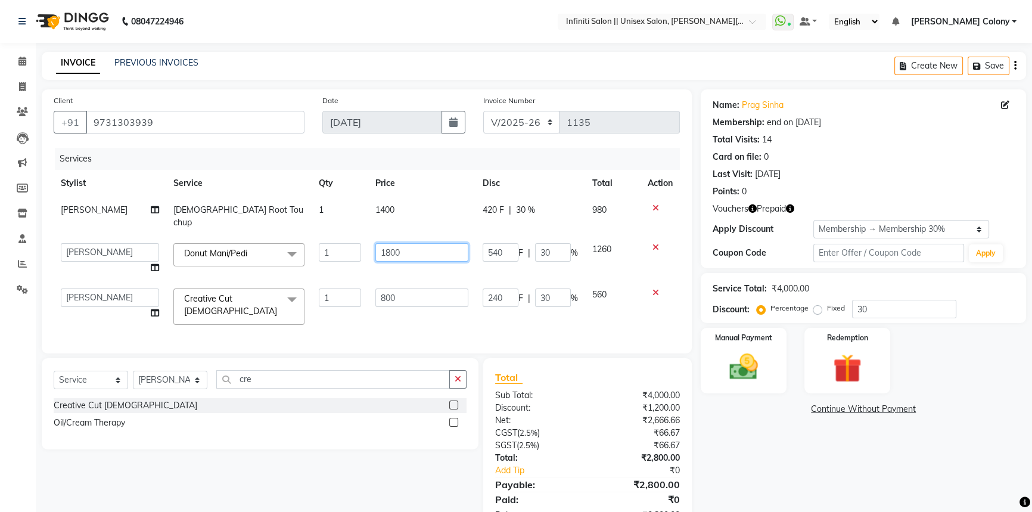
drag, startPoint x: 387, startPoint y: 239, endPoint x: 383, endPoint y: 248, distance: 9.9
click at [383, 248] on input "1800" at bounding box center [421, 252] width 93 height 18
type input "1600"
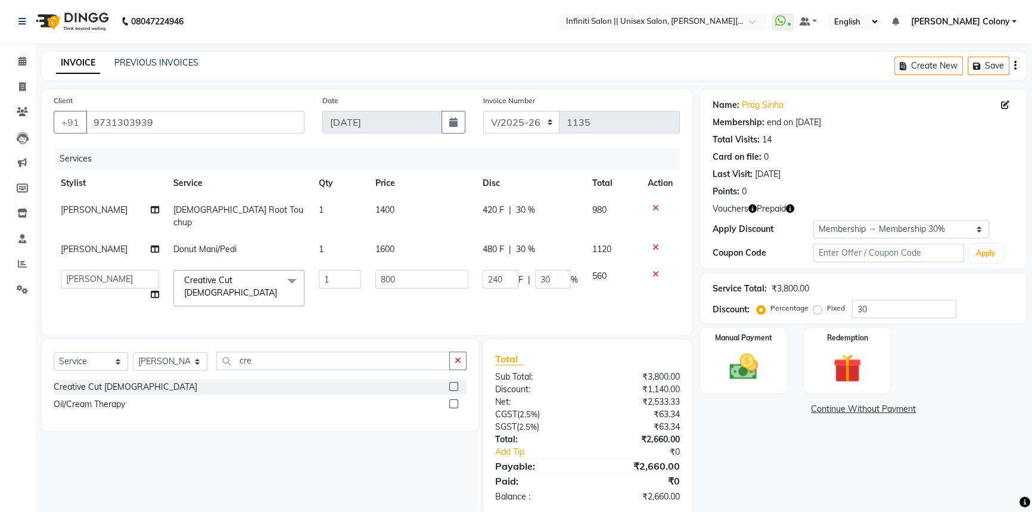
click at [411, 159] on div "Services" at bounding box center [372, 159] width 634 height 22
click at [384, 217] on td "1400" at bounding box center [421, 216] width 107 height 39
select select "78902"
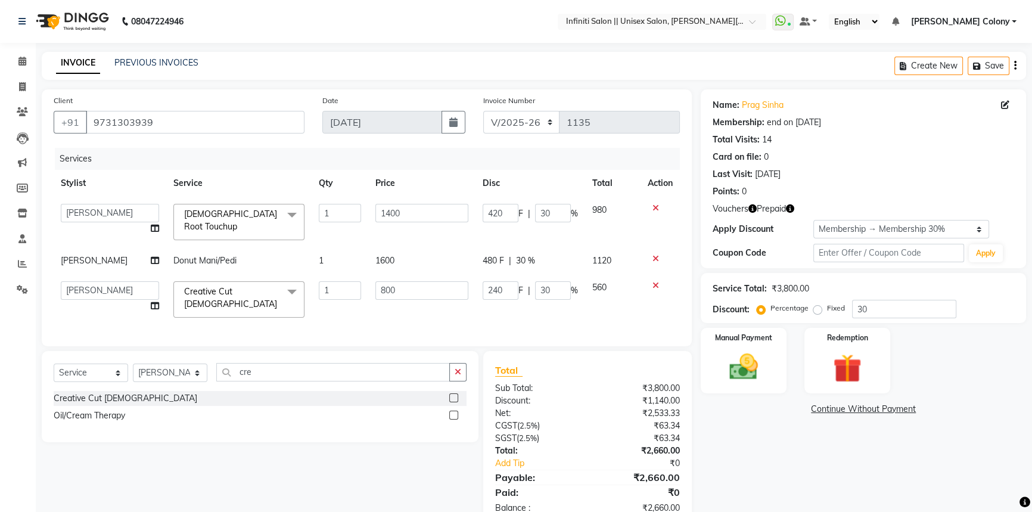
click at [641, 145] on div "Client [PHONE_NUMBER] Date [DATE] Invoice Number CI/2025-26 V/[PHONE_NUMBER] Se…" at bounding box center [367, 217] width 650 height 257
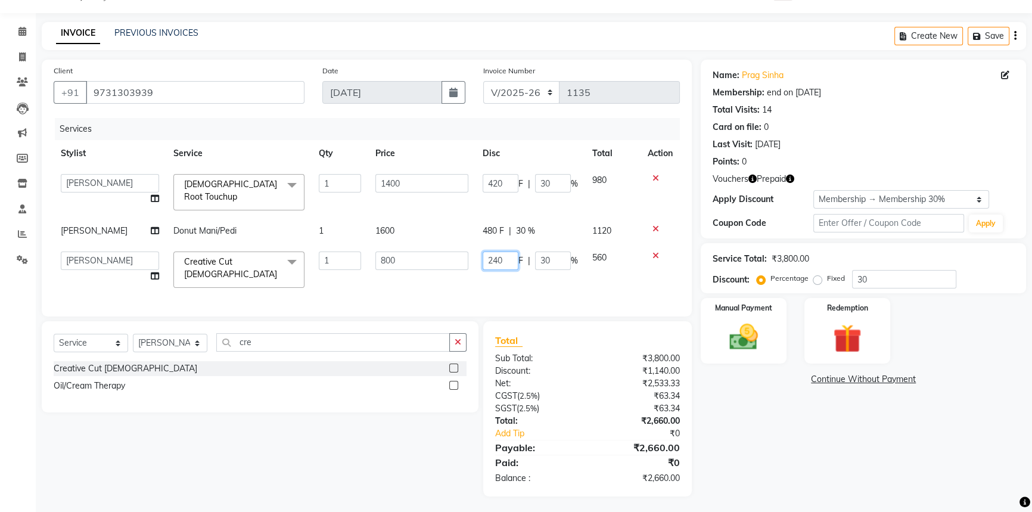
drag, startPoint x: 498, startPoint y: 253, endPoint x: 493, endPoint y: 271, distance: 18.4
click at [493, 271] on td "240 F | 30 %" at bounding box center [531, 269] width 110 height 51
type input "300"
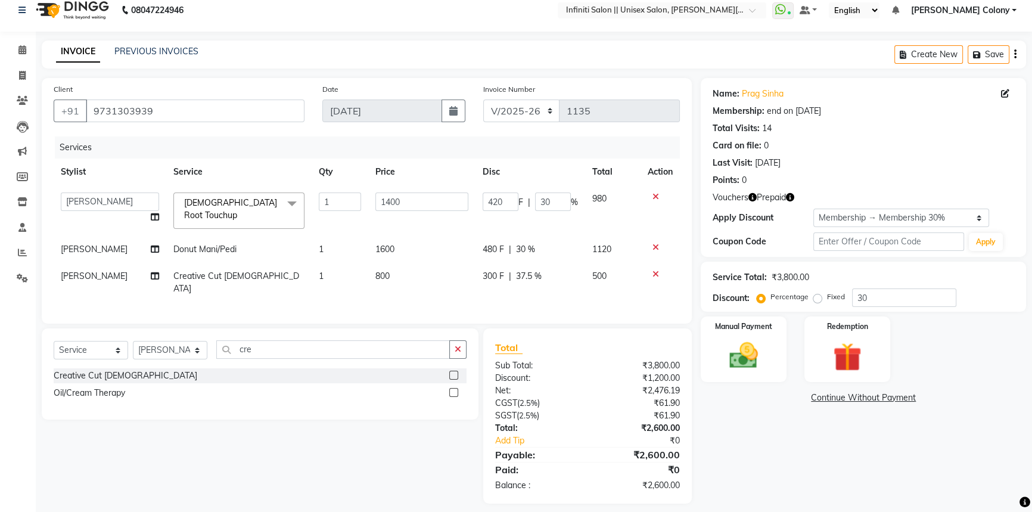
click at [511, 281] on td "300 F | 37.5 %" at bounding box center [531, 282] width 110 height 39
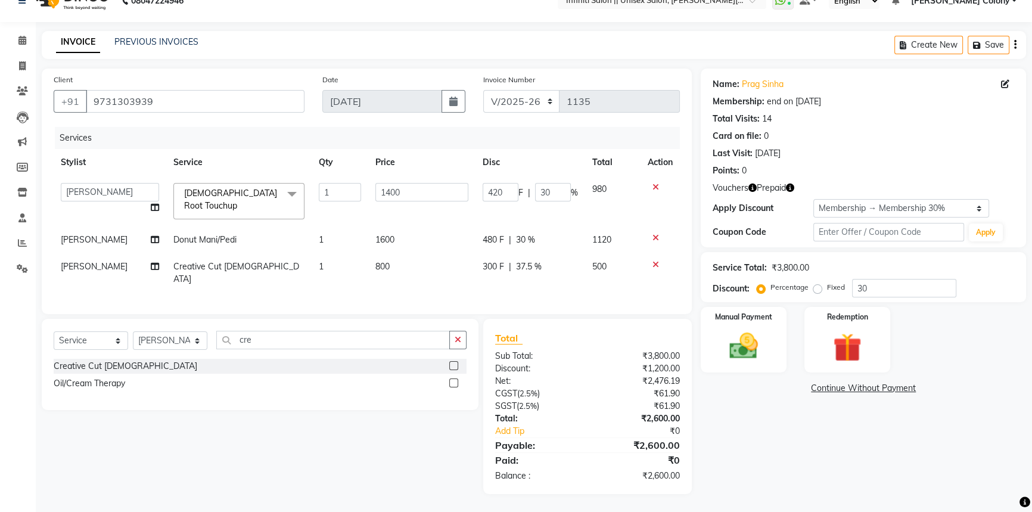
select select "78902"
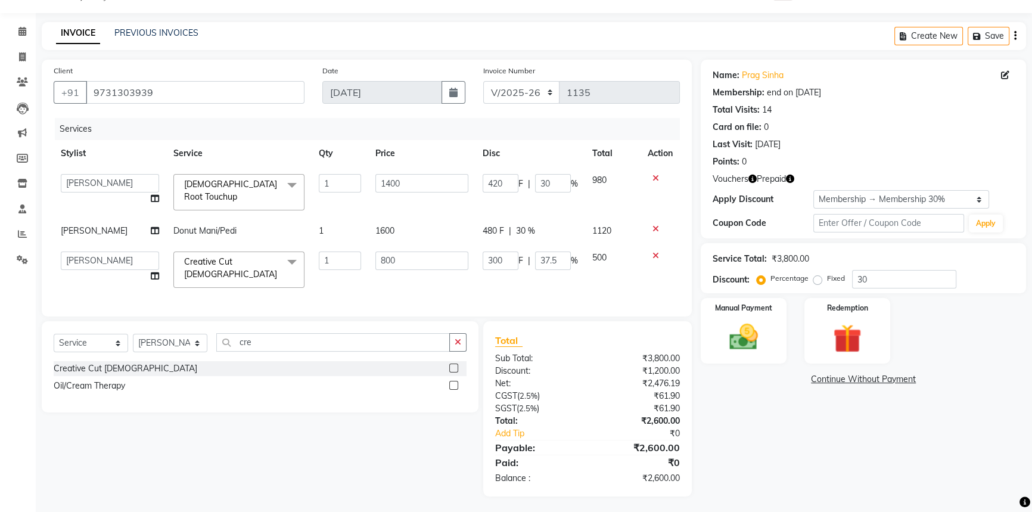
click at [521, 281] on td "300 F | 37.5 %" at bounding box center [531, 269] width 110 height 51
drag, startPoint x: 414, startPoint y: 257, endPoint x: 262, endPoint y: 319, distance: 164.7
click at [262, 319] on div "Client [PHONE_NUMBER] Date [DATE] Invoice Number CI/2025-26 V/[PHONE_NUMBER] Se…" at bounding box center [367, 278] width 668 height 437
type input "500"
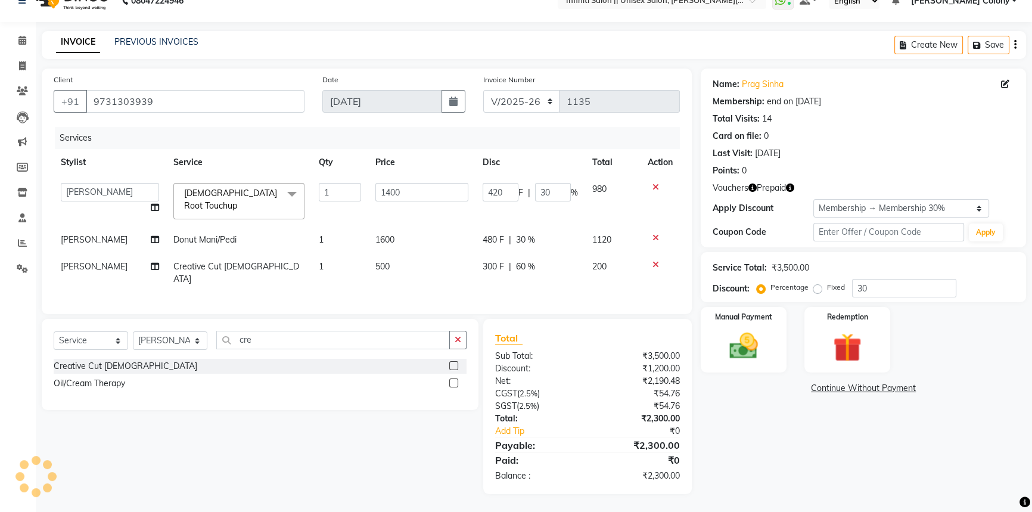
click at [337, 274] on td "1" at bounding box center [340, 272] width 57 height 39
select select "78902"
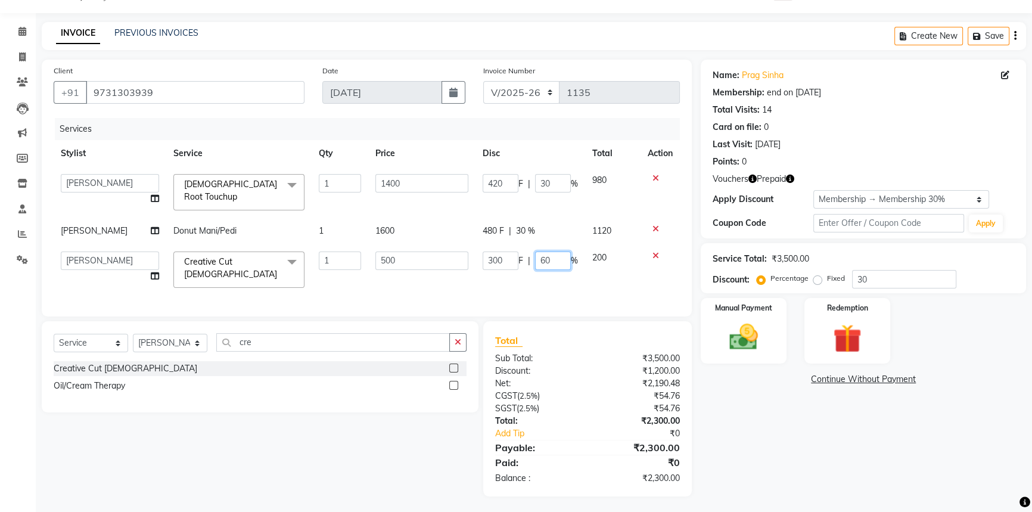
drag, startPoint x: 558, startPoint y: 254, endPoint x: 465, endPoint y: 282, distance: 97.3
click at [465, 282] on tr "[PERSON_NAME] [PERSON_NAME] CC [PERSON_NAME] Bhoomi Dilshad [PERSON_NAME] [PERS…" at bounding box center [367, 269] width 626 height 51
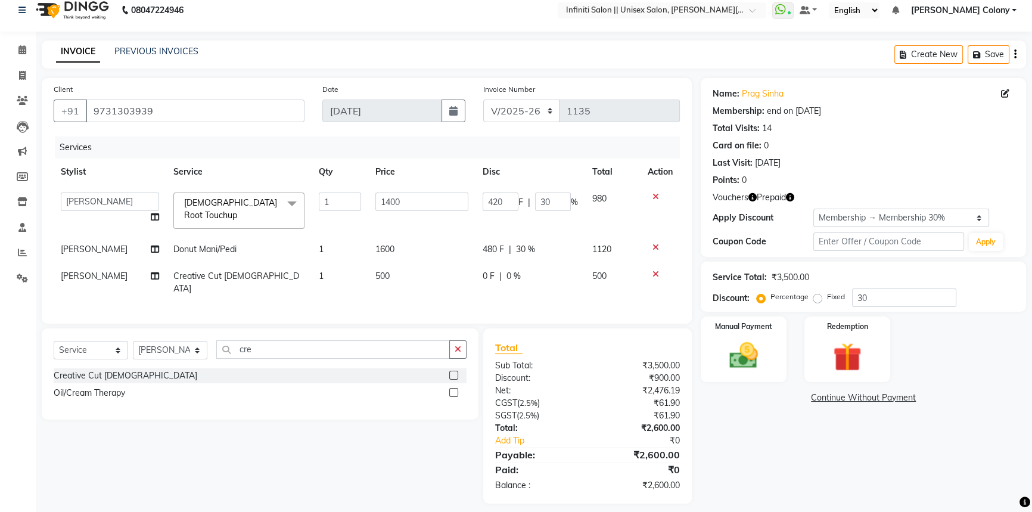
click at [563, 270] on td "0 F | 0 %" at bounding box center [531, 282] width 110 height 39
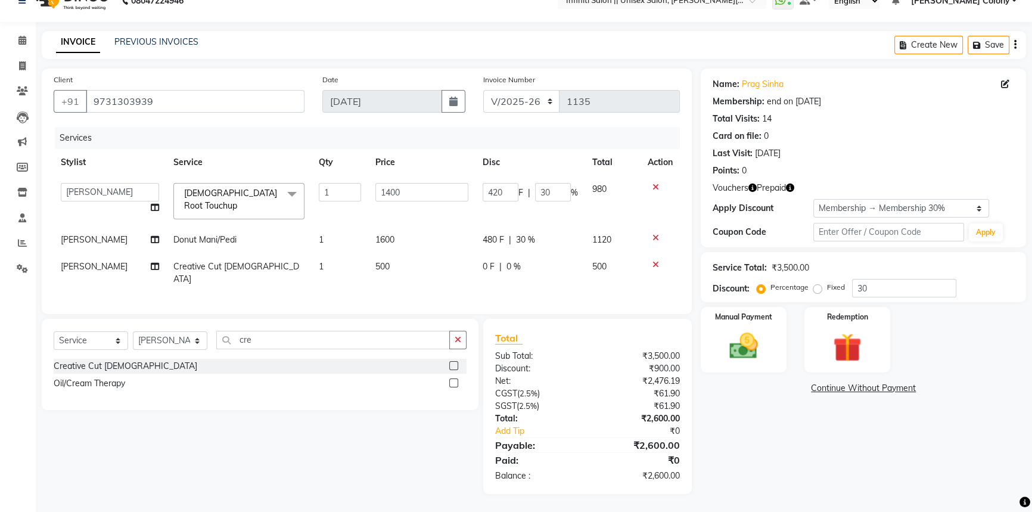
select select "78902"
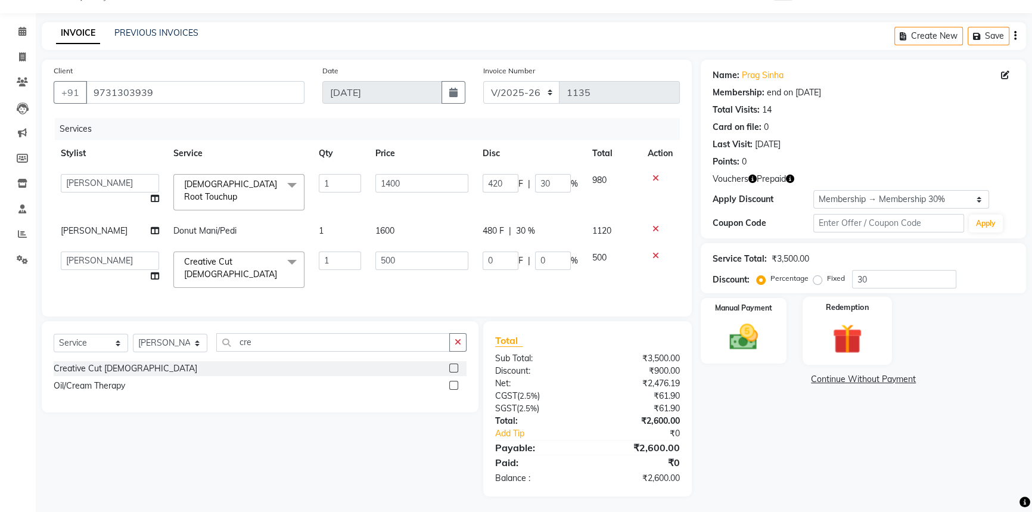
click at [827, 333] on img at bounding box center [848, 338] width 48 height 37
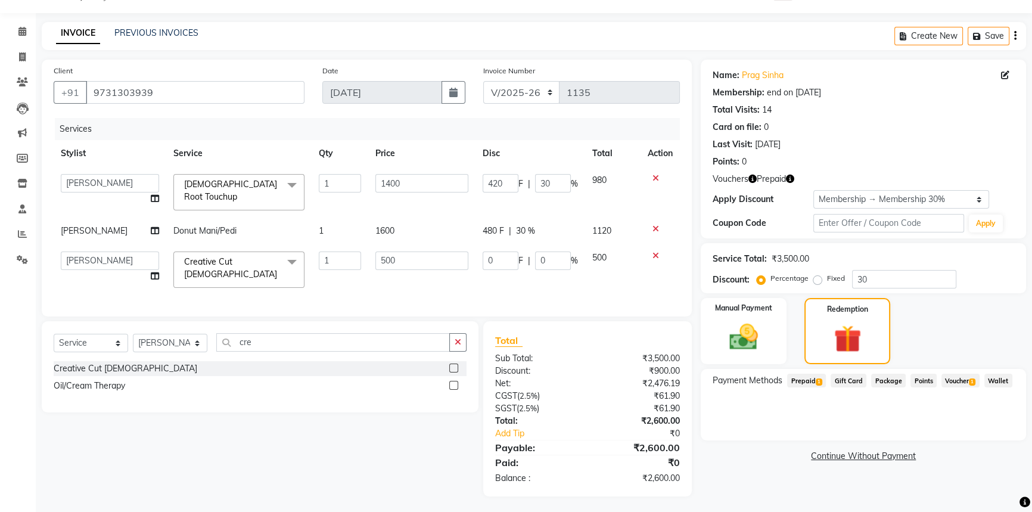
click at [815, 379] on span "Prepaid 1" at bounding box center [806, 381] width 39 height 14
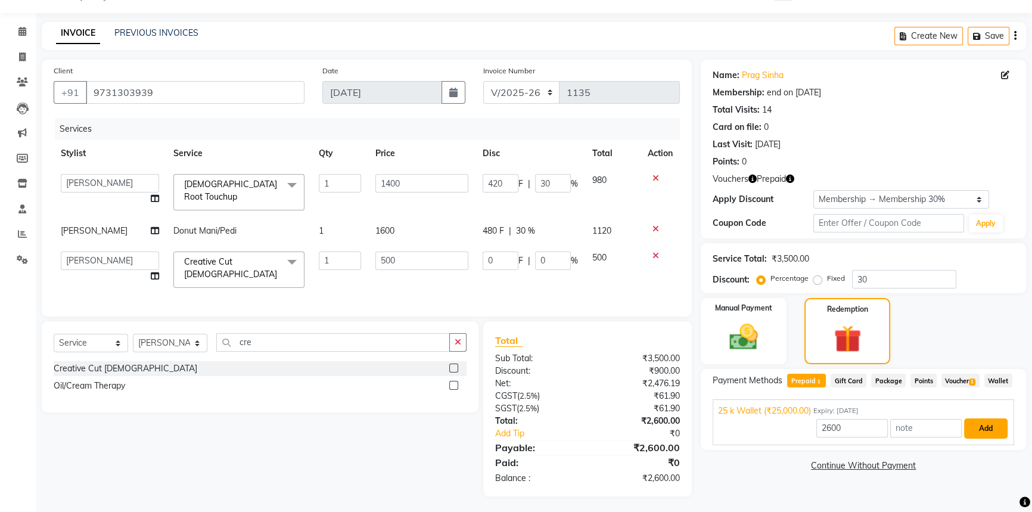
click at [989, 432] on button "Add" at bounding box center [985, 428] width 43 height 20
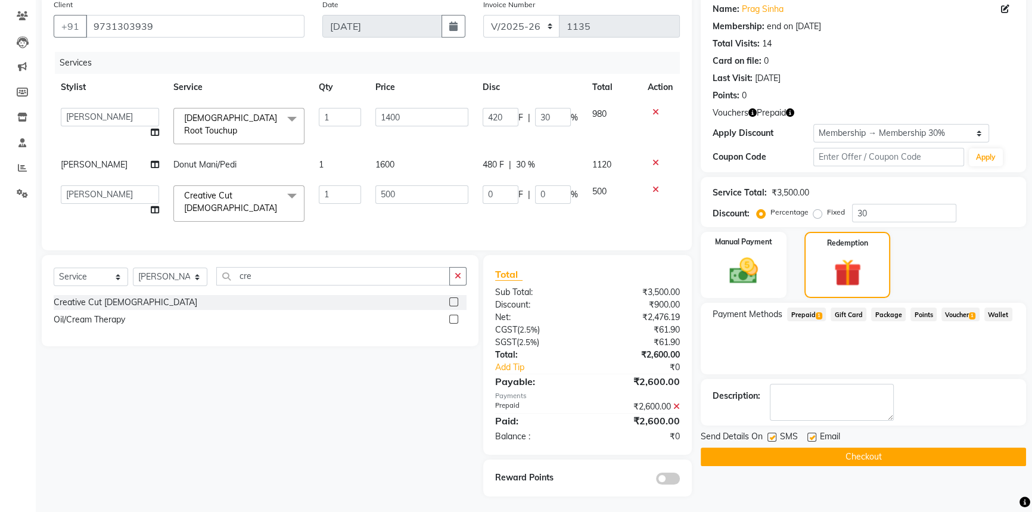
scroll to position [97, 0]
click at [892, 455] on button "Checkout" at bounding box center [863, 456] width 325 height 18
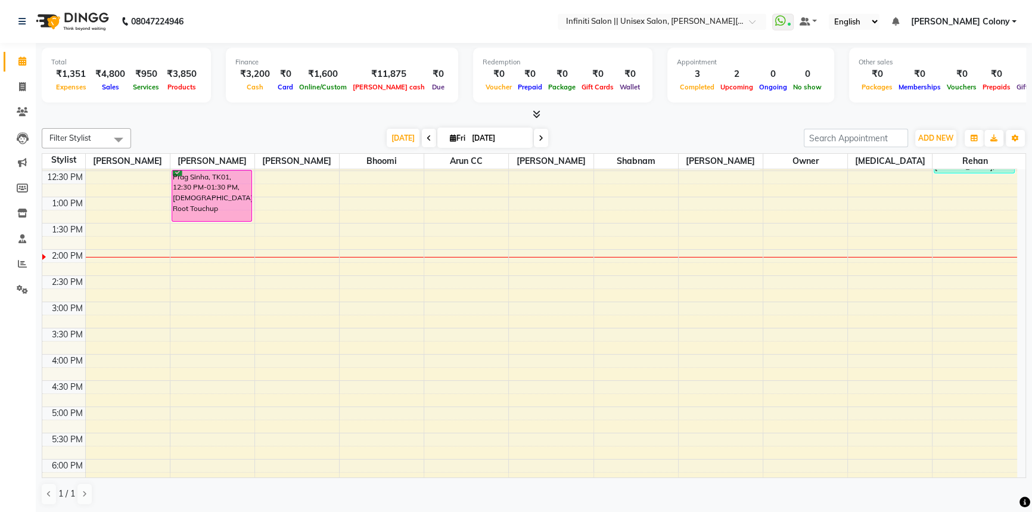
scroll to position [208, 0]
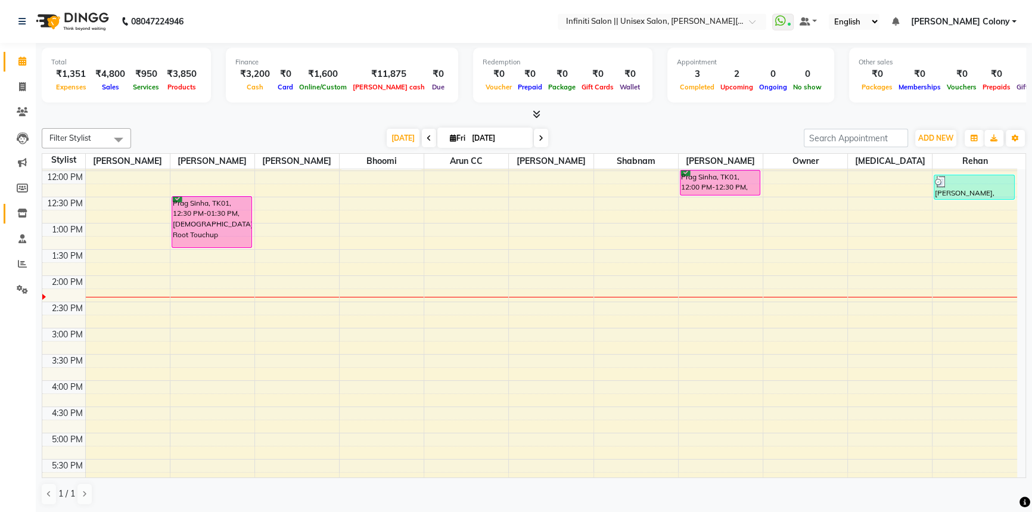
click at [10, 212] on link "Inventory" at bounding box center [18, 214] width 29 height 20
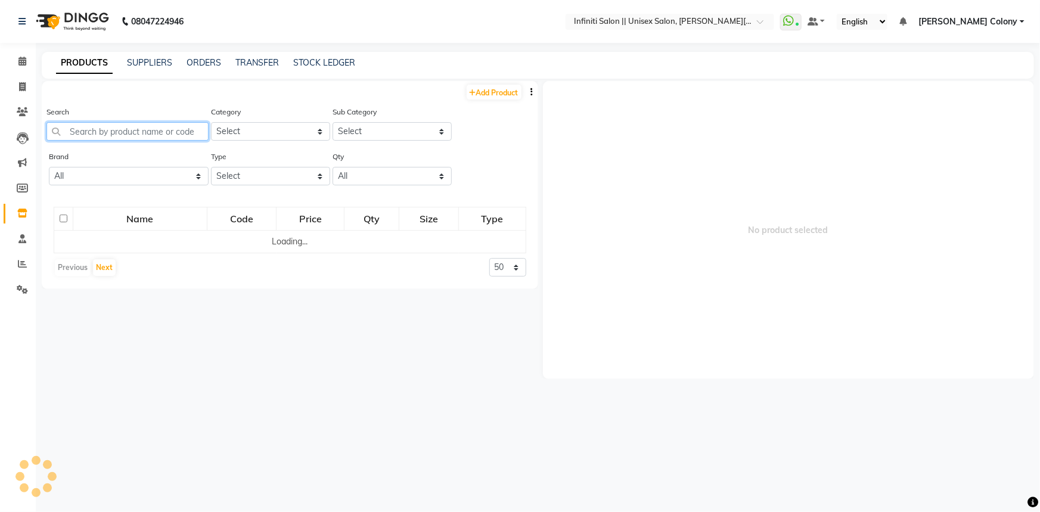
click at [85, 130] on input "text" at bounding box center [127, 131] width 162 height 18
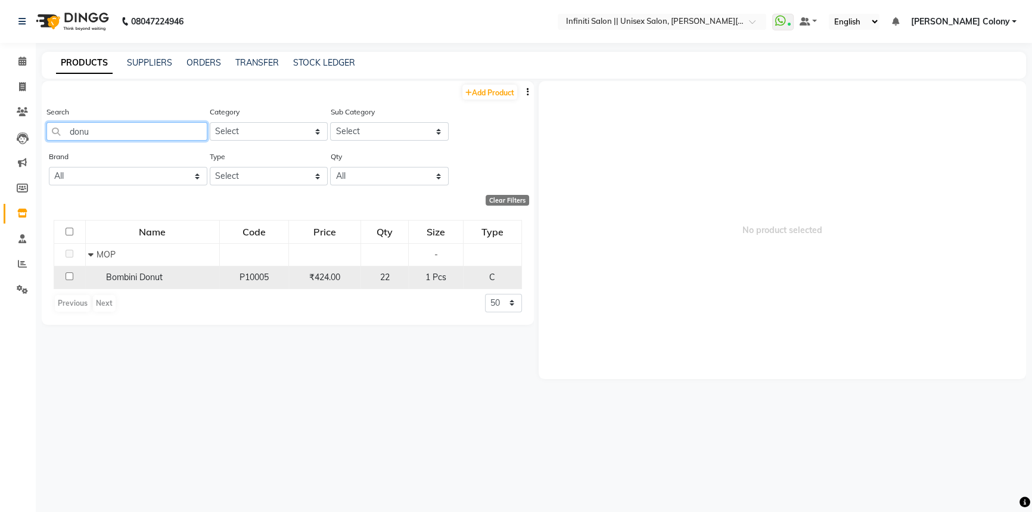
type input "donu"
click at [130, 282] on td "Bombini Donut" at bounding box center [152, 277] width 134 height 23
click at [128, 277] on span "Bombini Donut" at bounding box center [134, 277] width 57 height 11
select select
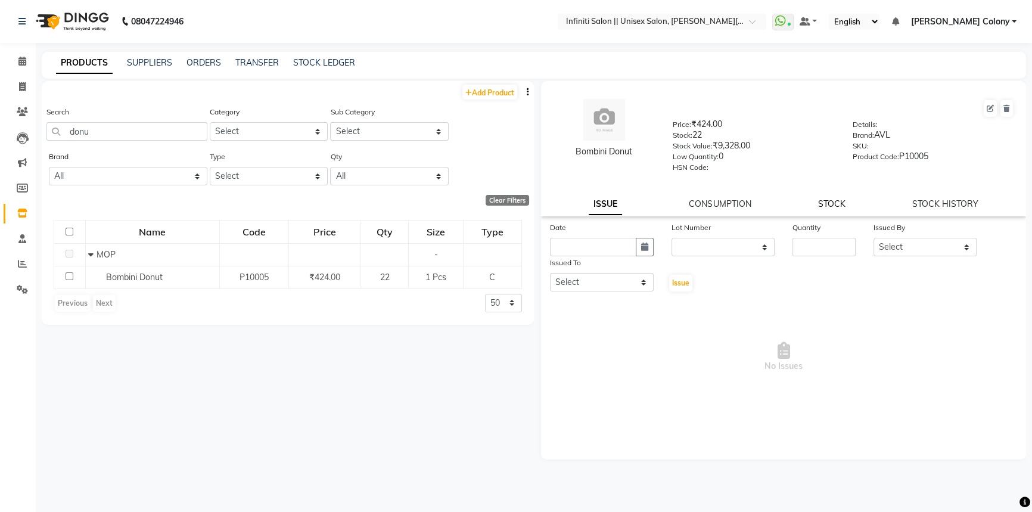
click at [821, 207] on link "STOCK" at bounding box center [831, 203] width 27 height 11
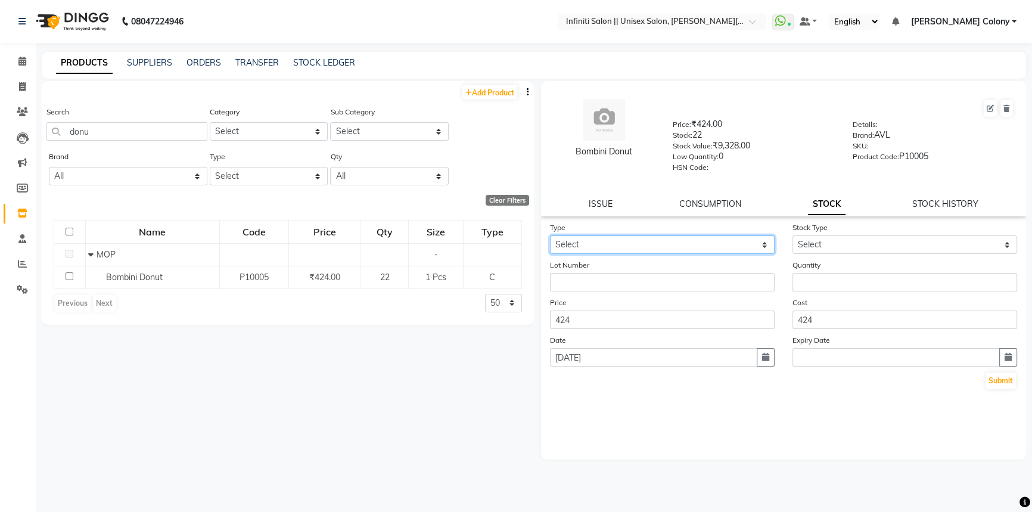
click at [718, 254] on select "Select In Out" at bounding box center [662, 244] width 225 height 18
select select "out"
click at [550, 238] on select "Select In Out" at bounding box center [662, 244] width 225 height 18
select select
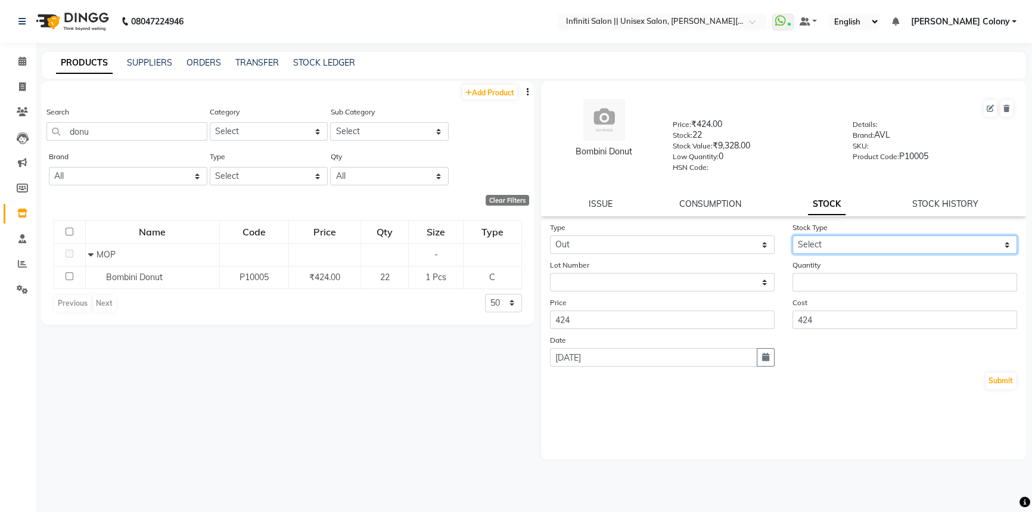
click at [814, 251] on select "Select Internal Use Damaged Expired Adjustment Return Other" at bounding box center [905, 244] width 225 height 18
select select "internal use"
click at [793, 238] on select "Select Internal Use Damaged Expired Adjustment Return Other" at bounding box center [905, 244] width 225 height 18
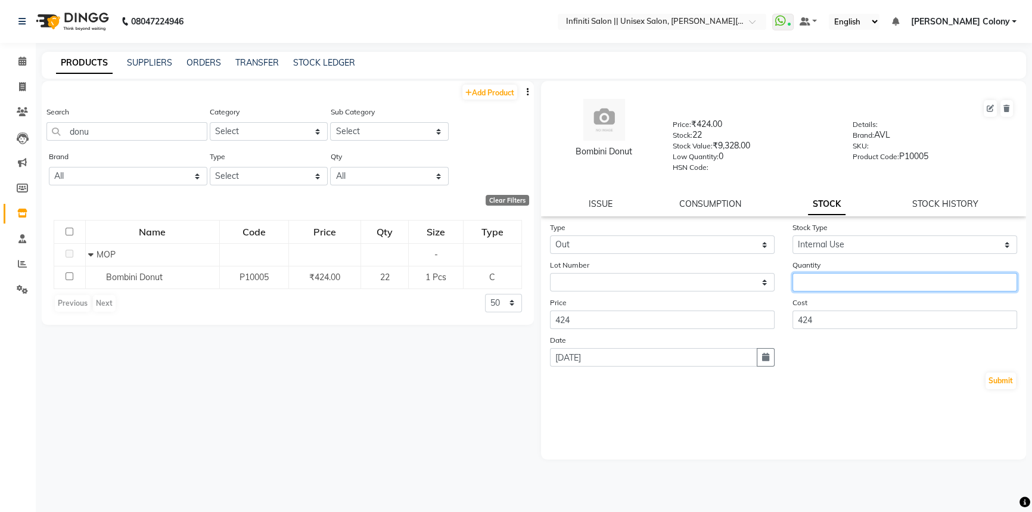
click at [804, 279] on input "number" at bounding box center [905, 282] width 225 height 18
type input "1"
click at [1002, 380] on button "Submit" at bounding box center [1001, 380] width 30 height 17
select select
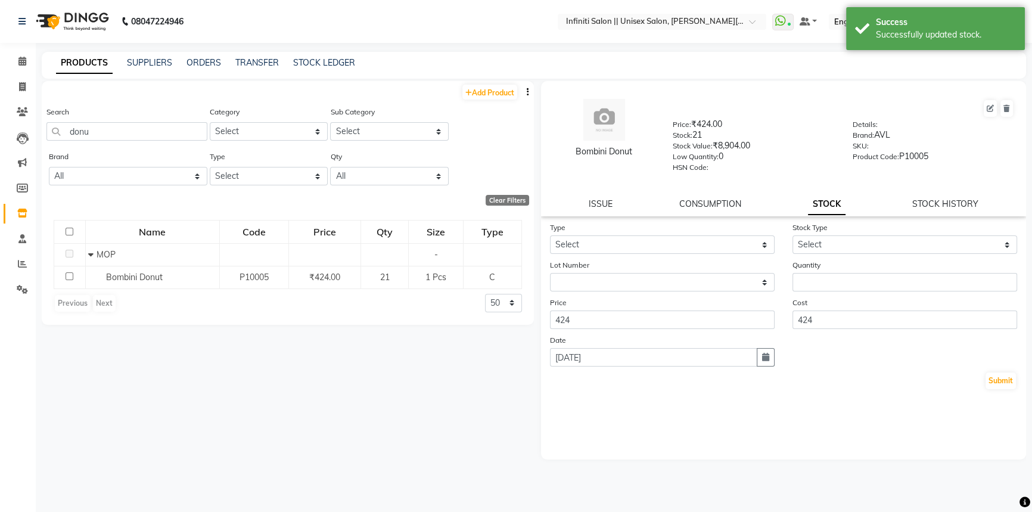
click at [54, 18] on img at bounding box center [71, 21] width 82 height 33
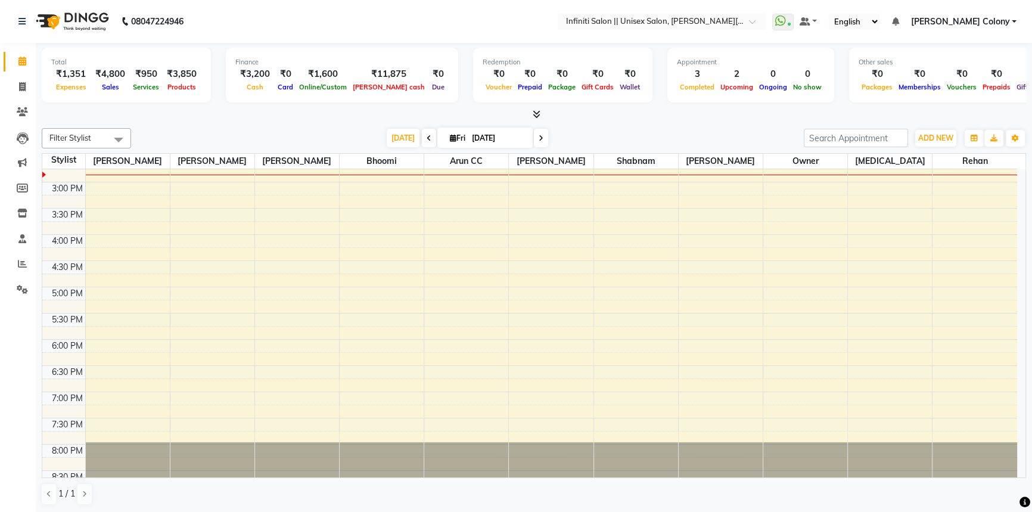
scroll to position [370, 0]
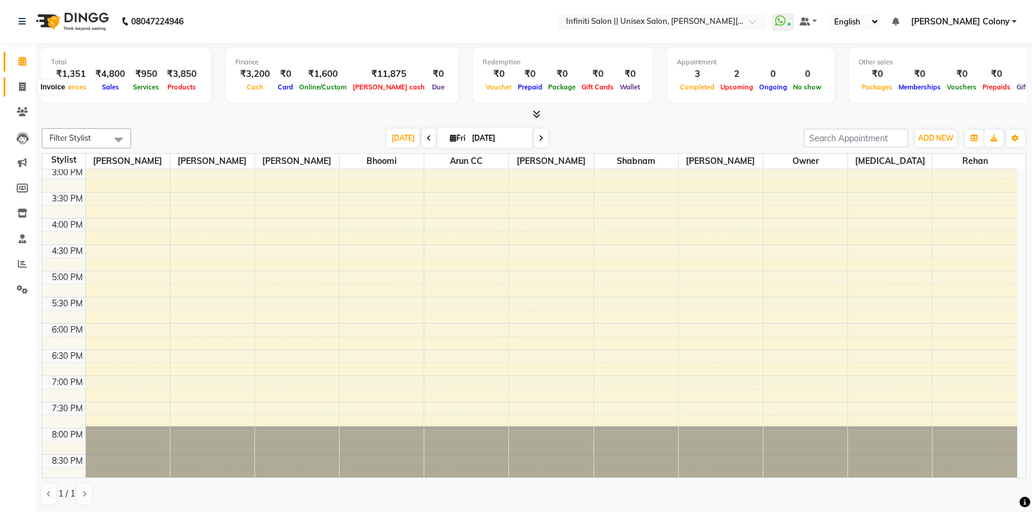
click at [20, 86] on icon at bounding box center [22, 86] width 7 height 9
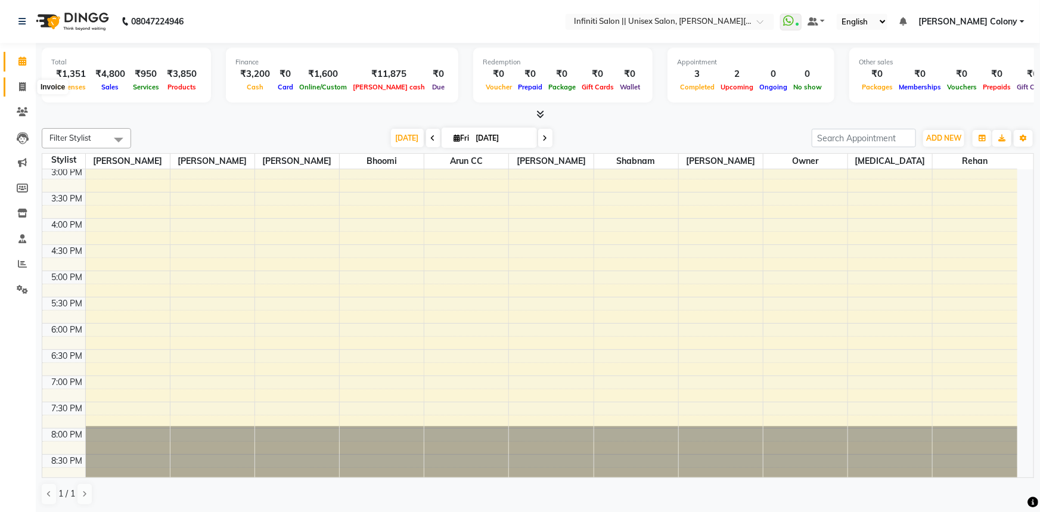
select select "8233"
select select "service"
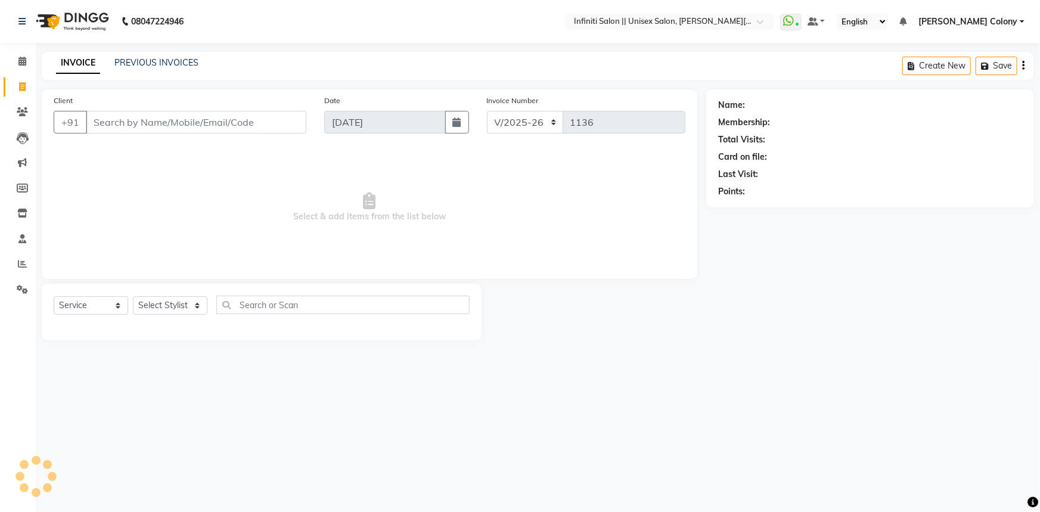
click at [96, 116] on input "Client" at bounding box center [196, 122] width 220 height 23
click at [119, 120] on input "Client" at bounding box center [196, 122] width 220 height 23
click at [95, 127] on input "Client" at bounding box center [196, 122] width 220 height 23
click at [139, 120] on input "Client" at bounding box center [196, 122] width 220 height 23
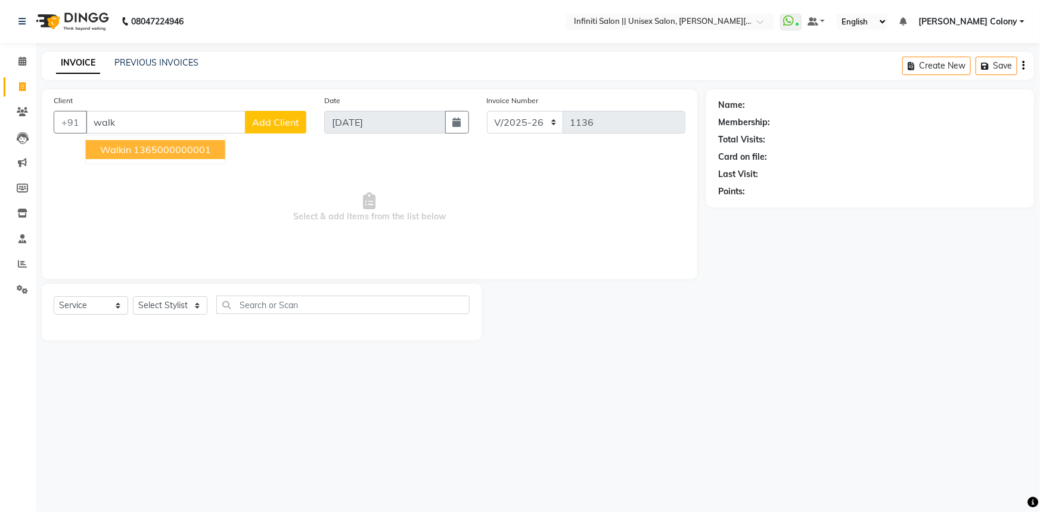
click at [125, 144] on span "walkin" at bounding box center [115, 150] width 31 height 12
type input "1365000000001"
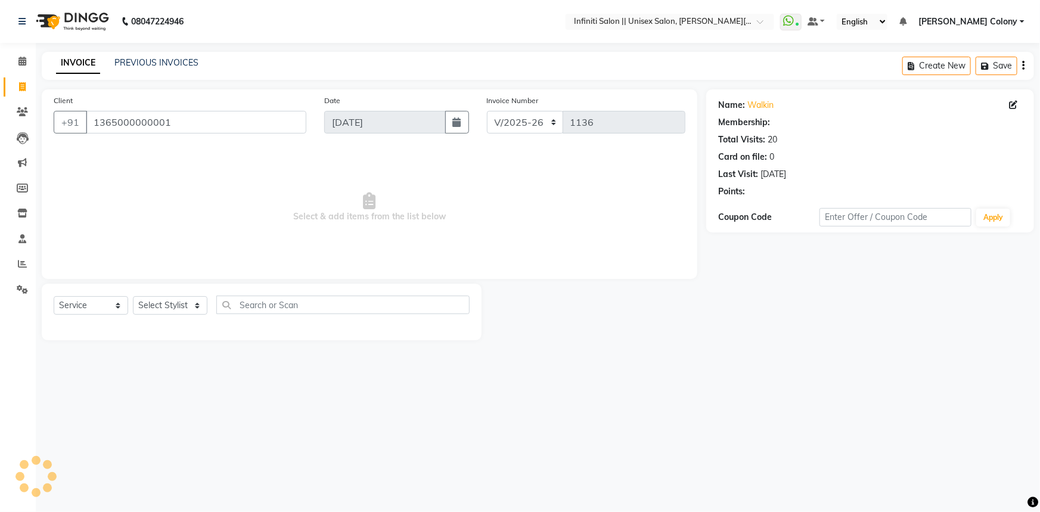
select select "1: Object"
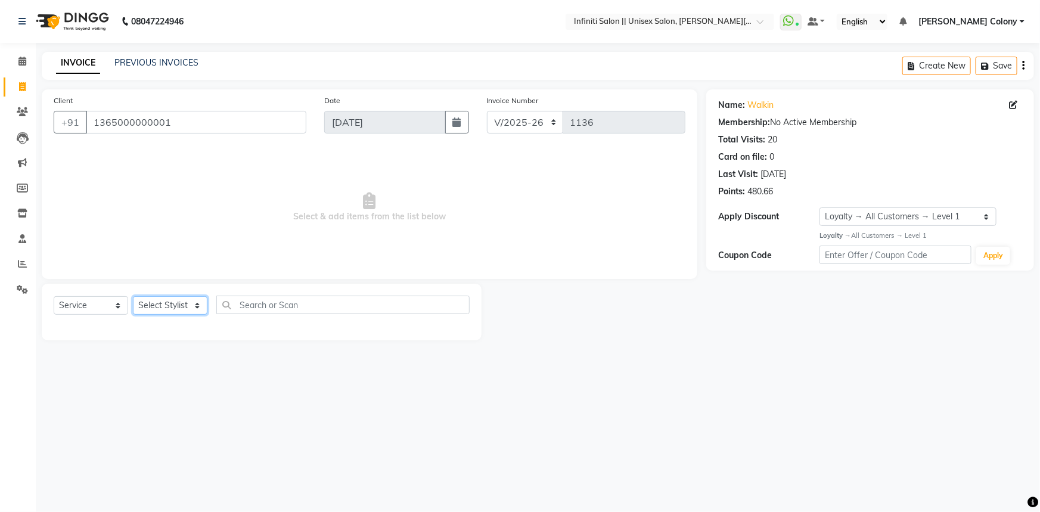
click at [181, 308] on select "Select Stylist [PERSON_NAME] [PERSON_NAME] CC [PERSON_NAME] Bhoomi [PERSON_NAME…" at bounding box center [170, 305] width 74 height 18
select select "93505"
click at [133, 296] on select "Select Stylist [PERSON_NAME] [PERSON_NAME] CC [PERSON_NAME] Bhoomi [PERSON_NAME…" at bounding box center [170, 305] width 74 height 18
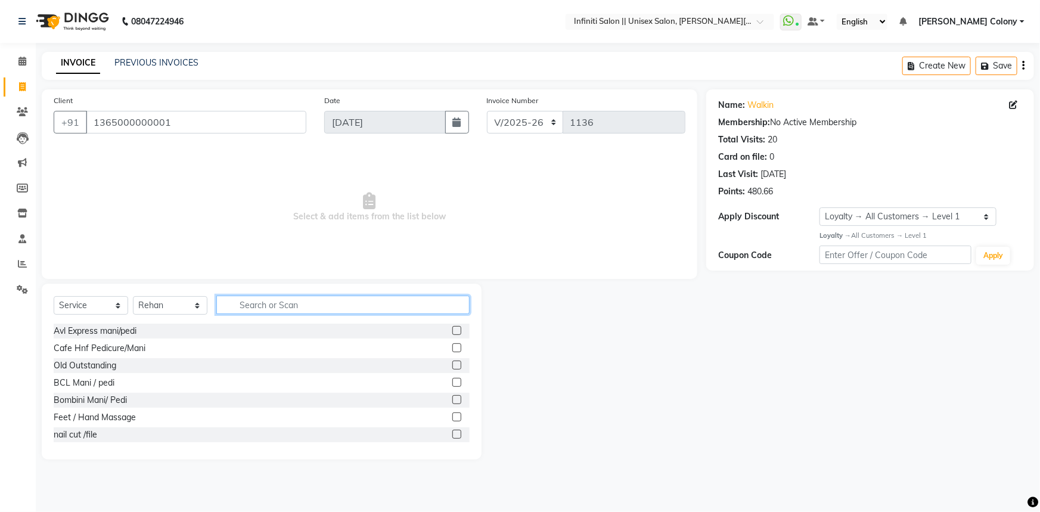
click at [259, 298] on input "text" at bounding box center [342, 305] width 253 height 18
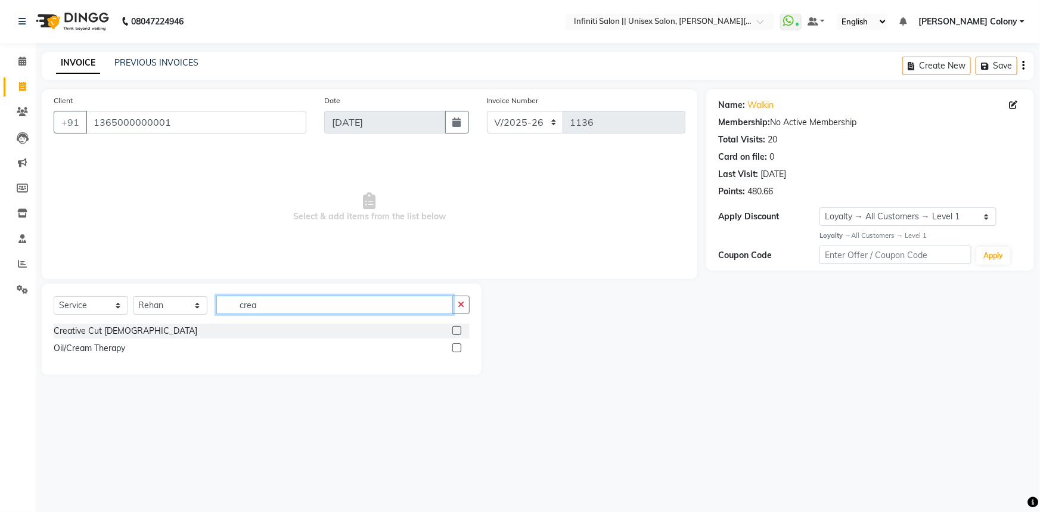
type input "crea"
click at [458, 331] on label at bounding box center [456, 330] width 9 height 9
click at [458, 331] on input "checkbox" at bounding box center [456, 331] width 8 height 8
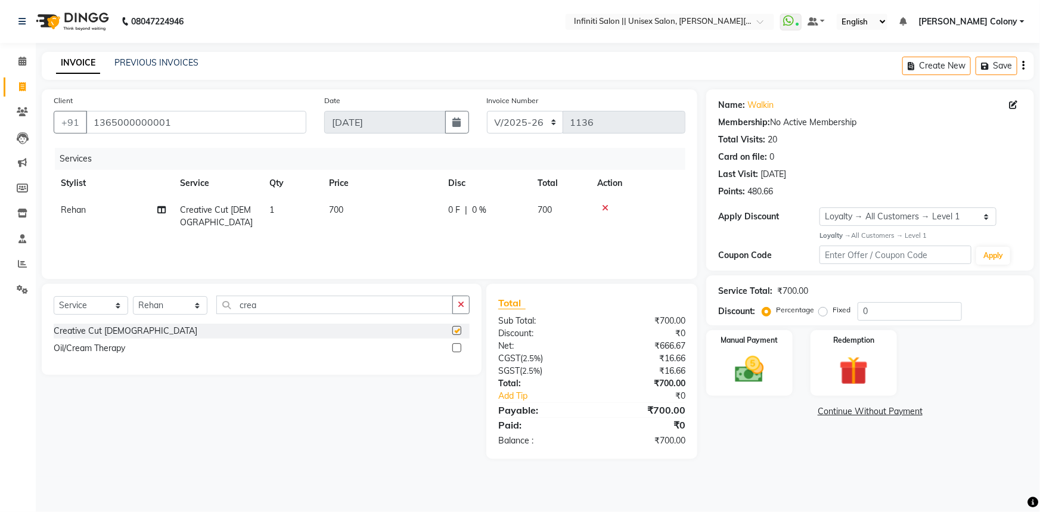
checkbox input "false"
click at [327, 212] on td "700" at bounding box center [381, 216] width 119 height 39
select select "93505"
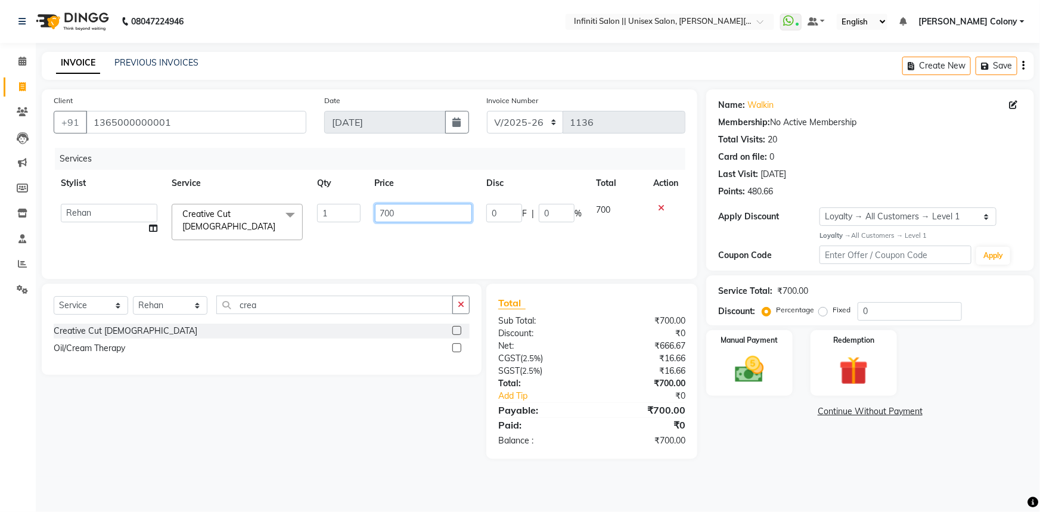
drag, startPoint x: 384, startPoint y: 212, endPoint x: 363, endPoint y: 220, distance: 21.9
click at [363, 220] on tr "[PERSON_NAME] [PERSON_NAME] CC [PERSON_NAME] Bhoomi Dilshad [PERSON_NAME] [PERS…" at bounding box center [370, 222] width 632 height 51
type input "1000"
click at [384, 239] on div "Services Stylist Service Qty Price Disc Total Action Anjali Mahato Arun CC Ayus…" at bounding box center [370, 207] width 632 height 119
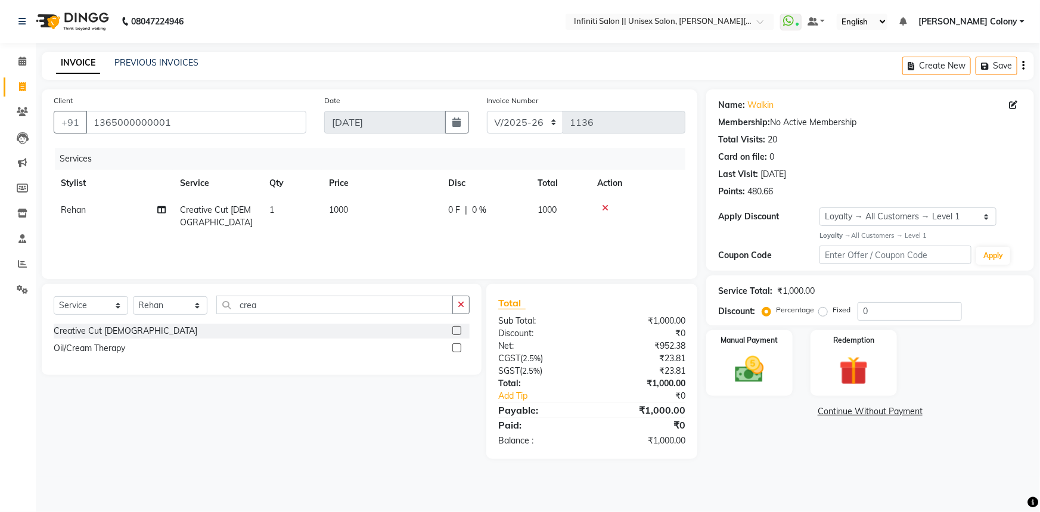
click at [455, 204] on span "0 F" at bounding box center [454, 210] width 12 height 13
select select "93505"
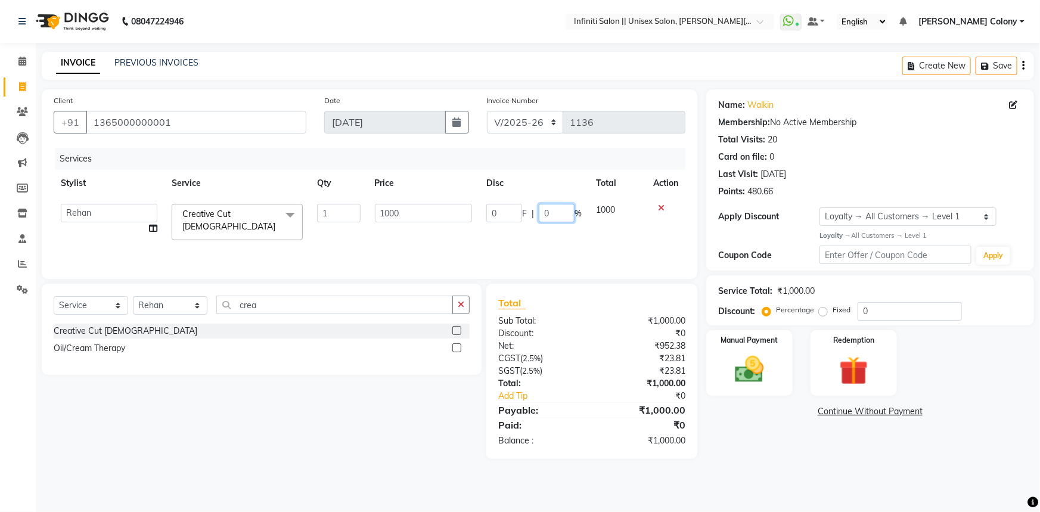
click at [549, 213] on input "0" at bounding box center [557, 213] width 36 height 18
type input "020"
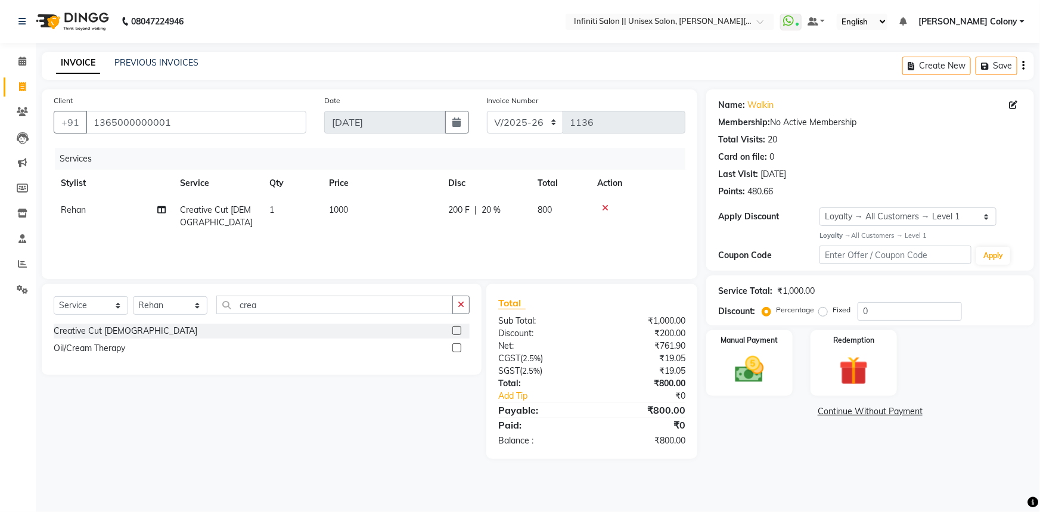
click at [576, 162] on div "Services" at bounding box center [374, 159] width 639 height 22
click at [745, 368] on img at bounding box center [749, 369] width 49 height 35
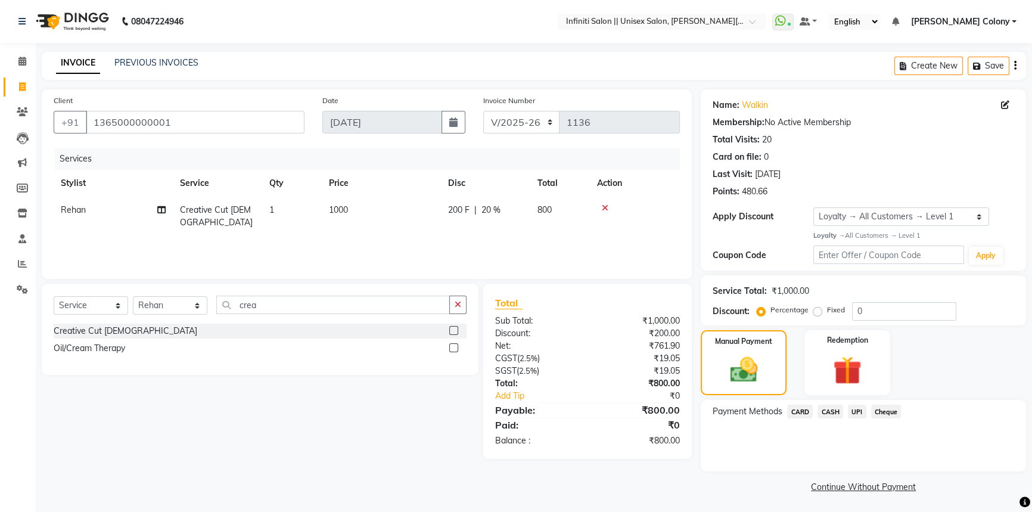
click at [830, 411] on span "CASH" at bounding box center [831, 412] width 26 height 14
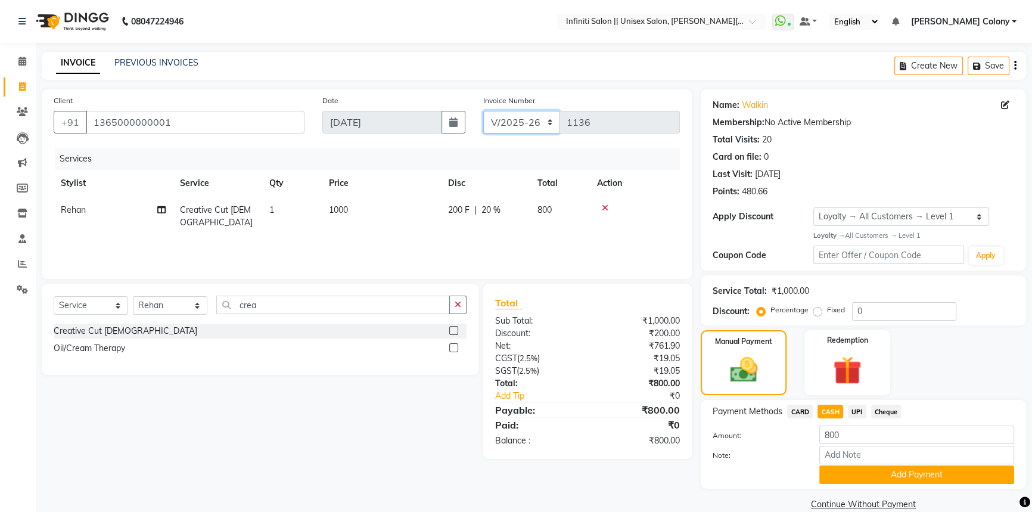
click at [495, 125] on select "CI/2025-26 V/2025-26" at bounding box center [521, 122] width 77 height 23
select select "8263"
click at [483, 111] on select "CI/2025-26 V/2025-26" at bounding box center [521, 122] width 77 height 23
type input "0145"
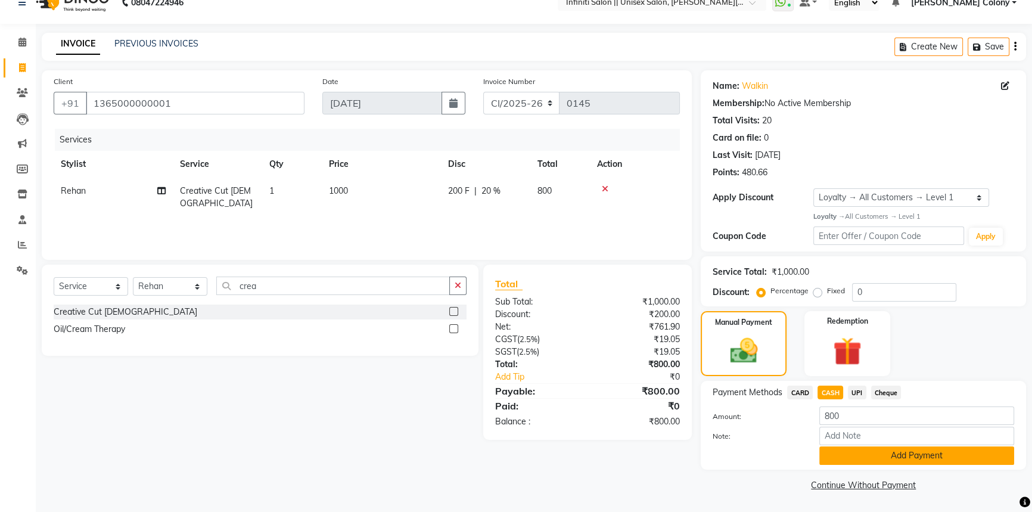
click at [891, 454] on button "Add Payment" at bounding box center [916, 455] width 195 height 18
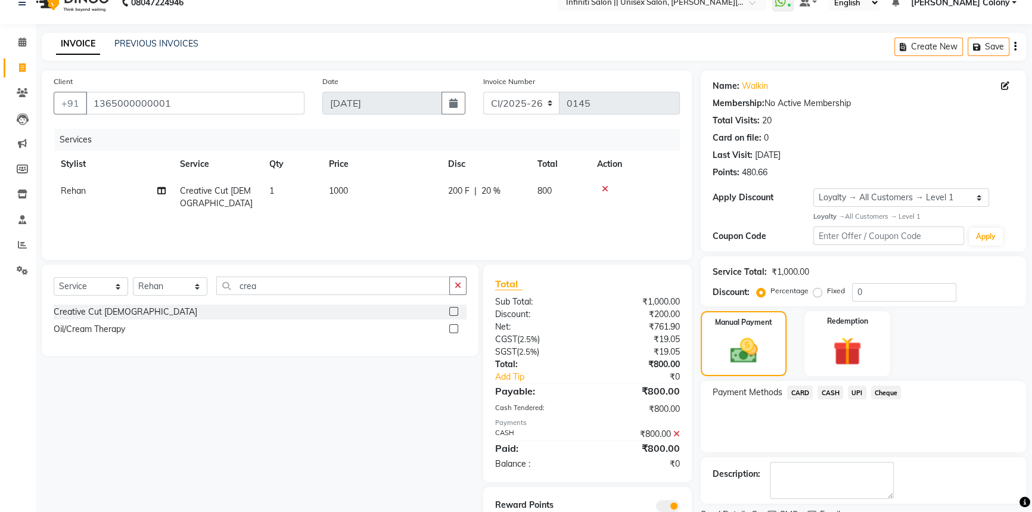
scroll to position [69, 0]
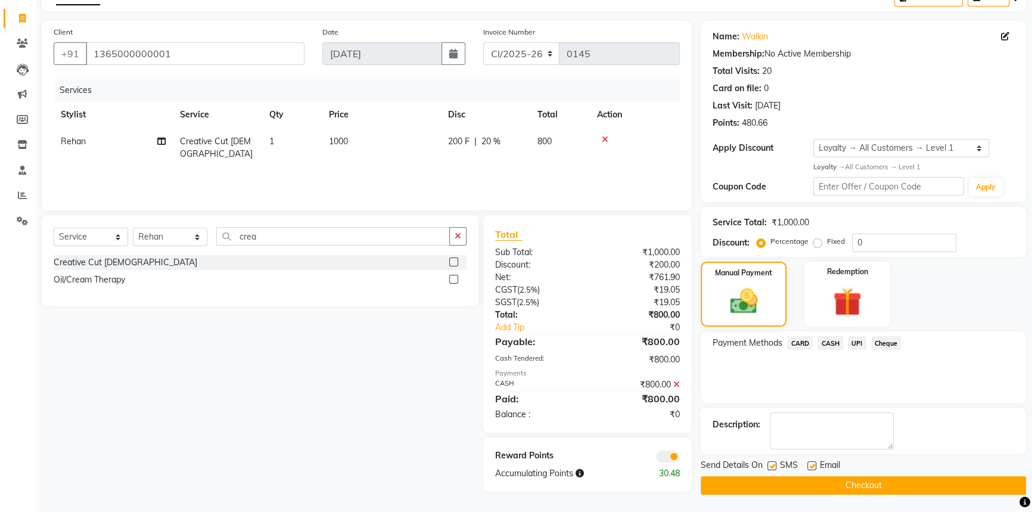
click at [875, 481] on button "Checkout" at bounding box center [863, 485] width 325 height 18
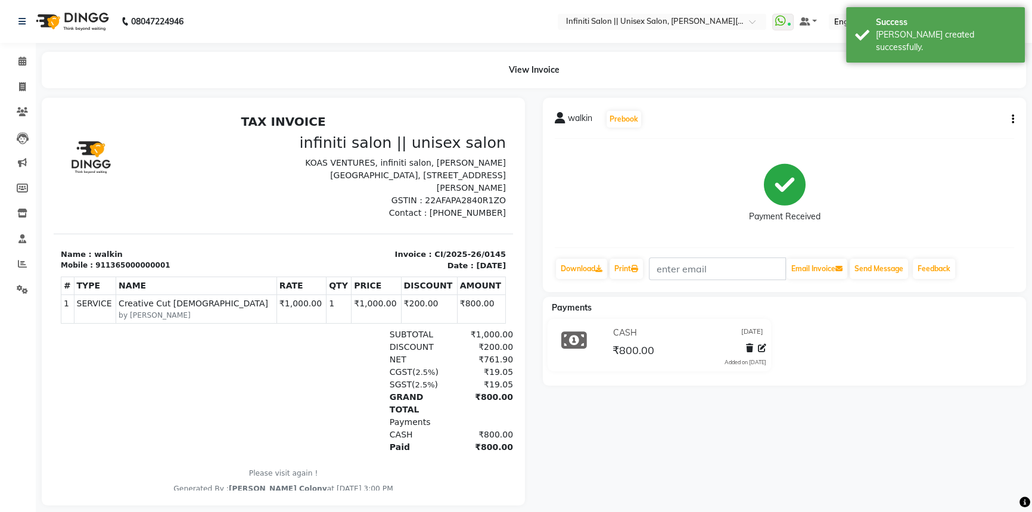
click at [35, 86] on div "View Invoice" at bounding box center [534, 70] width 1002 height 36
click at [17, 86] on span at bounding box center [22, 87] width 21 height 14
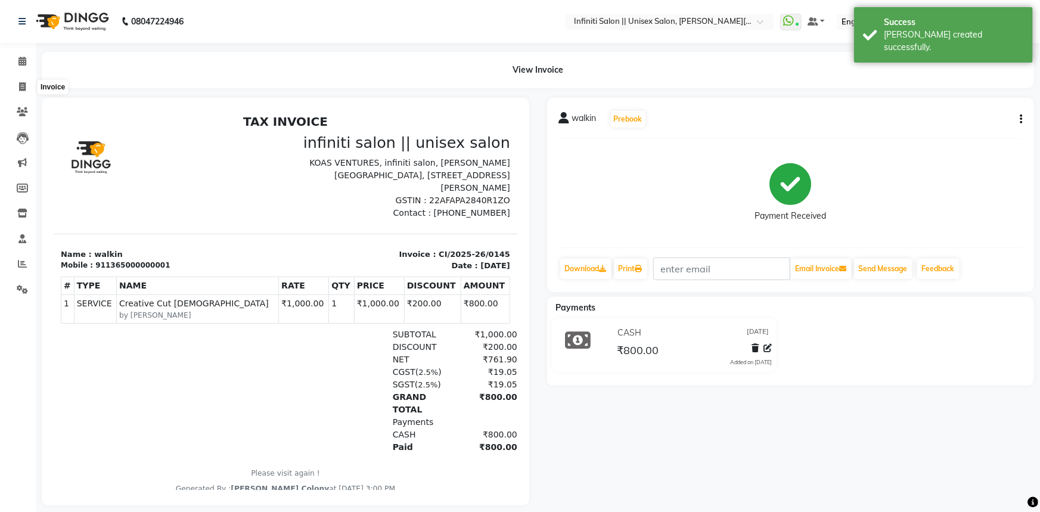
select select "8233"
select select "service"
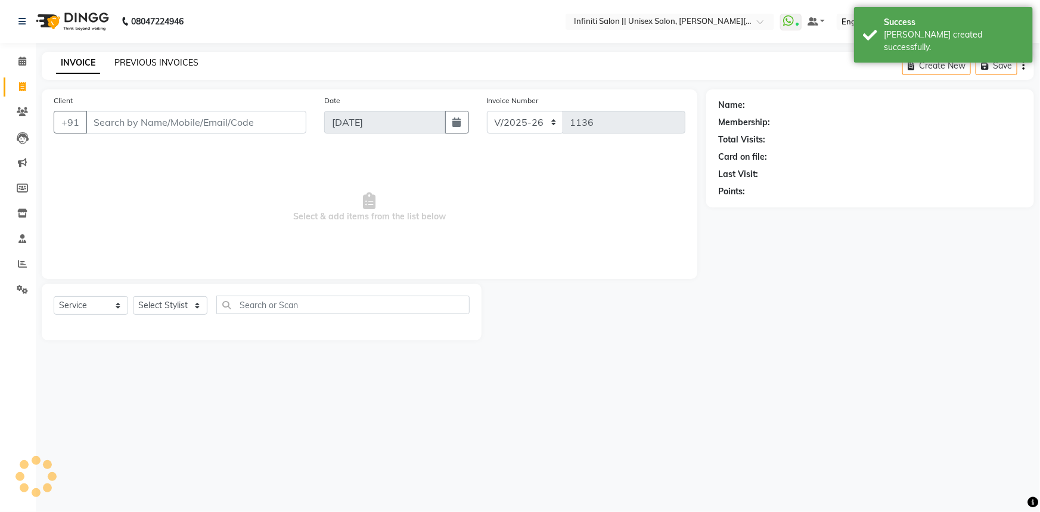
click at [131, 60] on link "PREVIOUS INVOICES" at bounding box center [156, 62] width 84 height 11
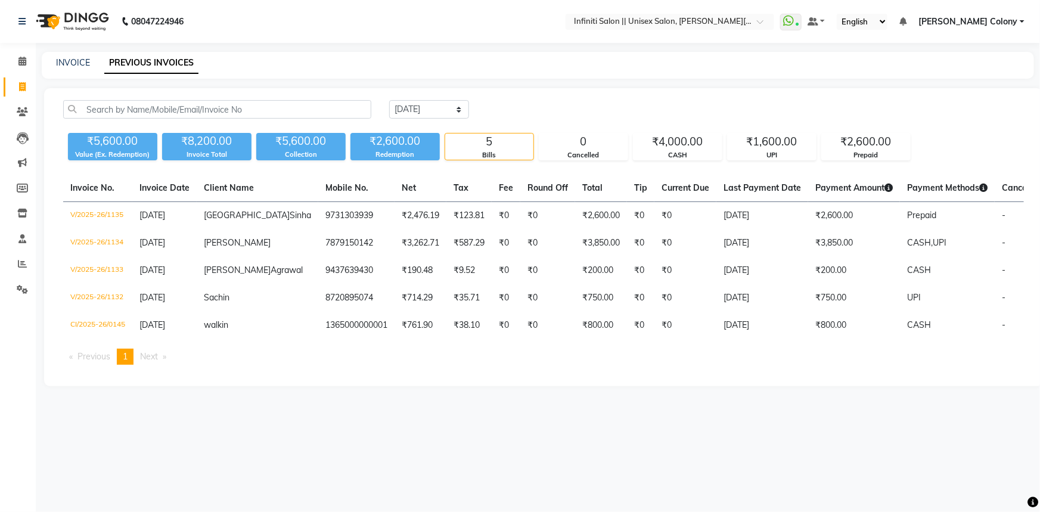
click at [56, 17] on img at bounding box center [71, 21] width 82 height 33
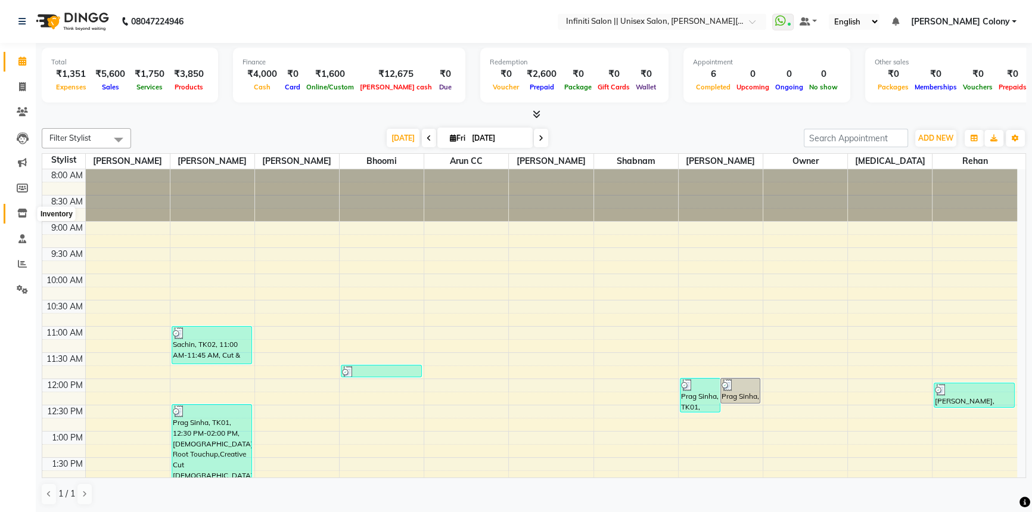
click at [23, 215] on icon at bounding box center [22, 213] width 10 height 9
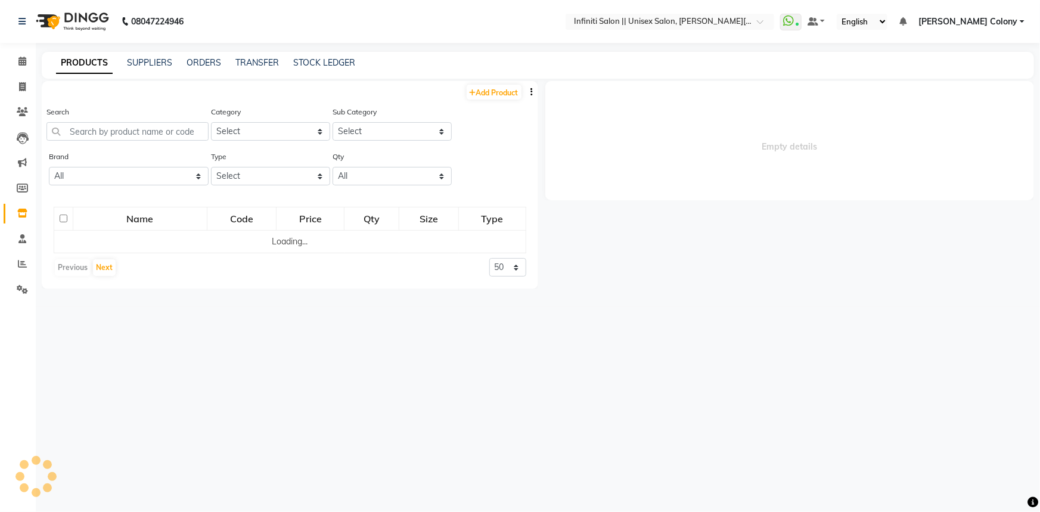
select select
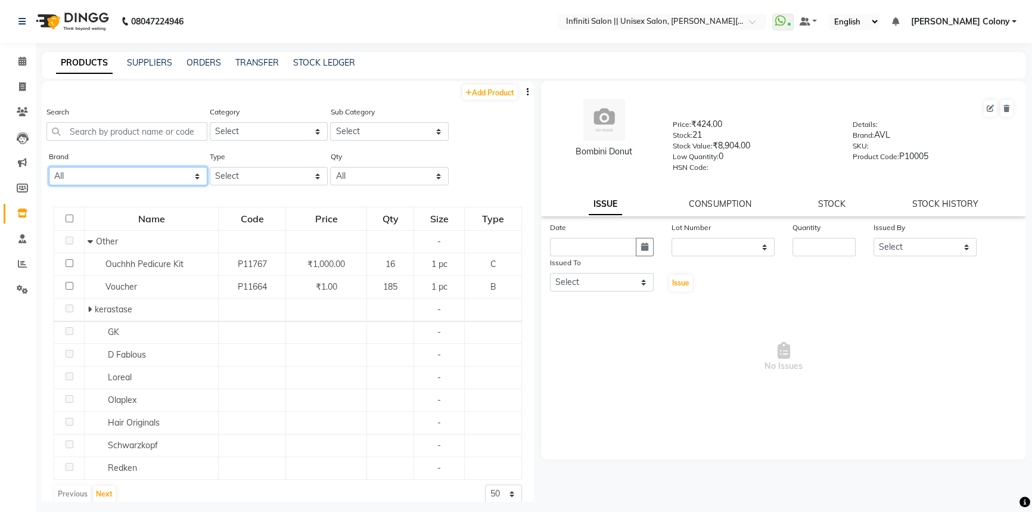
click at [95, 176] on select "All Avl Bcl Biosoft Dermalogica D Fabulous Dr.rashel Figaro Gk Herbal Tree Kanp…" at bounding box center [128, 176] width 159 height 18
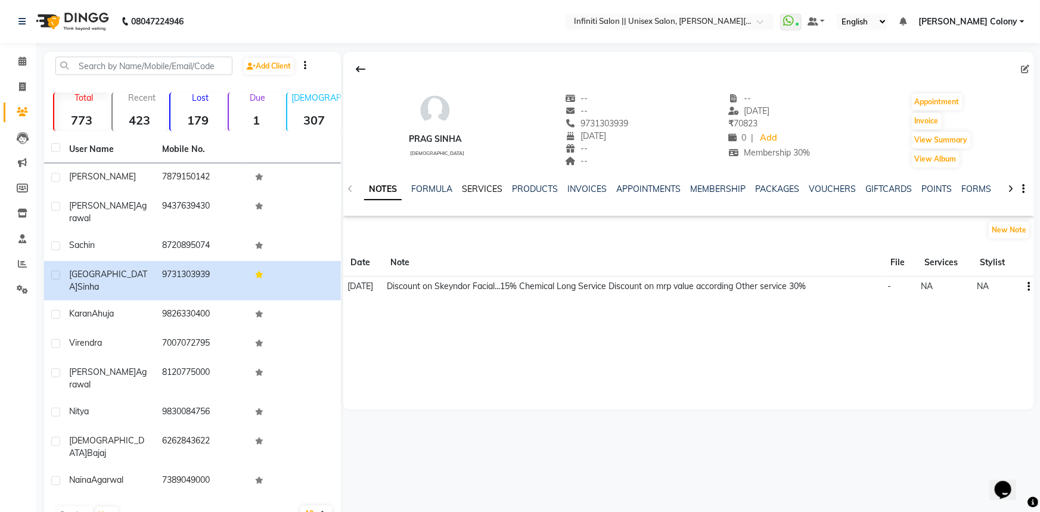
click at [474, 186] on link "SERVICES" at bounding box center [482, 189] width 41 height 11
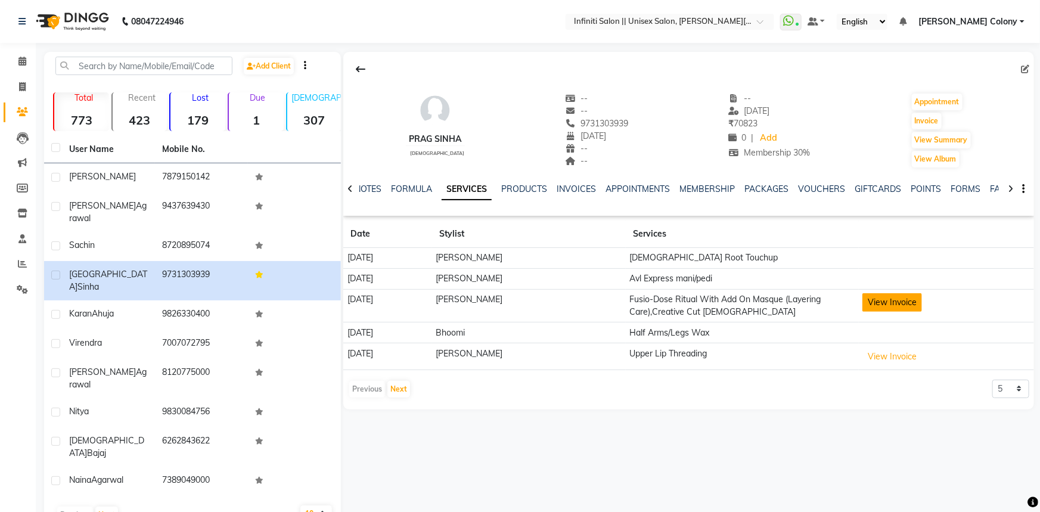
click at [914, 305] on button "View Invoice" at bounding box center [892, 302] width 60 height 18
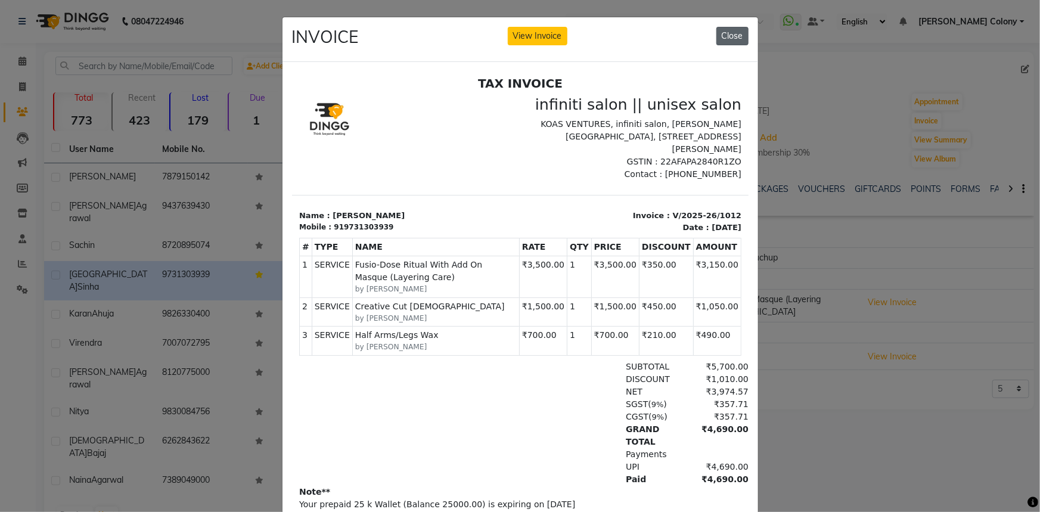
click at [735, 37] on button "Close" at bounding box center [732, 36] width 32 height 18
